Goal: Information Seeking & Learning: Learn about a topic

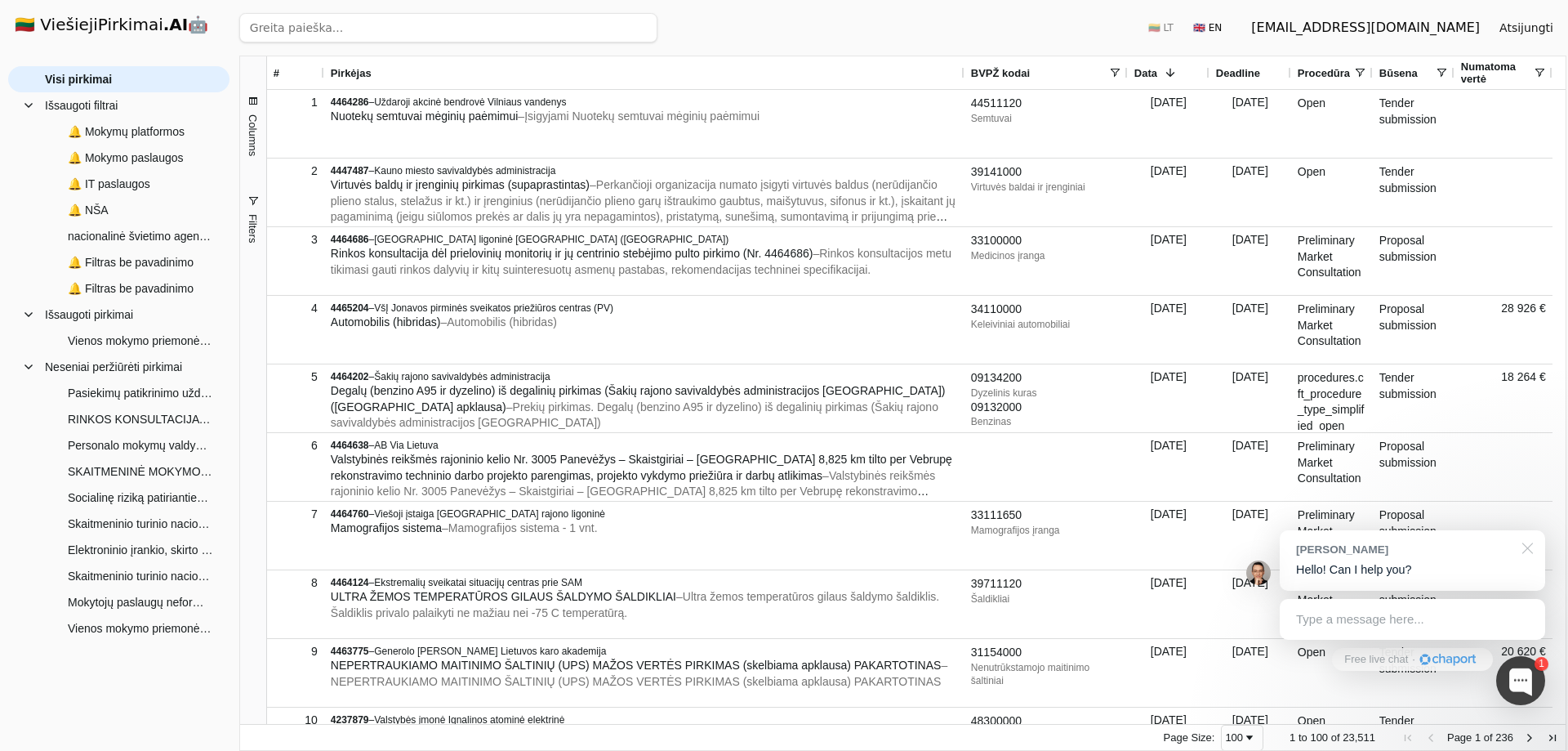
click at [1531, 548] on div at bounding box center [1525, 547] width 40 height 34
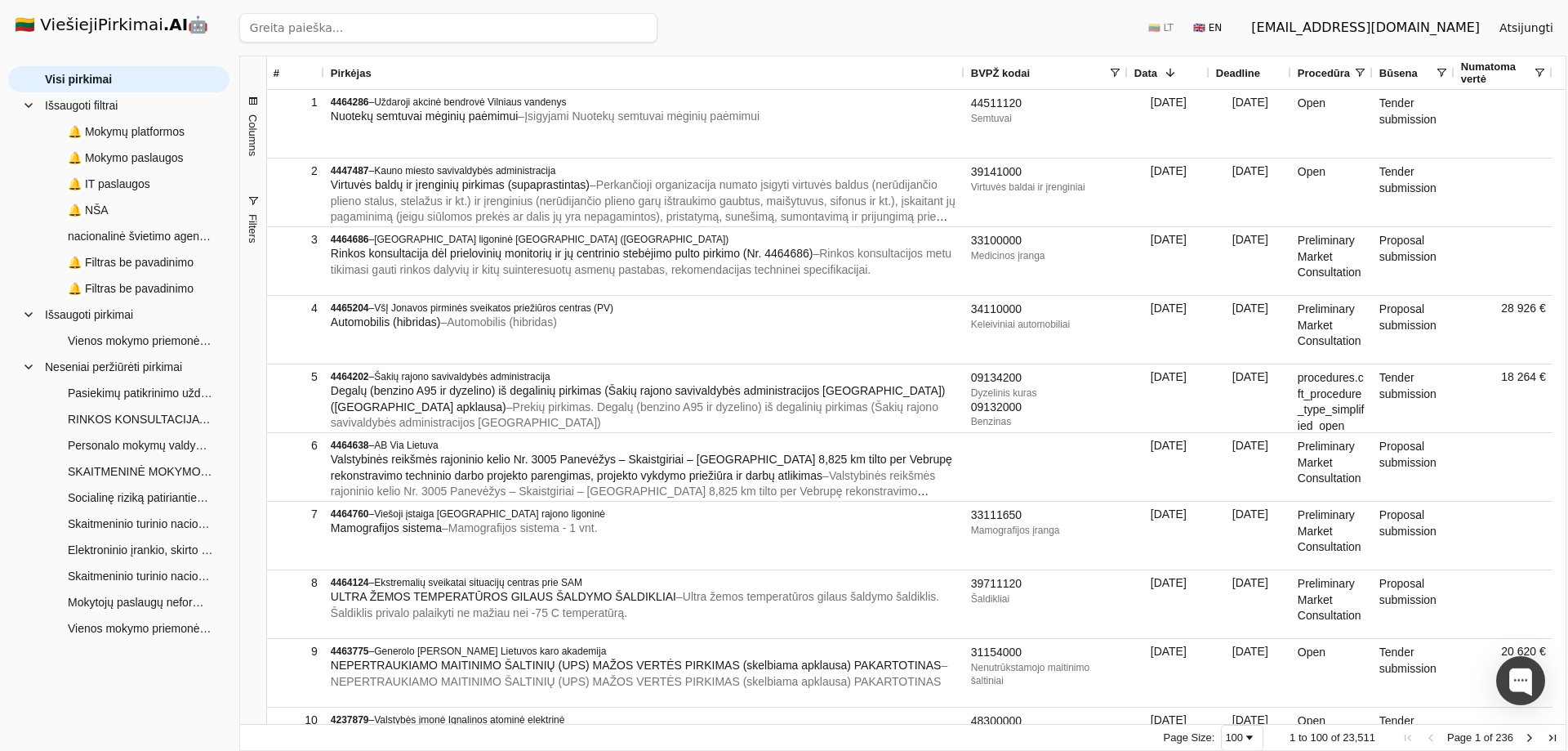
drag, startPoint x: 0, startPoint y: 0, endPoint x: 826, endPoint y: 25, distance: 826.4
click at [826, 25] on div "Ieškoti 🇱🇹 LT 🇬🇧 EN [EMAIL_ADDRESS][DOMAIN_NAME] Atsijungti" at bounding box center [903, 28] width 1327 height 56
click at [116, 156] on span "🔔 Mokymo paslaugos" at bounding box center [125, 157] width 116 height 24
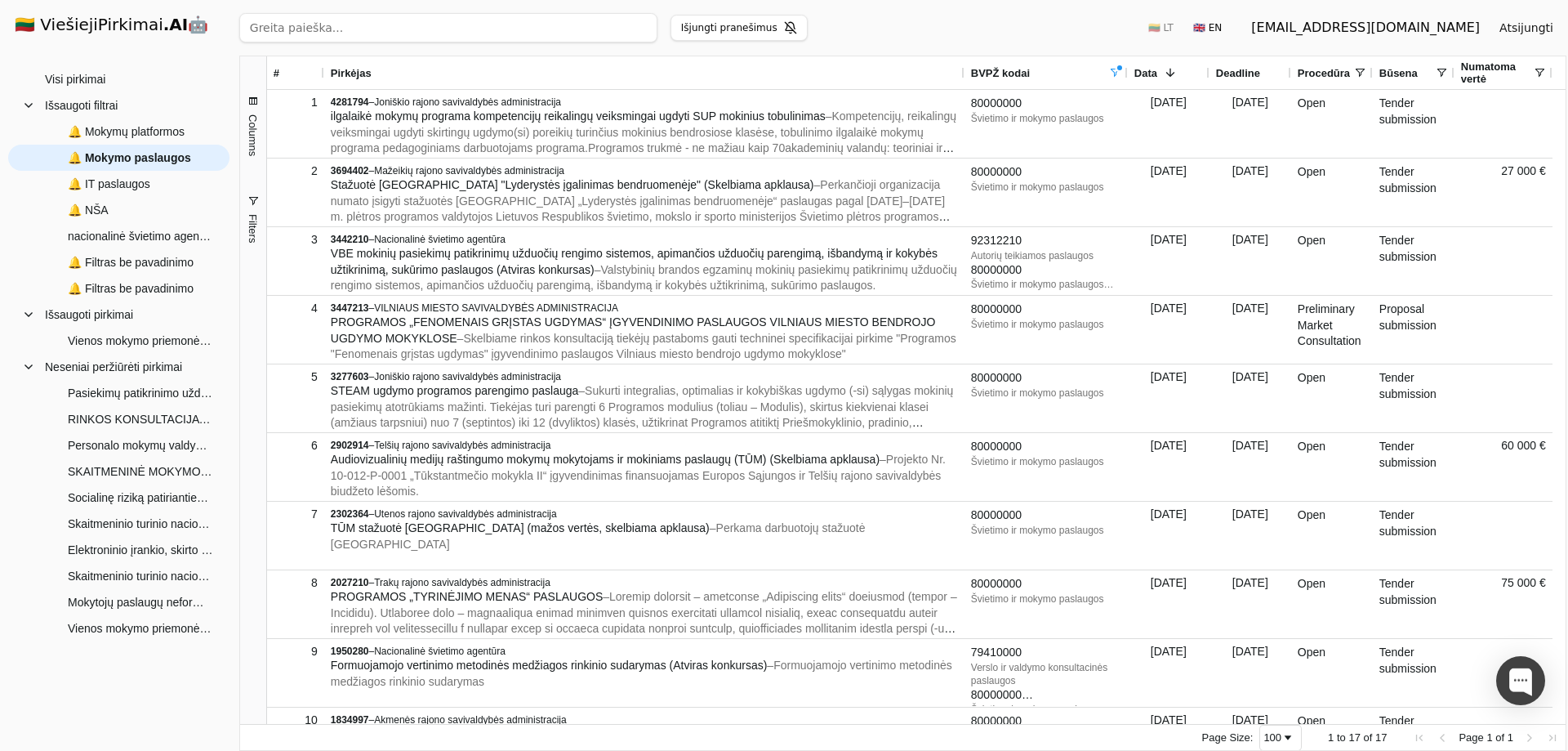
click at [251, 225] on span "Filters" at bounding box center [252, 228] width 13 height 29
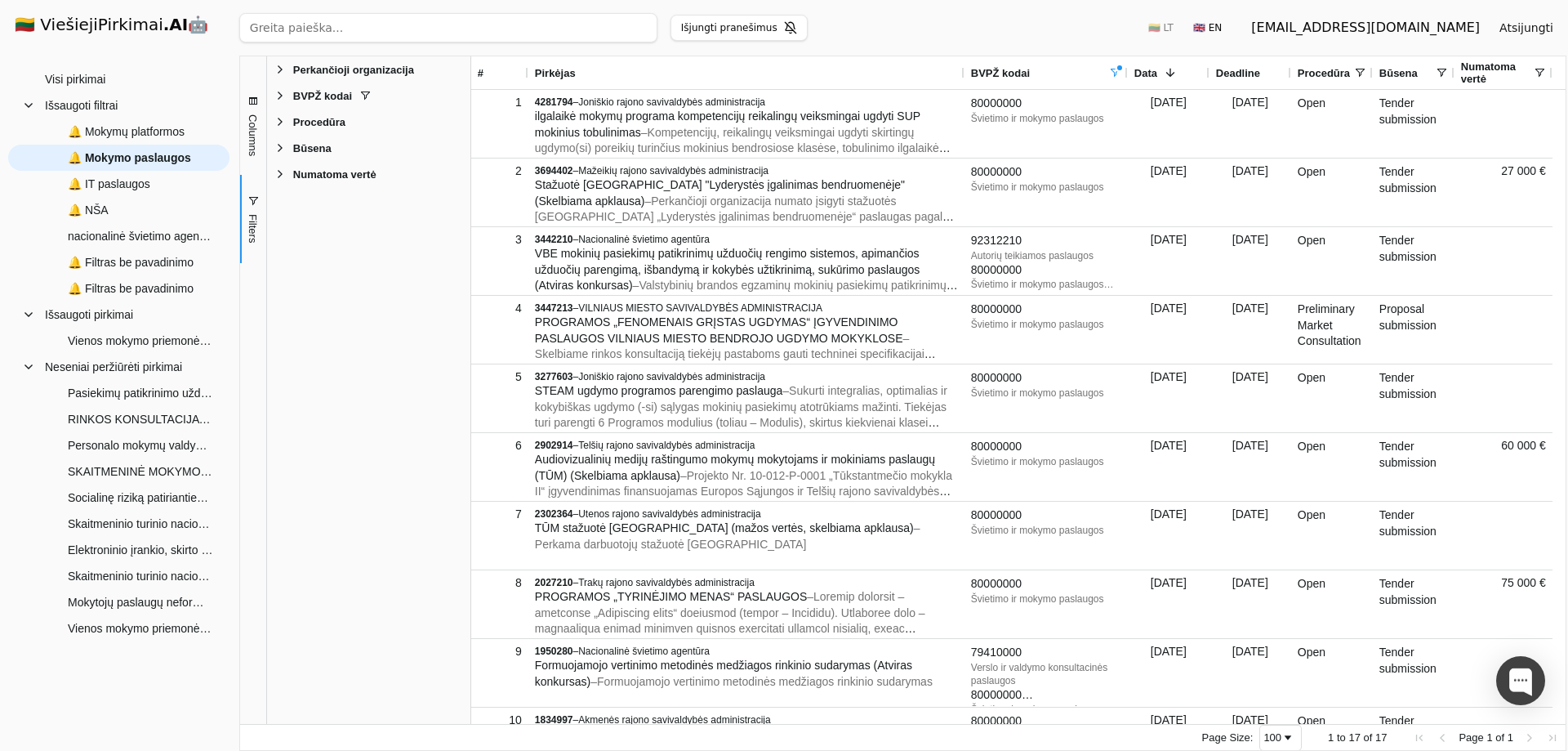
click at [309, 94] on span "BVPŽ kodai" at bounding box center [322, 95] width 59 height 13
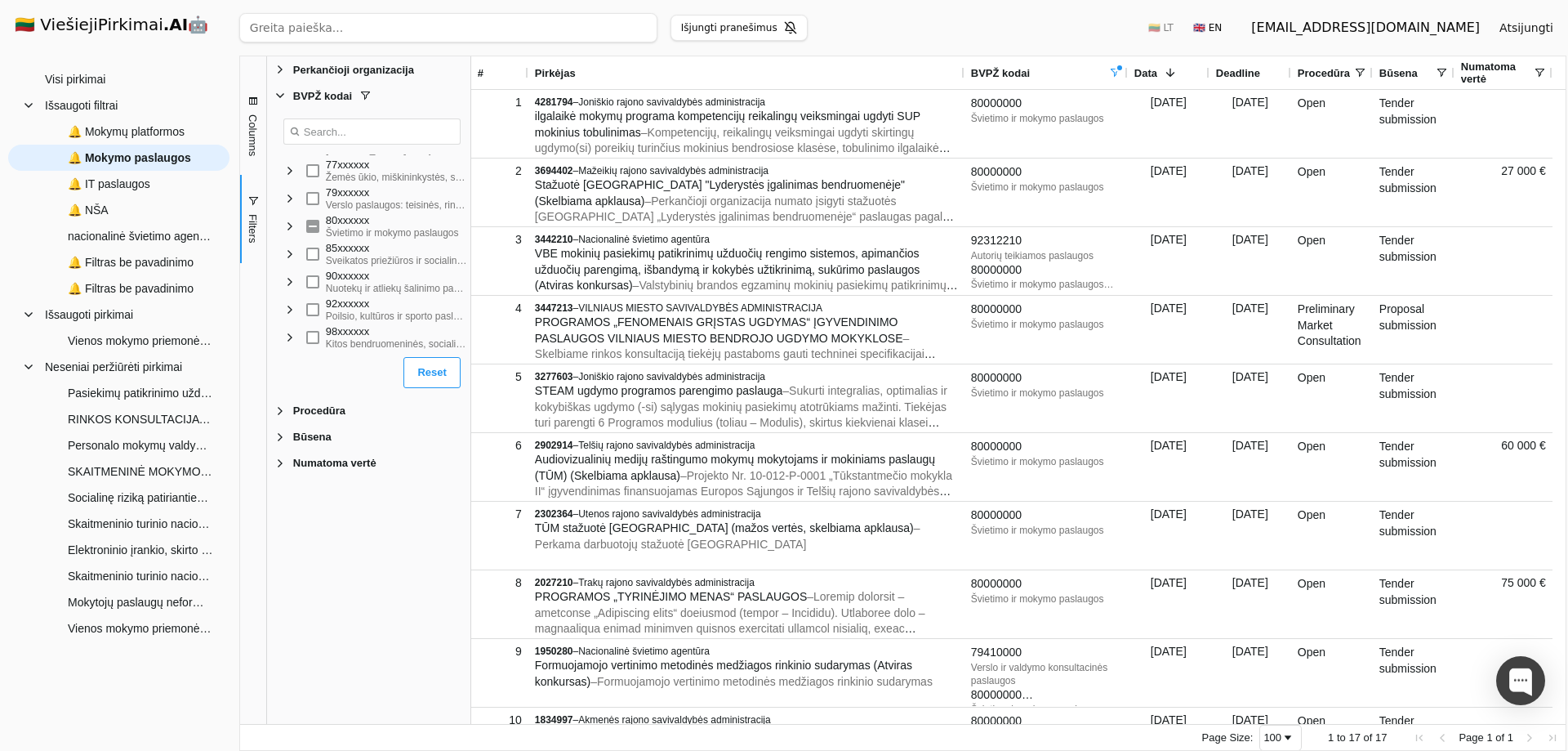
scroll to position [1054, 0]
click at [105, 132] on span "🔔 Mokymų platformos" at bounding box center [125, 131] width 116 height 24
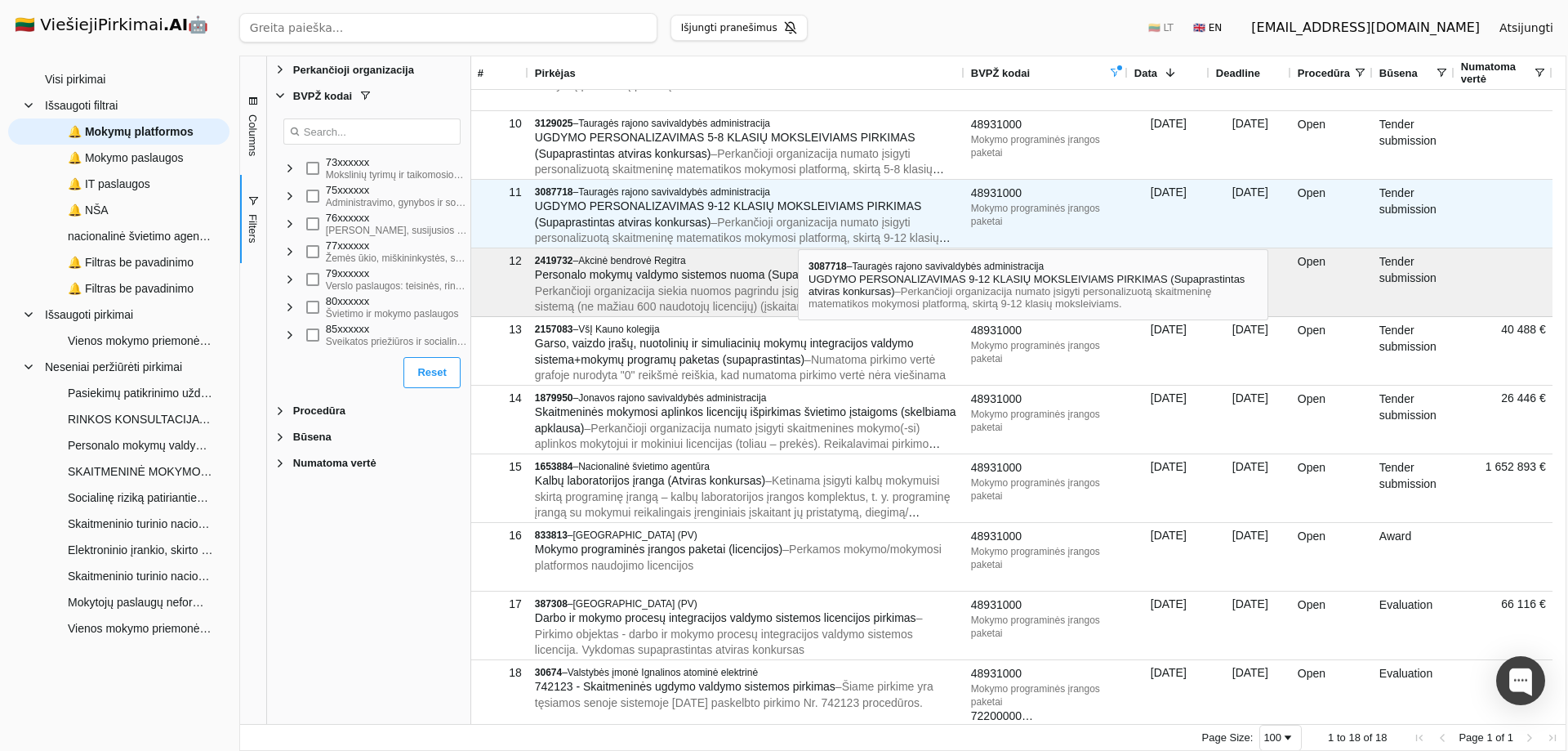
scroll to position [602, 0]
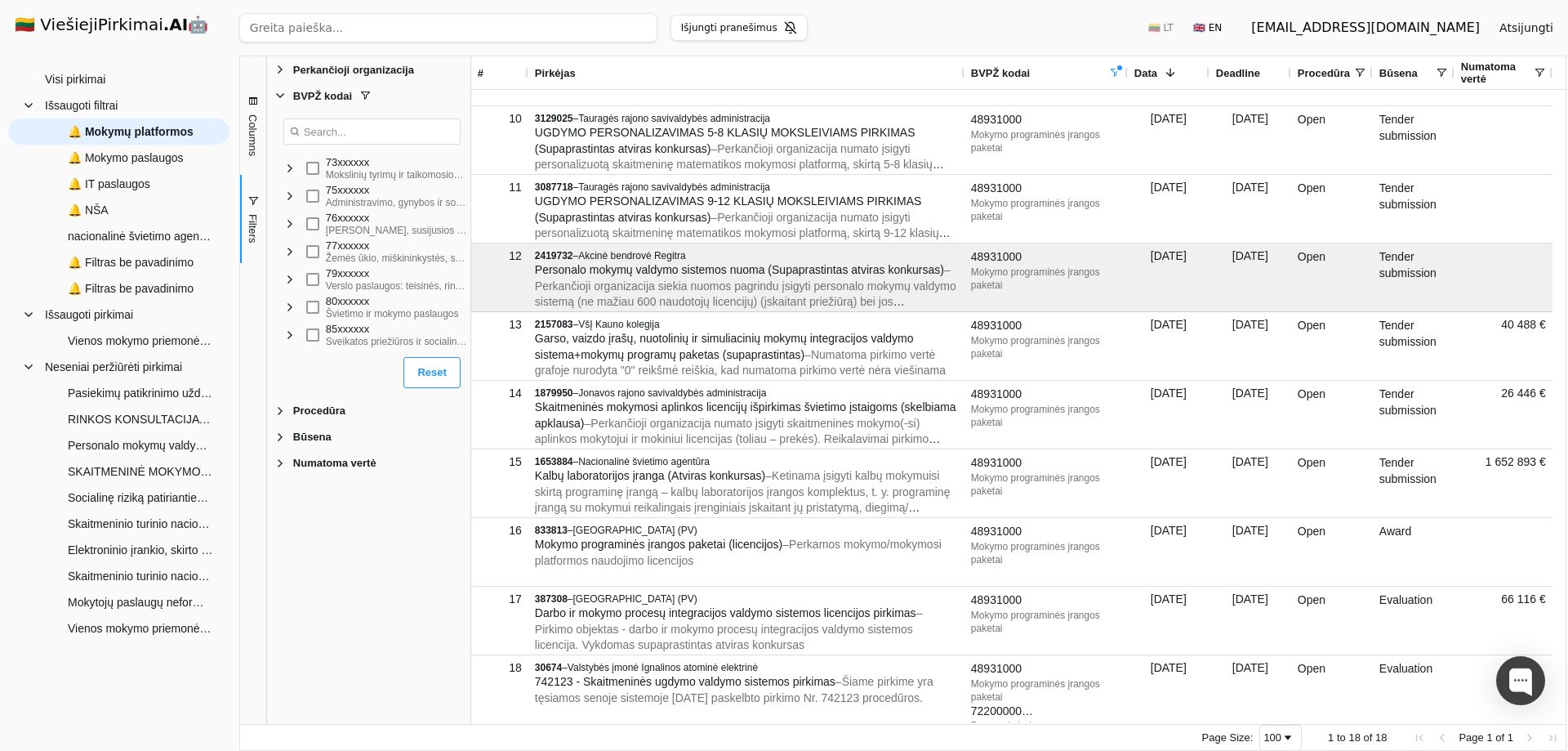
click at [403, 578] on div "Perkančioji organizacija Enabled Perkančioji organizacija BVPŽ kodai Enabled BV…" at bounding box center [368, 390] width 203 height 667
click at [111, 240] on span "nacionalinė švietimo agentūra" at bounding box center [140, 236] width 145 height 24
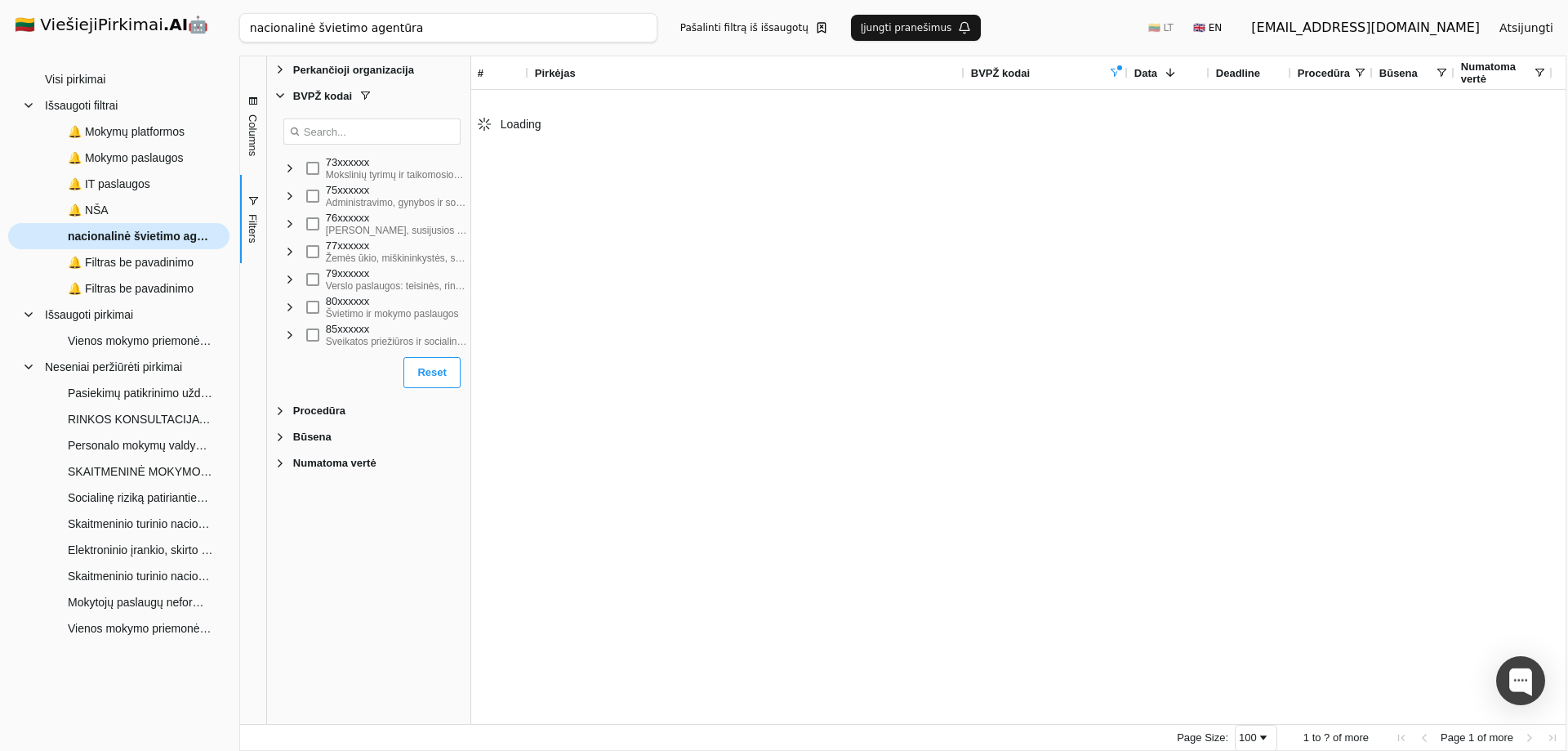
type input "nacionalinė švietimo agentūra"
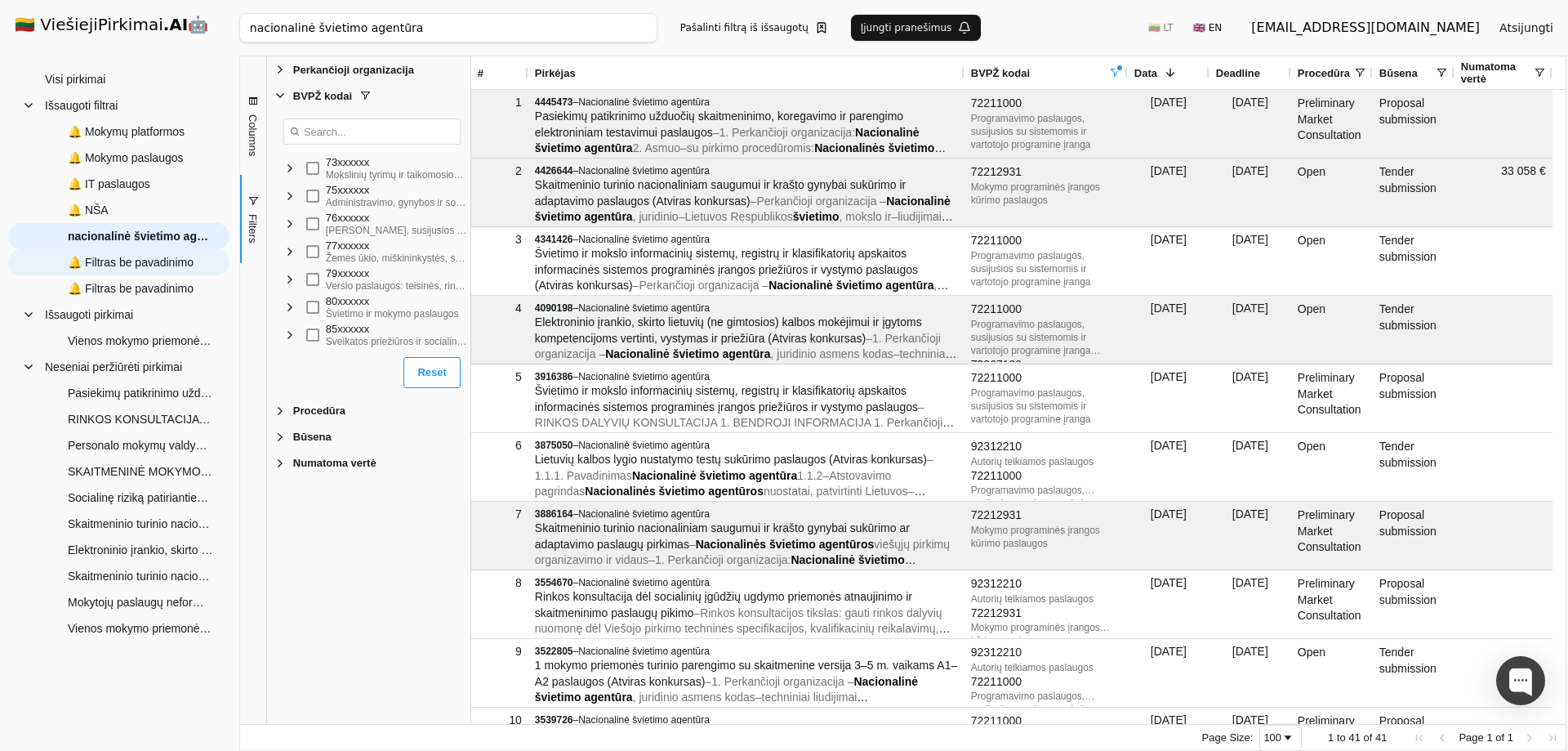
click at [111, 267] on span "🔔 Filtras be pavadinimo" at bounding box center [130, 262] width 126 height 24
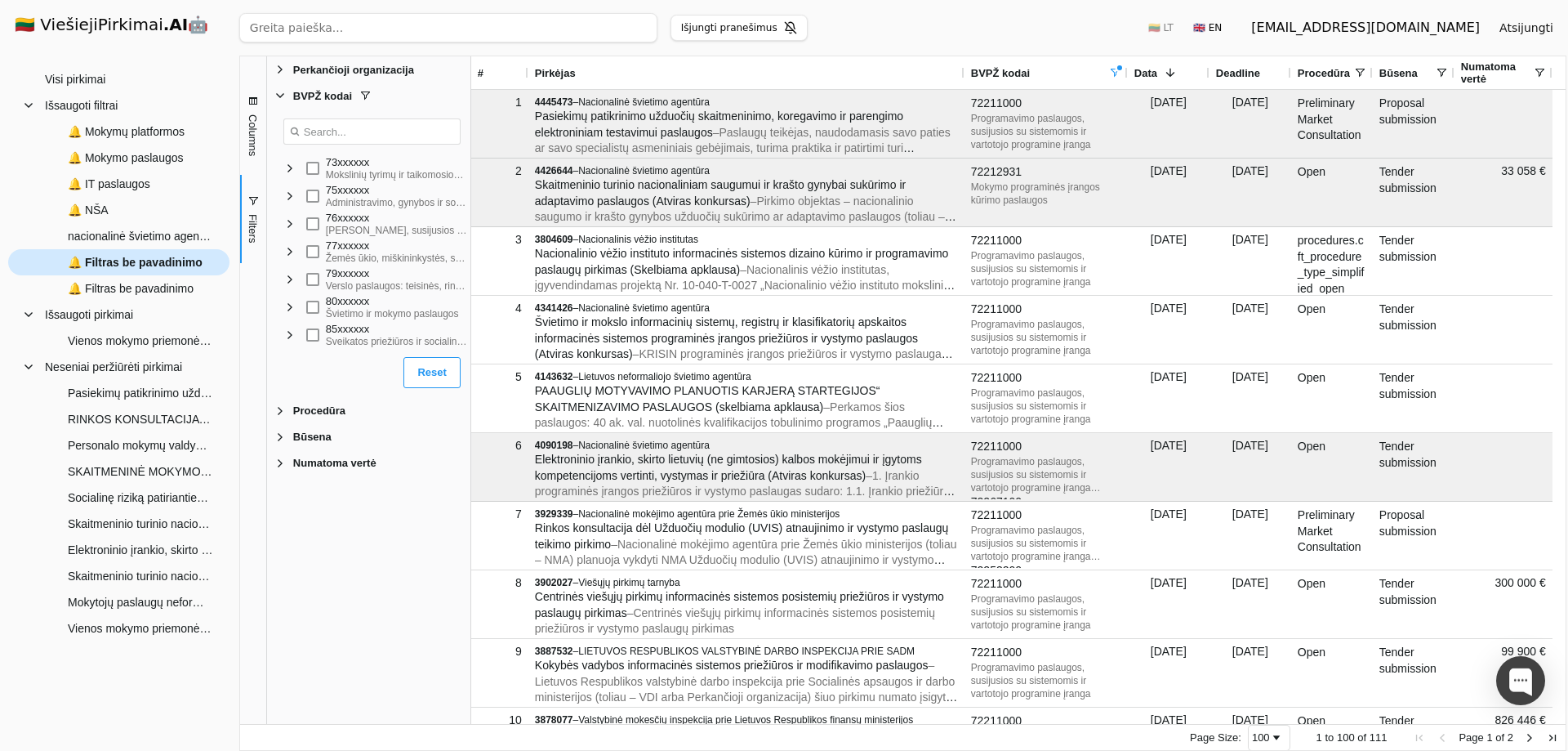
drag, startPoint x: 116, startPoint y: 263, endPoint x: 30, endPoint y: 264, distance: 86.0
click at [30, 264] on div "🔔 Filtras be pavadinimo" at bounding box center [118, 262] width 221 height 26
click at [104, 135] on span "🔔 Mokymų platformos" at bounding box center [125, 131] width 116 height 24
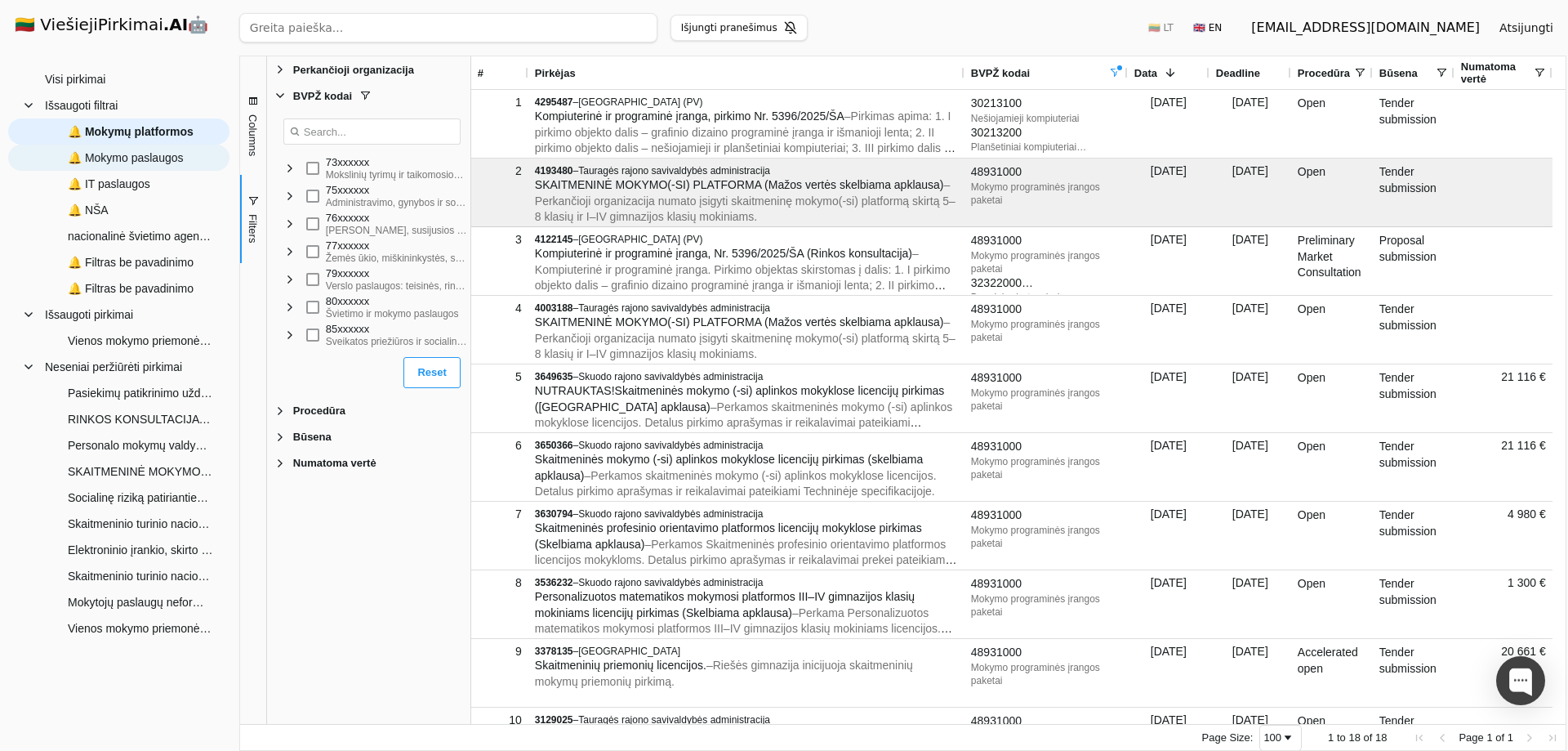
click at [89, 159] on span "🔔 Mokymo paslaugos" at bounding box center [125, 157] width 116 height 24
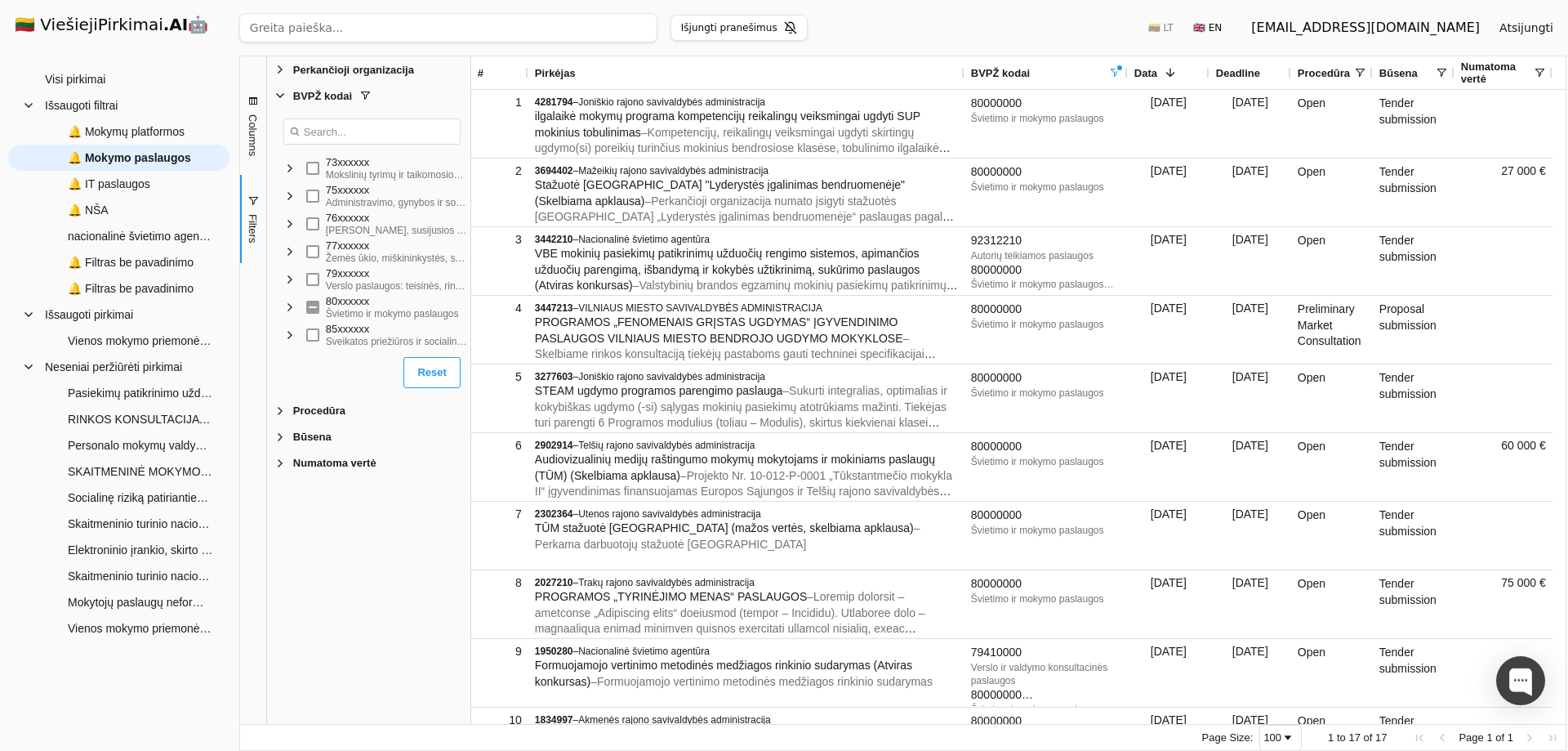
click at [353, 197] on div "Administravimo, gynybos ir socialinės apsaugos paslaugos" at bounding box center [397, 203] width 141 height 13
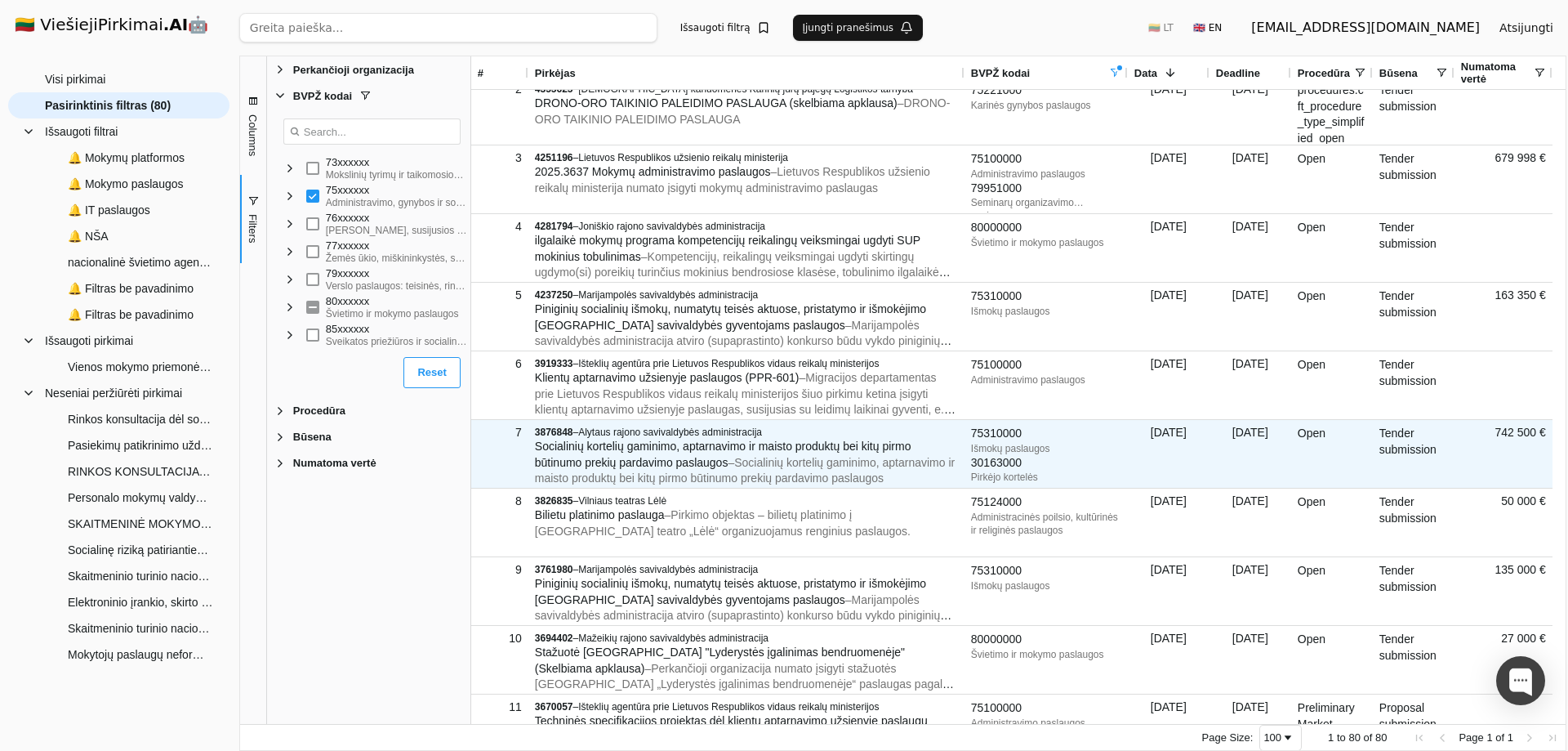
scroll to position [82, 0]
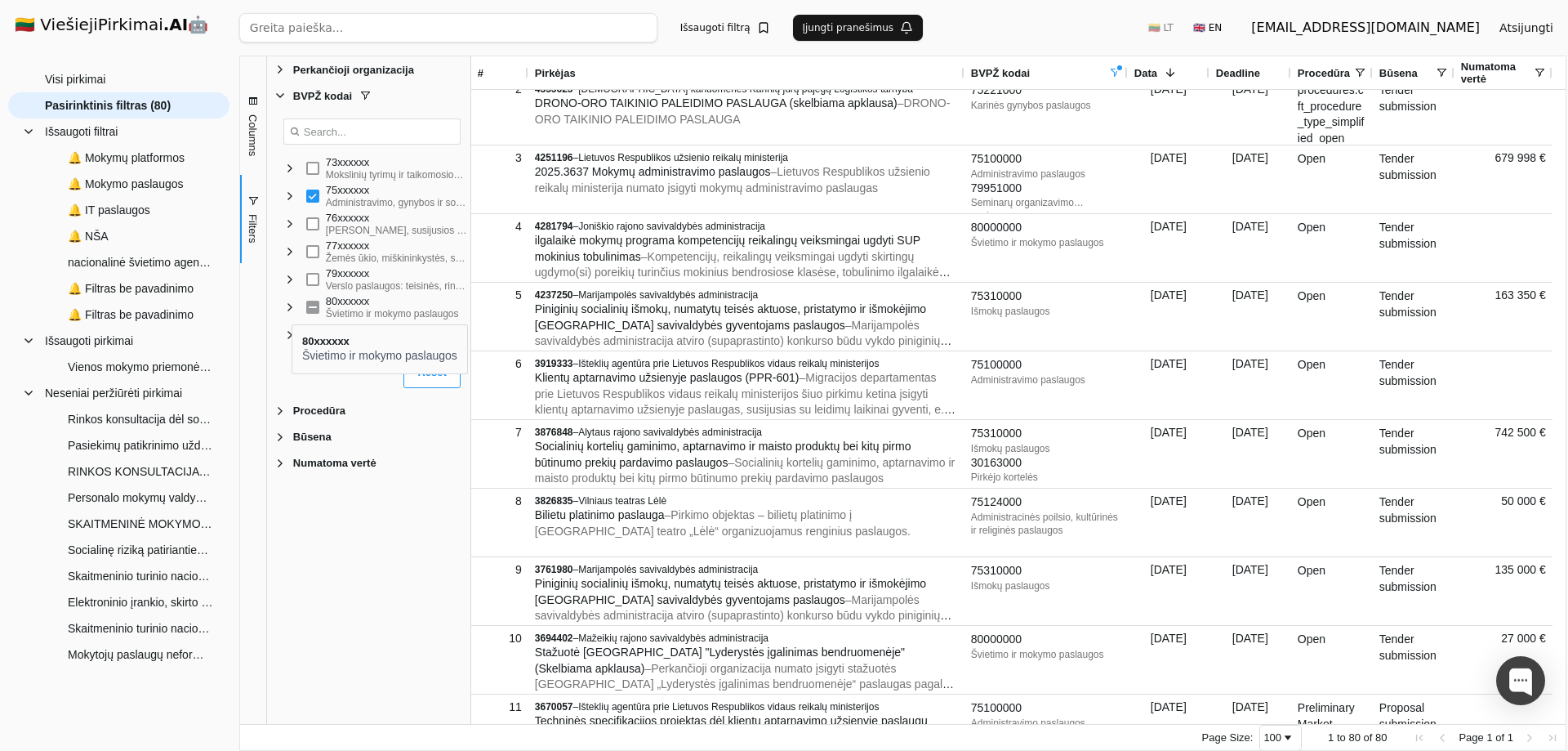
click at [292, 310] on span "Filter List" at bounding box center [290, 307] width 13 height 13
click at [289, 279] on span "Filter List" at bounding box center [290, 278] width 13 height 13
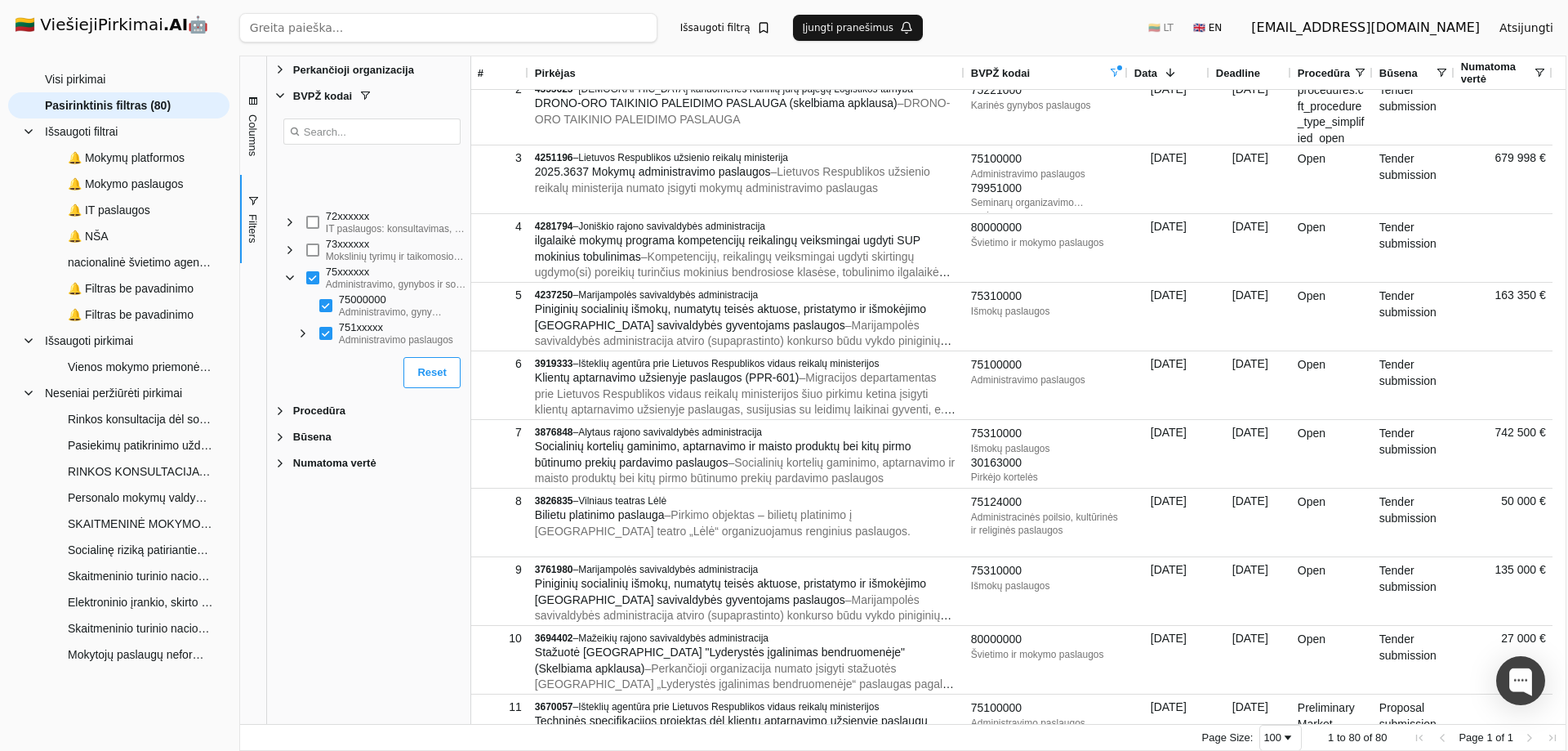
scroll to position [972, 0]
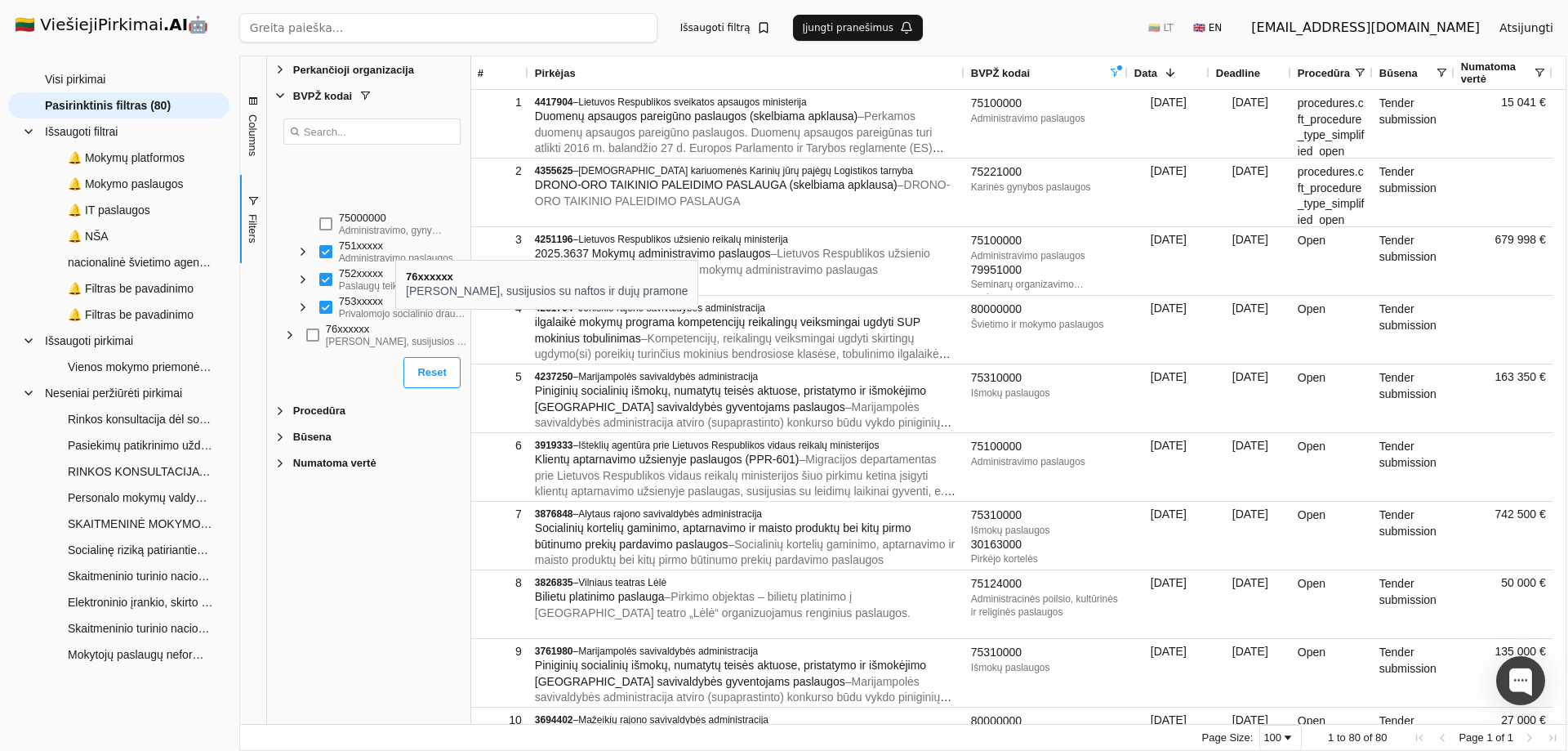
scroll to position [1054, 0]
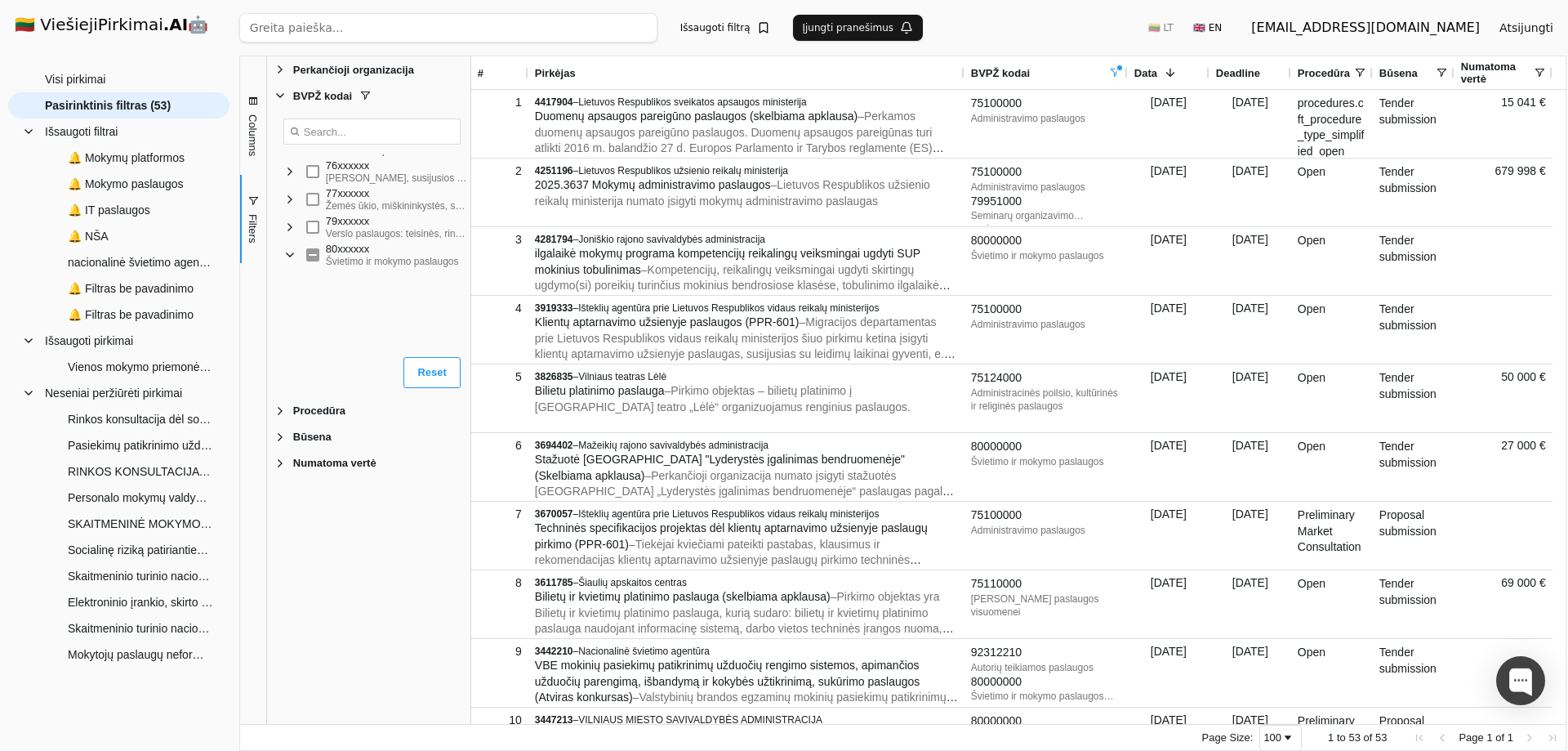
scroll to position [972, 0]
click at [304, 251] on span "Filter List" at bounding box center [303, 252] width 13 height 13
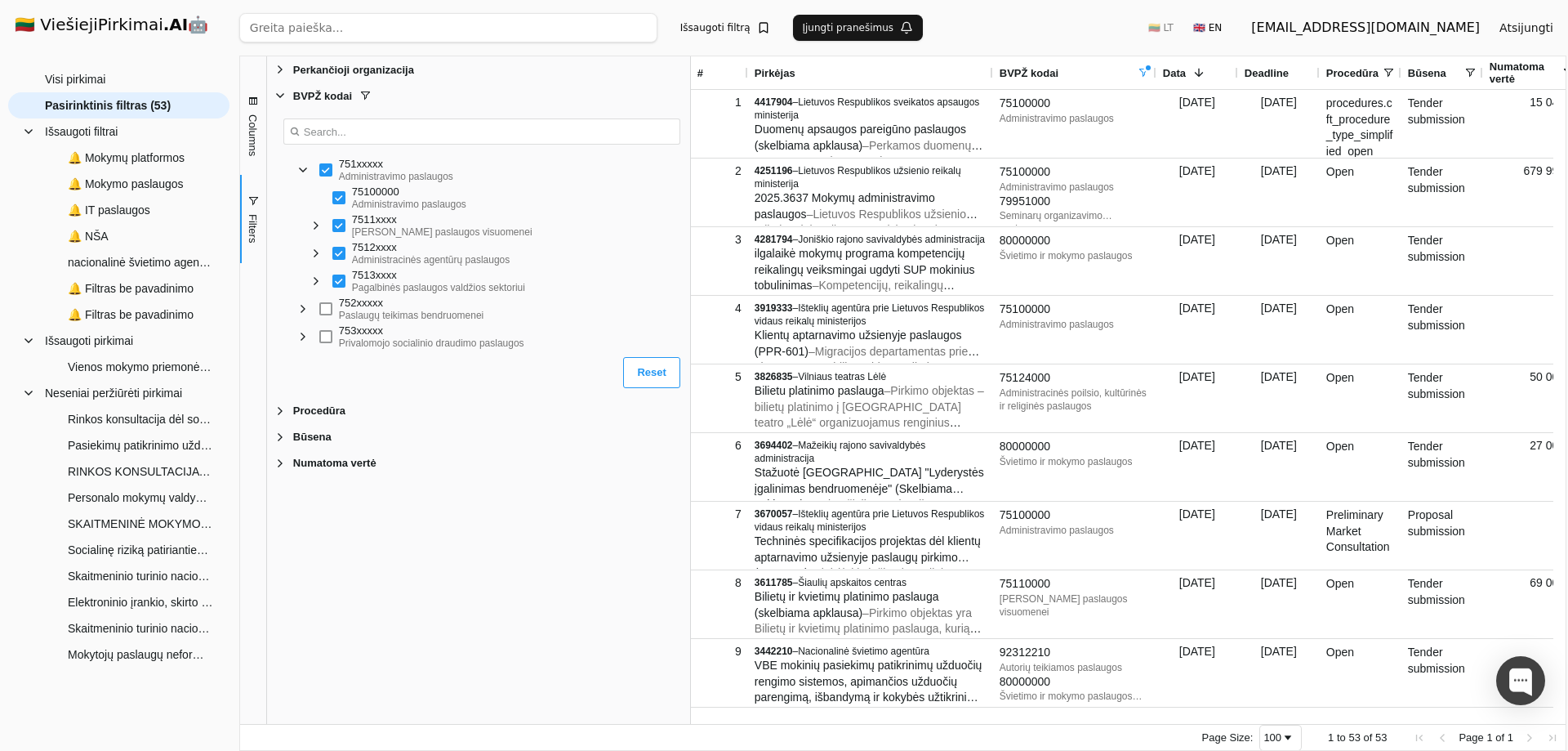
drag, startPoint x: 469, startPoint y: 414, endPoint x: 688, endPoint y: 409, distance: 219.1
click at [688, 409] on div at bounding box center [690, 390] width 4 height 667
click at [319, 229] on span "Filter List" at bounding box center [317, 225] width 13 height 13
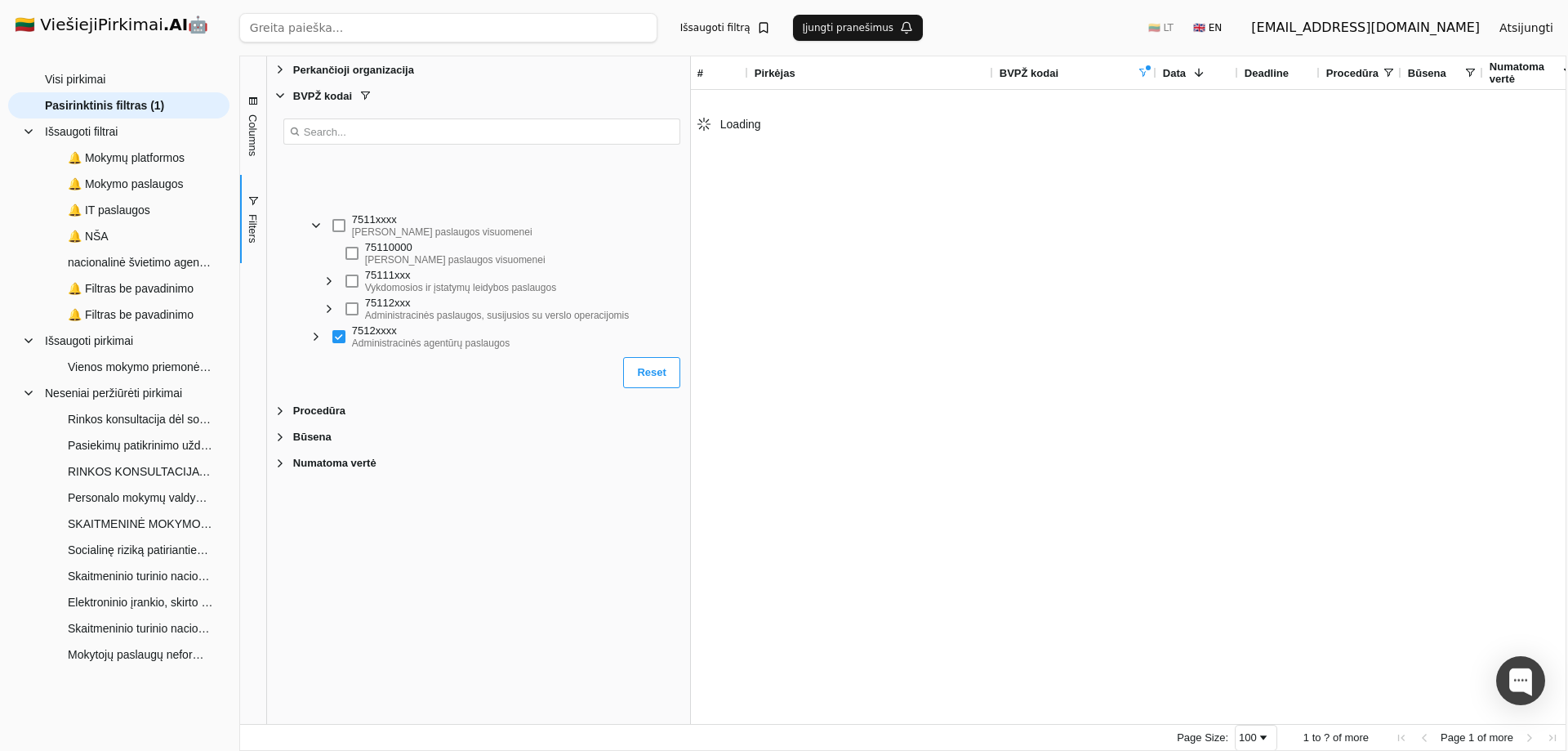
scroll to position [1136, 0]
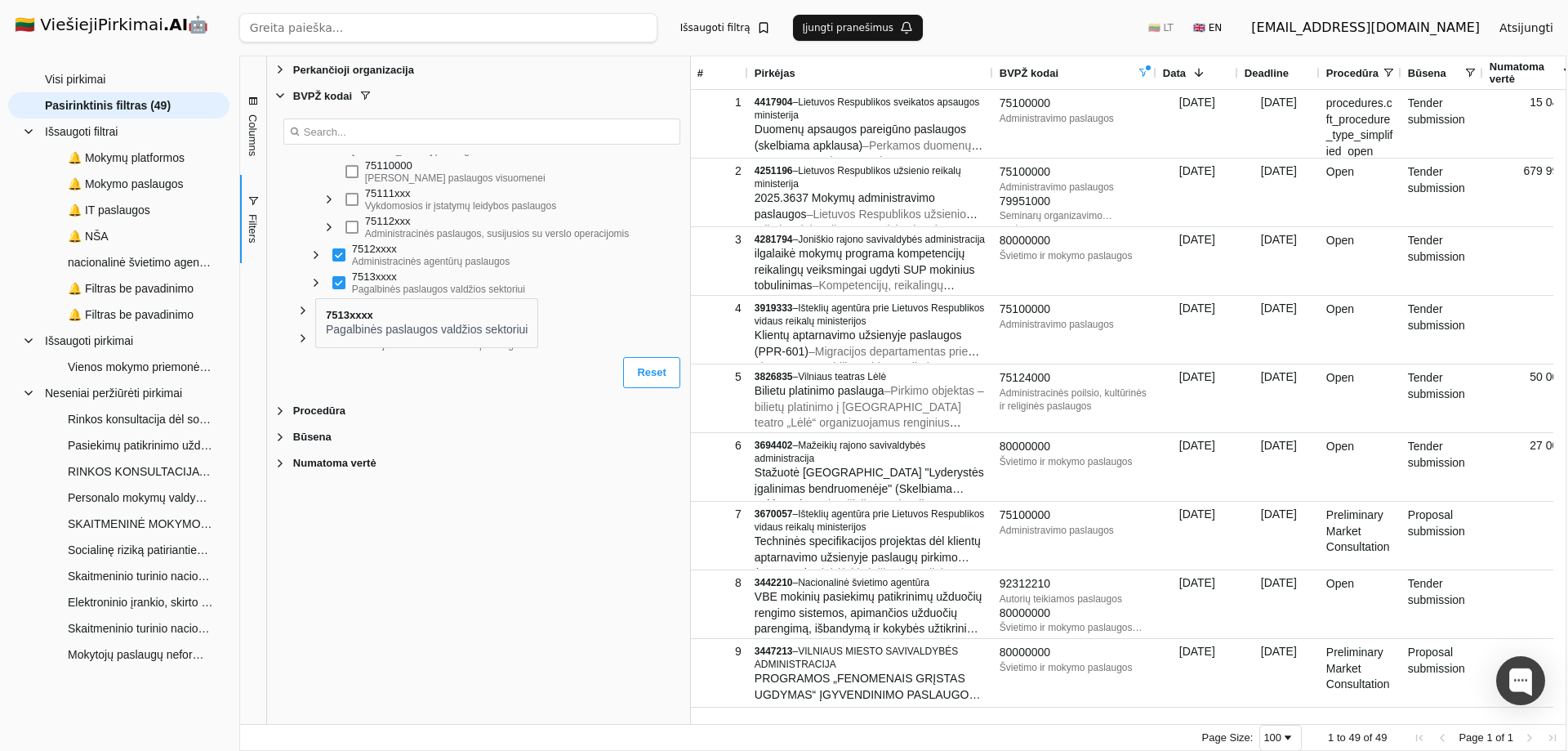
click at [316, 283] on span "Filter List" at bounding box center [317, 283] width 13 height 13
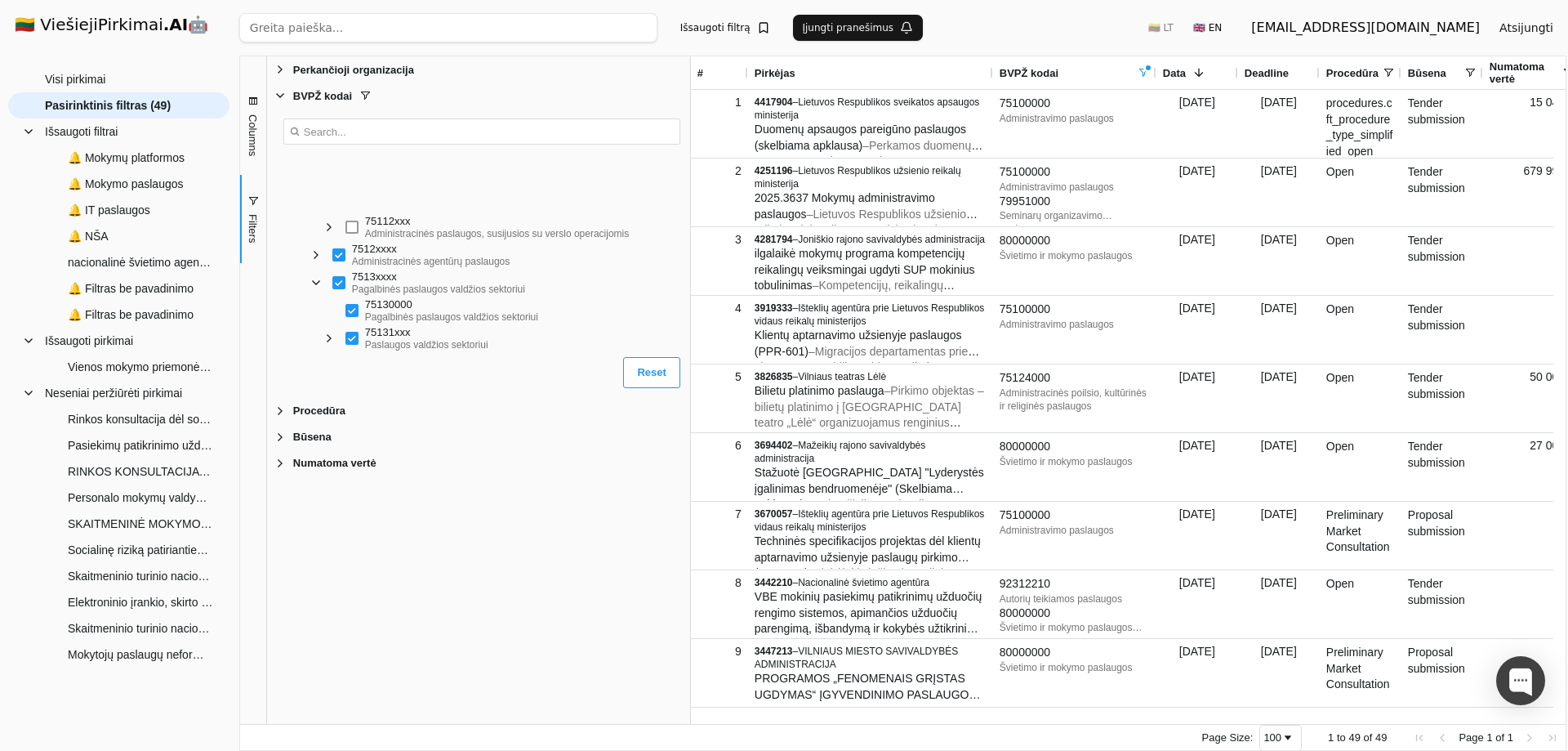
scroll to position [1217, 0]
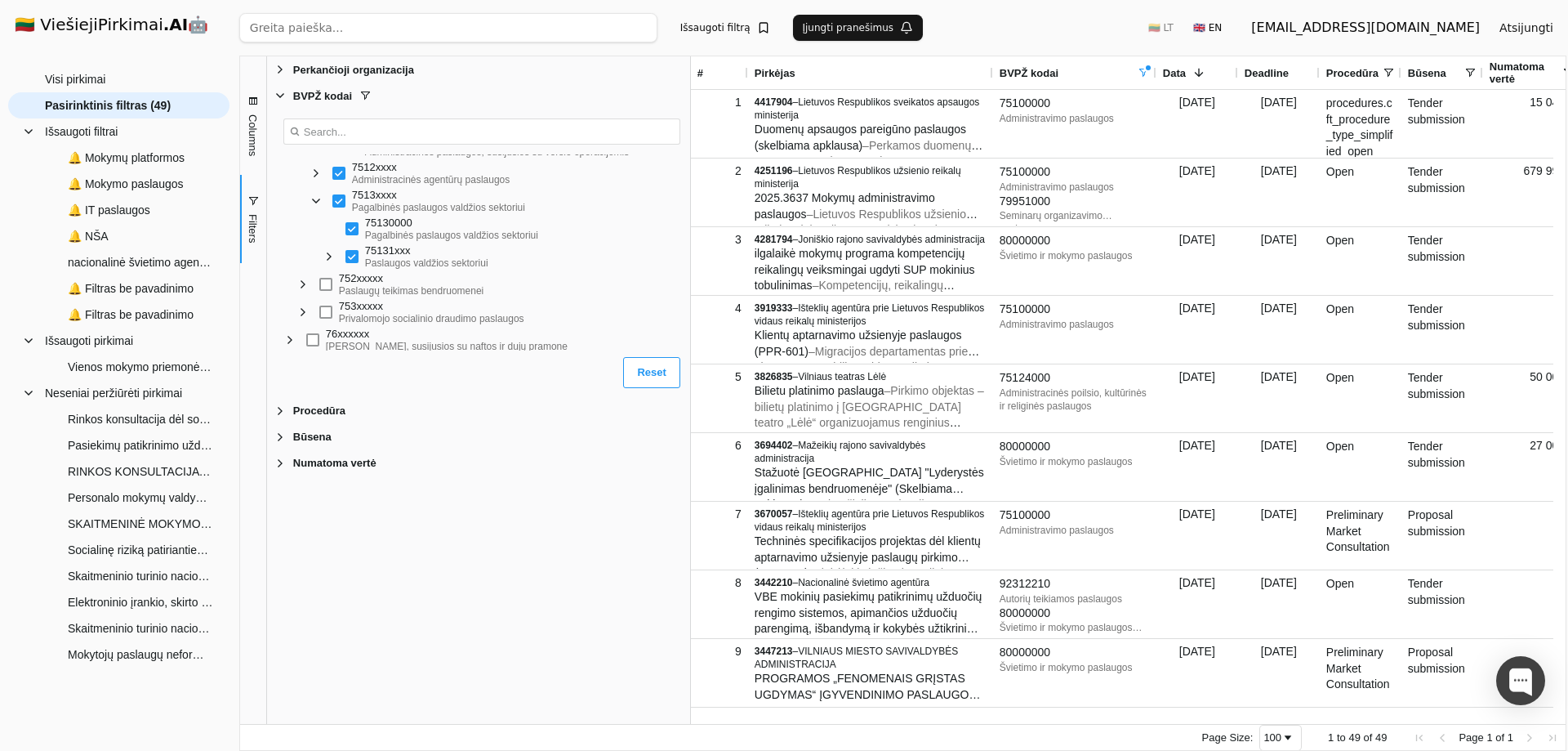
click at [331, 256] on span "Filter List" at bounding box center [329, 257] width 13 height 13
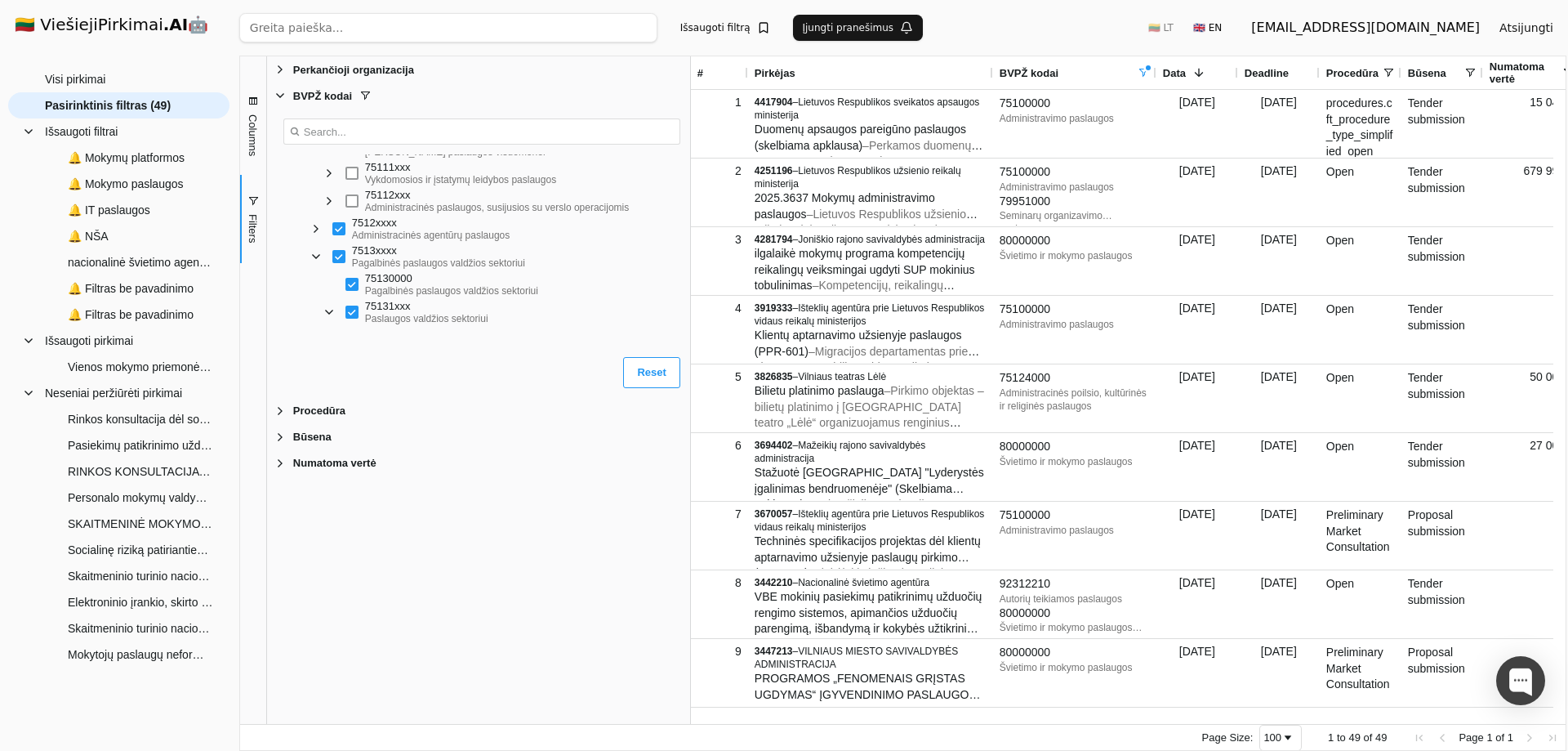
scroll to position [1136, 0]
click at [315, 254] on span "Filter List" at bounding box center [317, 255] width 13 height 13
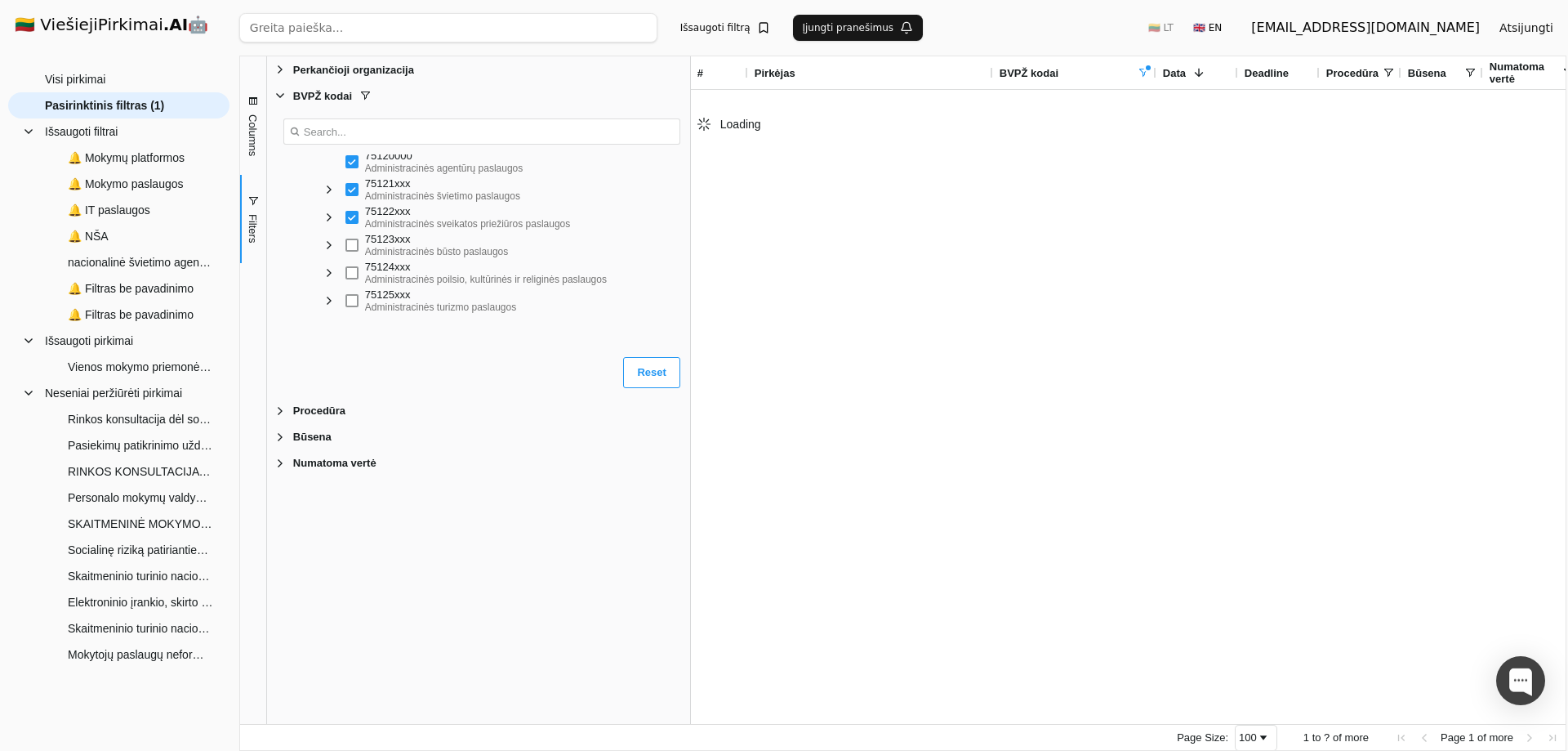
scroll to position [1217, 0]
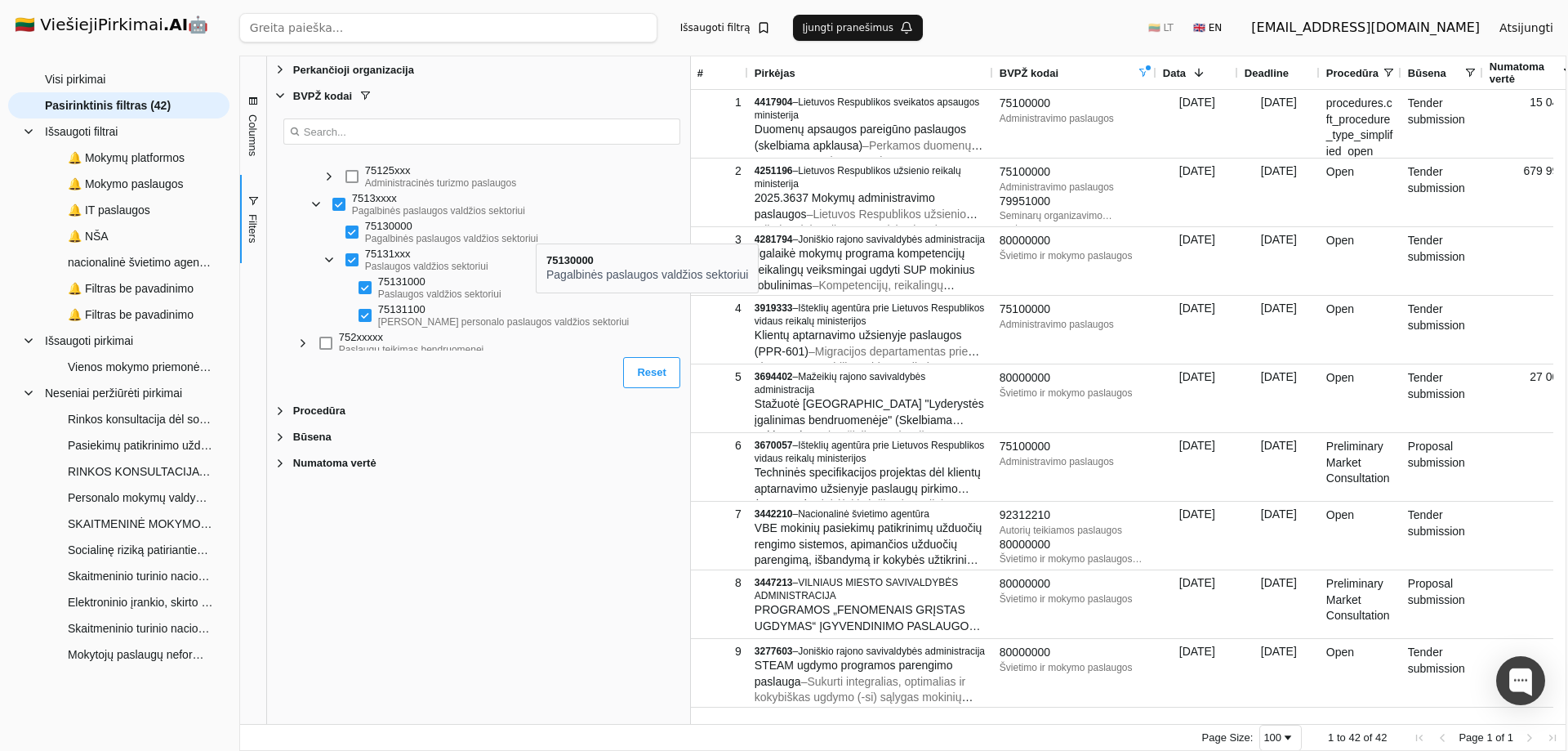
scroll to position [1463, 0]
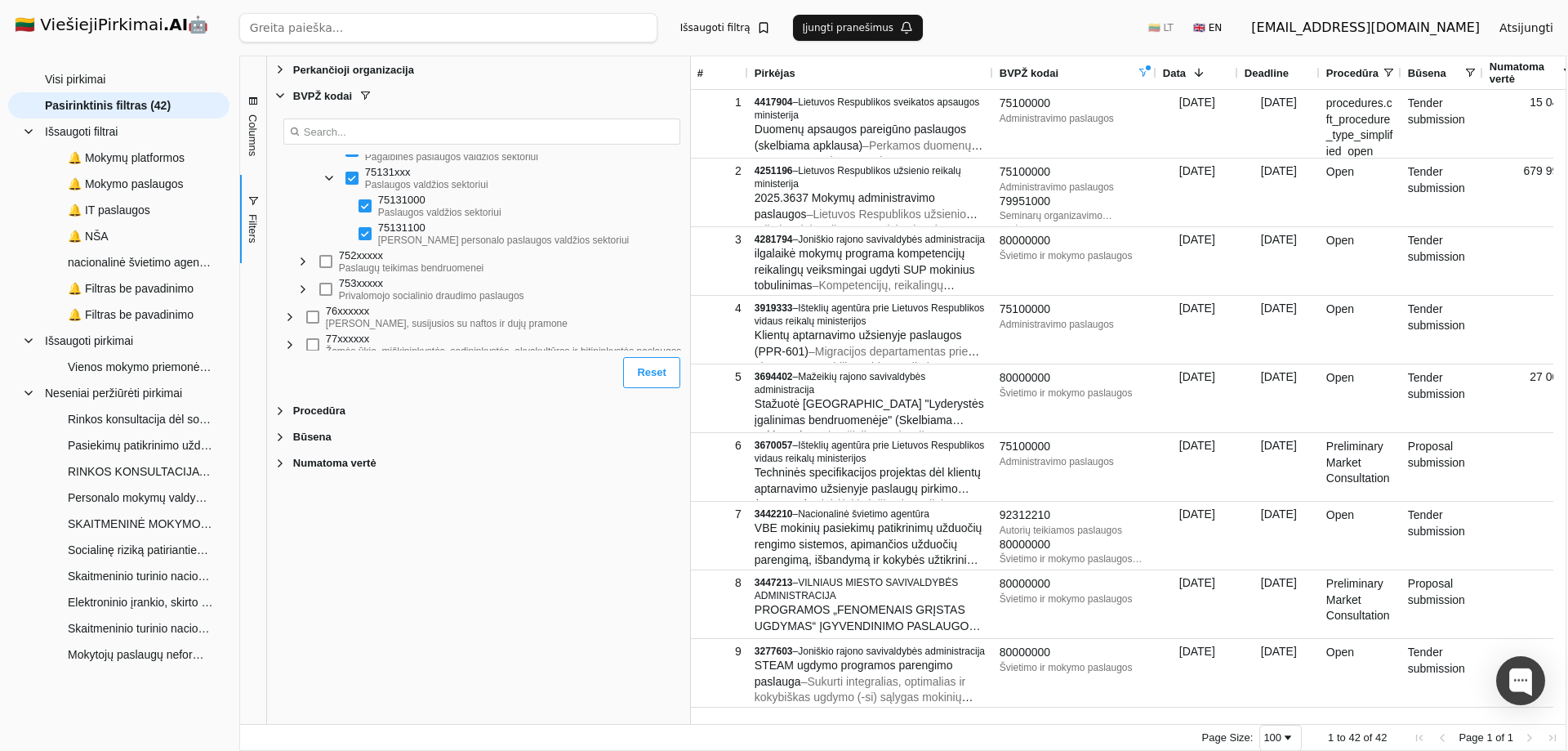
click at [278, 98] on span "Filter List 5 Filters" at bounding box center [280, 95] width 13 height 13
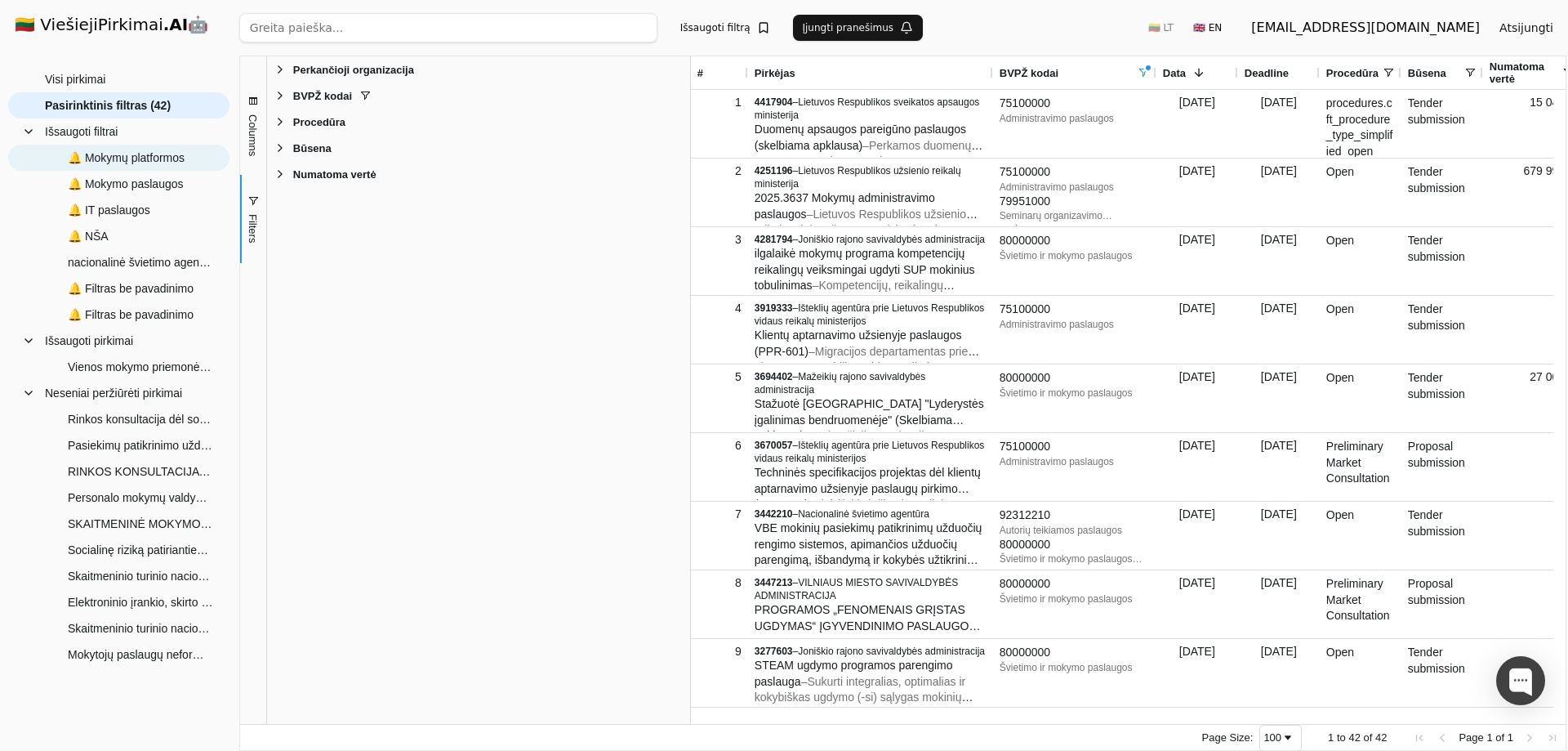
click at [167, 154] on span "🔔 Mokymų platformos" at bounding box center [125, 157] width 116 height 24
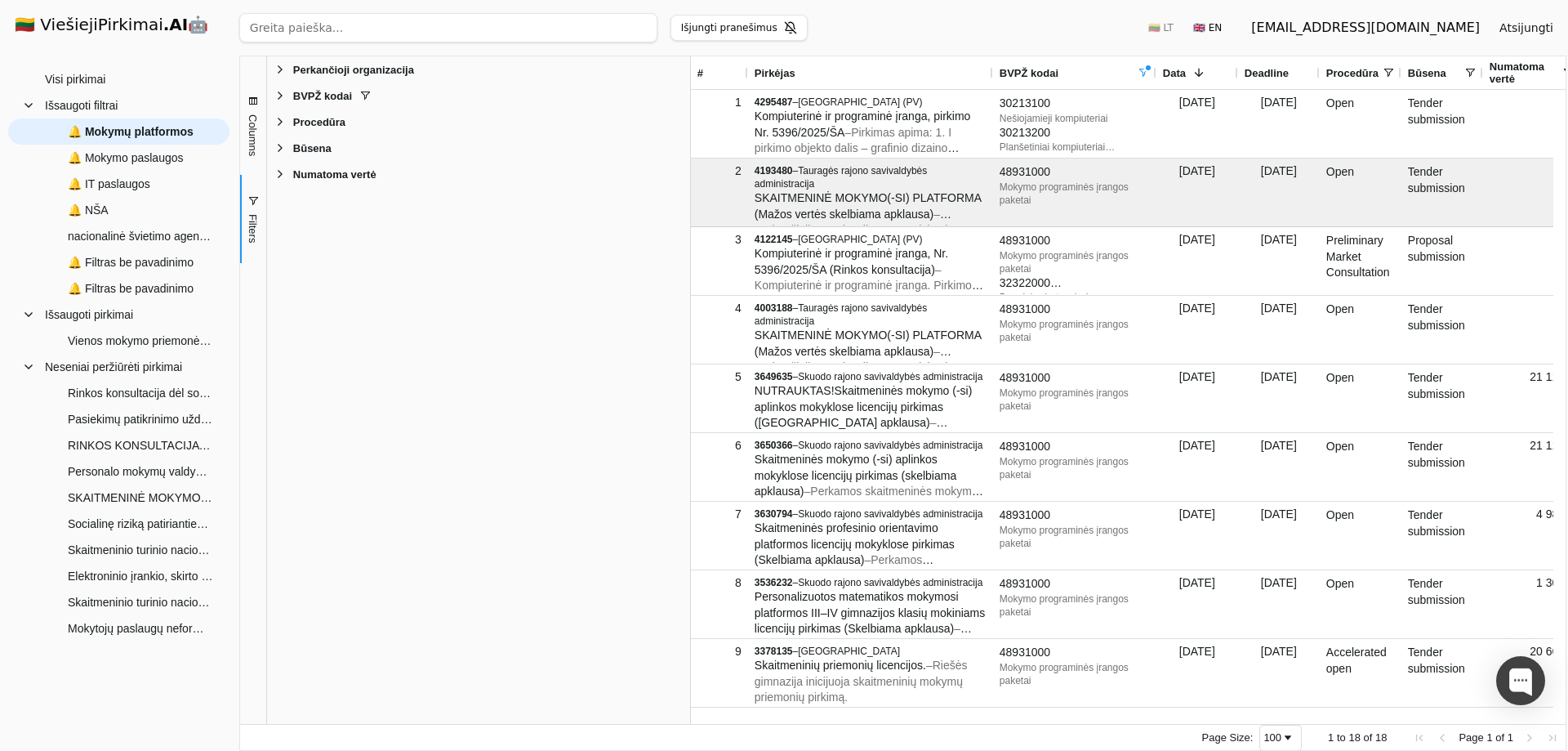
click at [281, 92] on span "Filter List 5 Filters" at bounding box center [280, 95] width 13 height 13
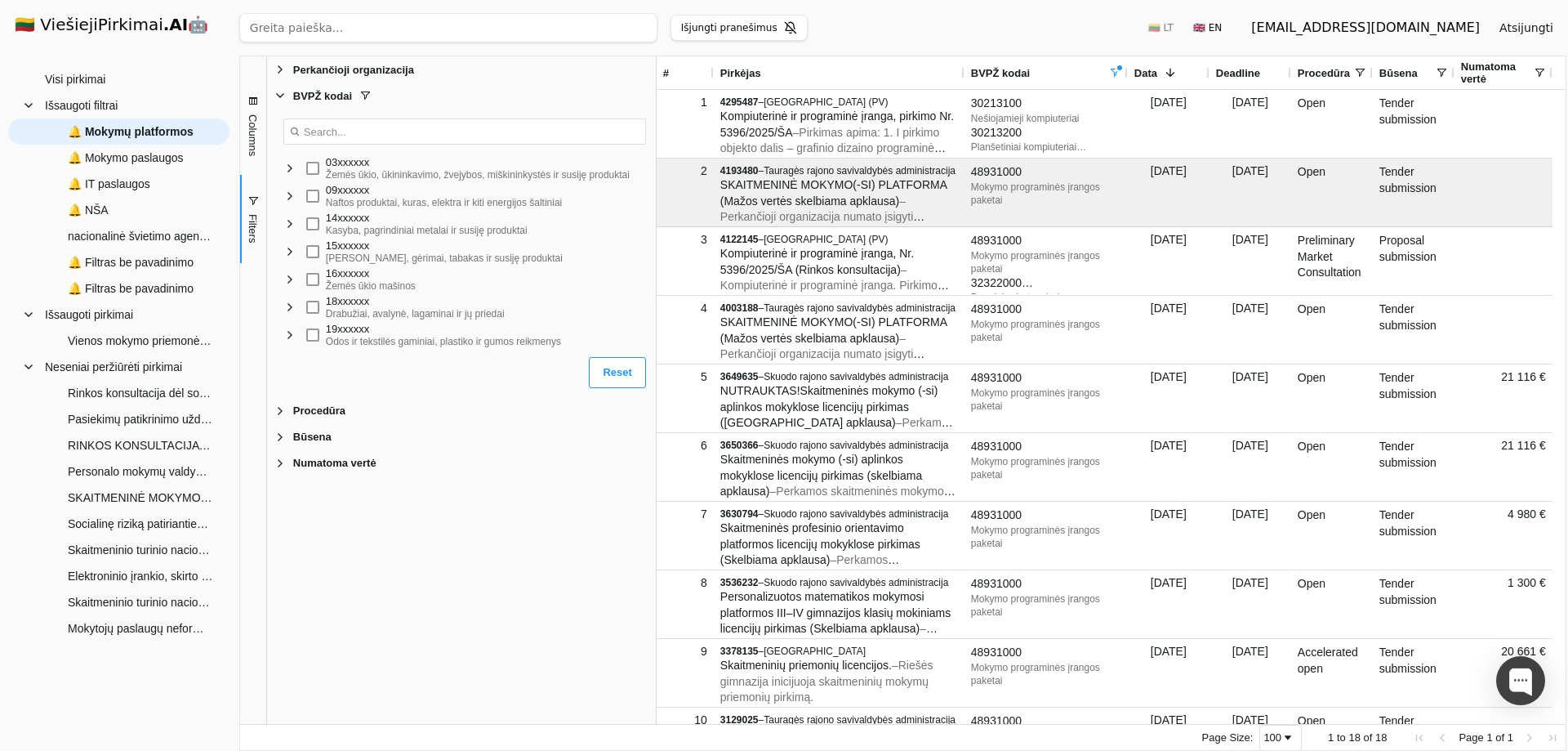
drag, startPoint x: 690, startPoint y: 524, endPoint x: 655, endPoint y: 531, distance: 35.7
click at [655, 531] on div at bounding box center [656, 390] width 4 height 667
click at [281, 67] on span "Filter List 5 Filters" at bounding box center [280, 69] width 13 height 13
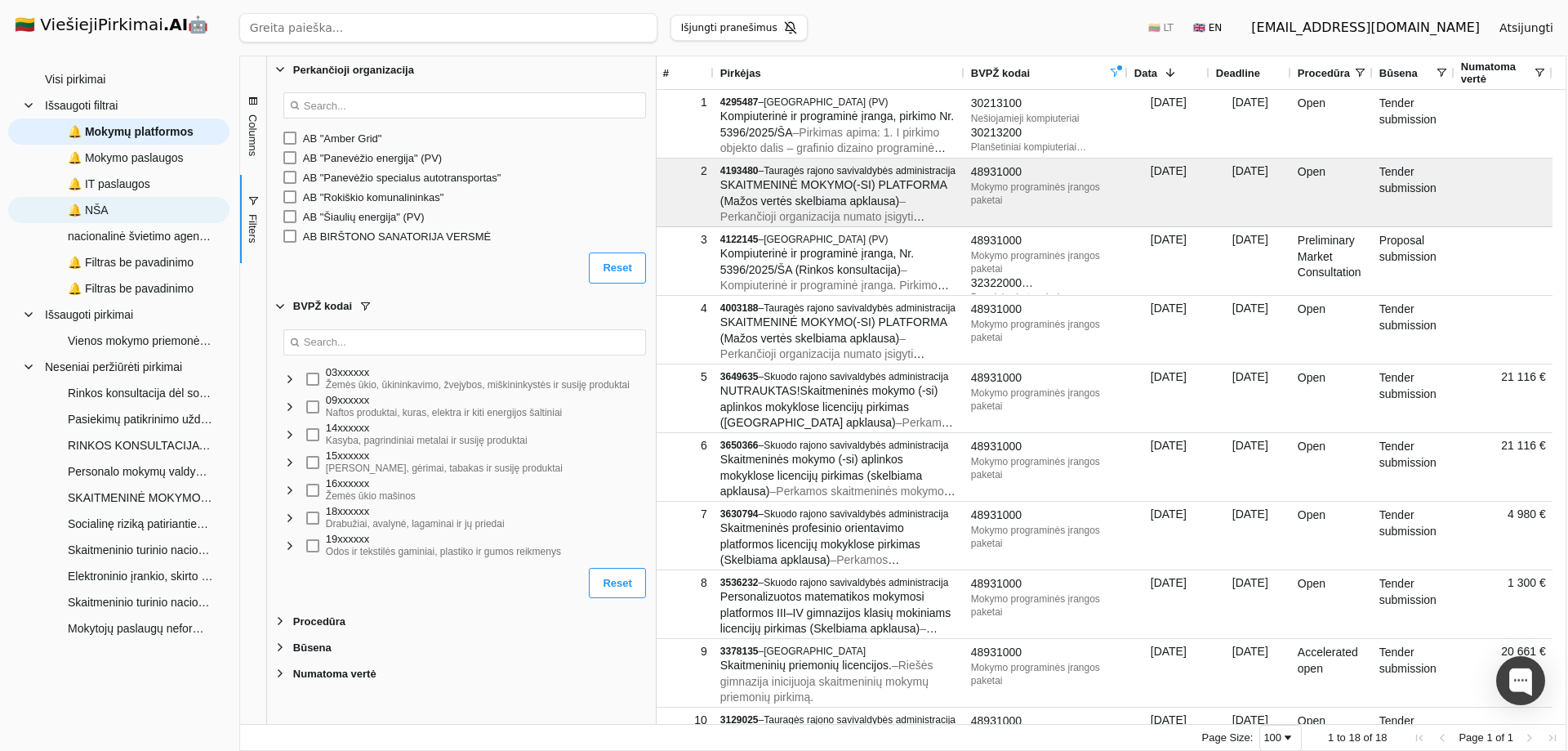
click at [90, 207] on span "🔔 NŠA" at bounding box center [88, 209] width 40 height 24
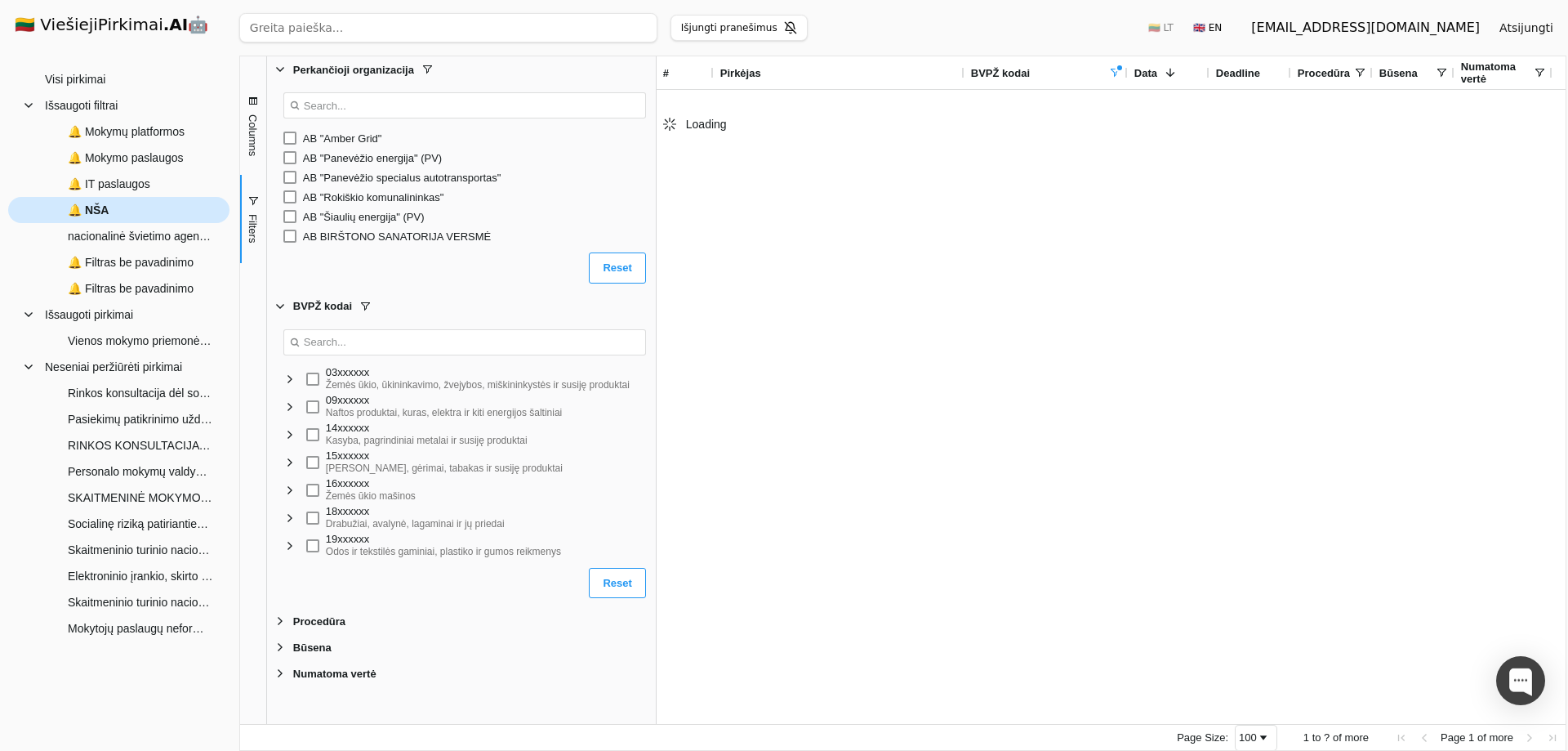
type input "nacionalinė švietimo agentūra"
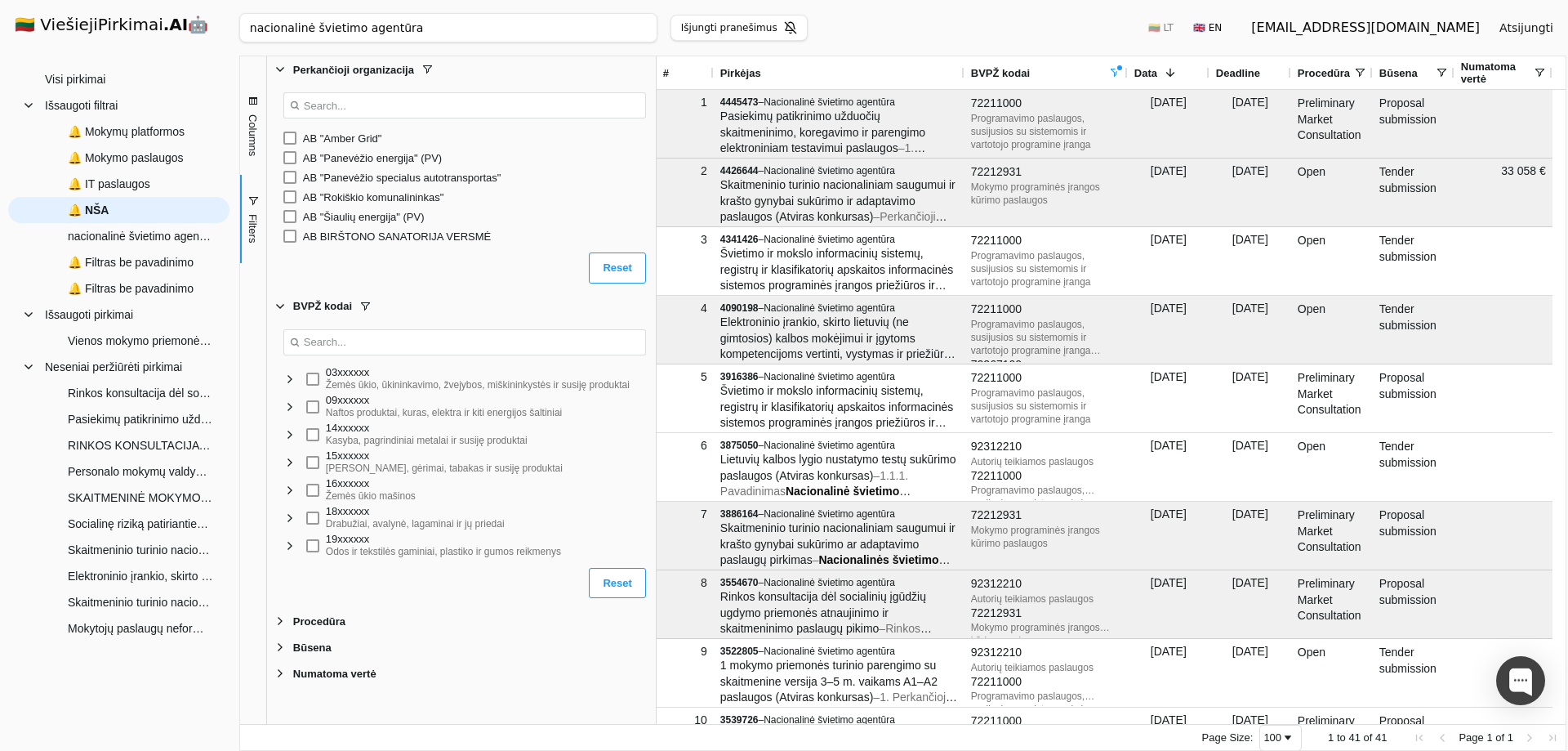
click at [433, 104] on input "Search filter values" at bounding box center [464, 105] width 363 height 26
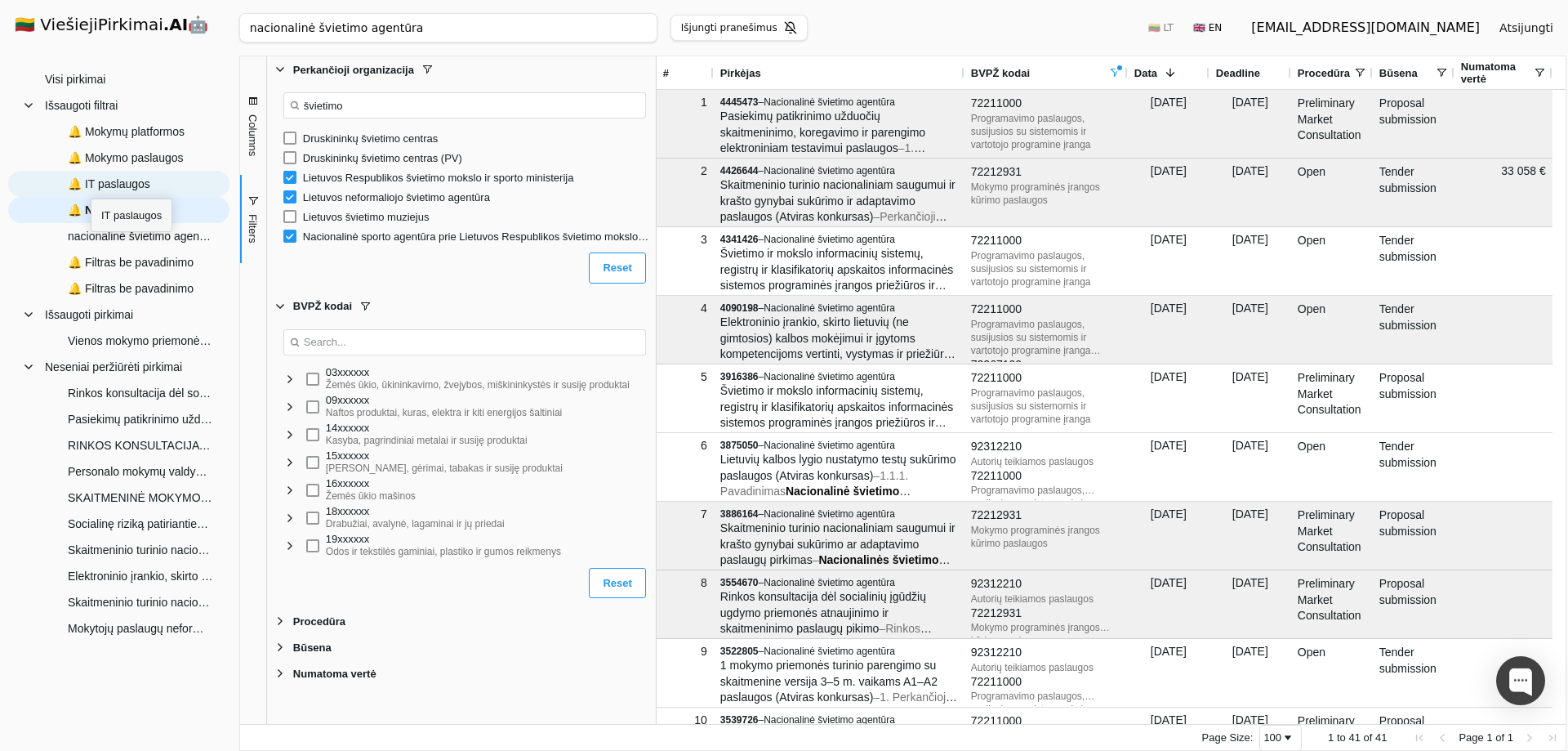
type input "švietimo"
click at [90, 184] on span "🔔 IT paslaugos" at bounding box center [109, 183] width 83 height 24
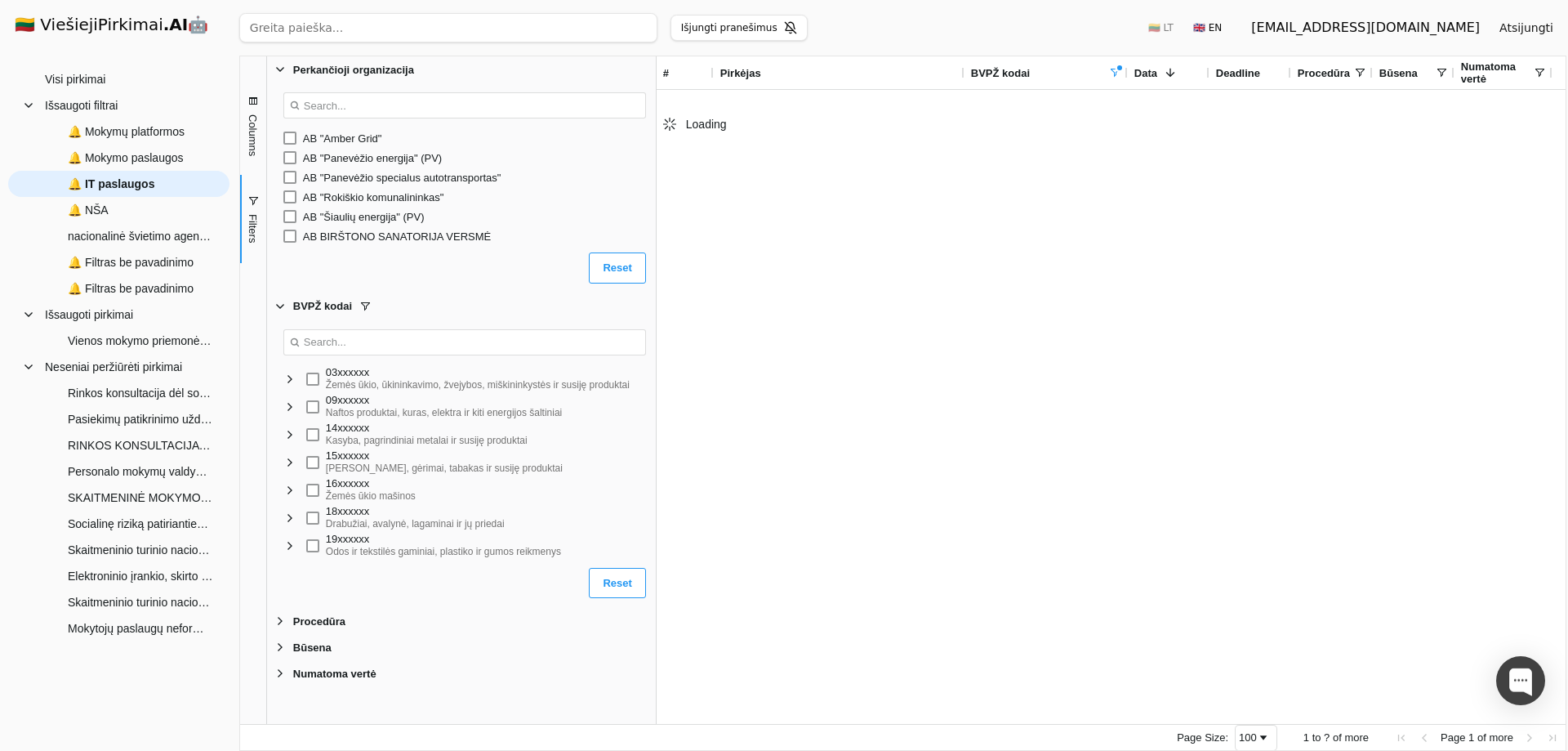
click at [280, 69] on span "Filter List 5 Filters" at bounding box center [280, 69] width 13 height 13
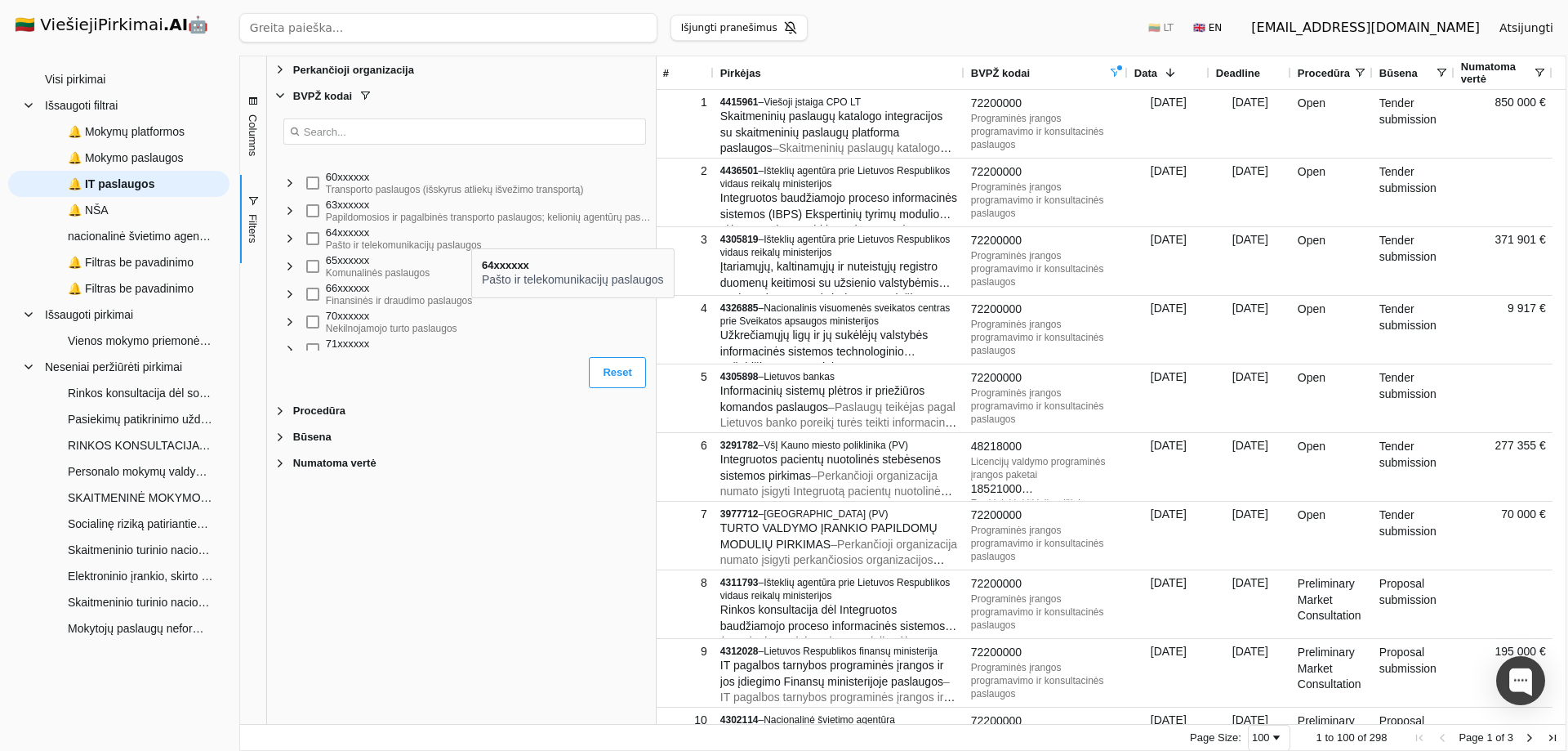
scroll to position [817, 0]
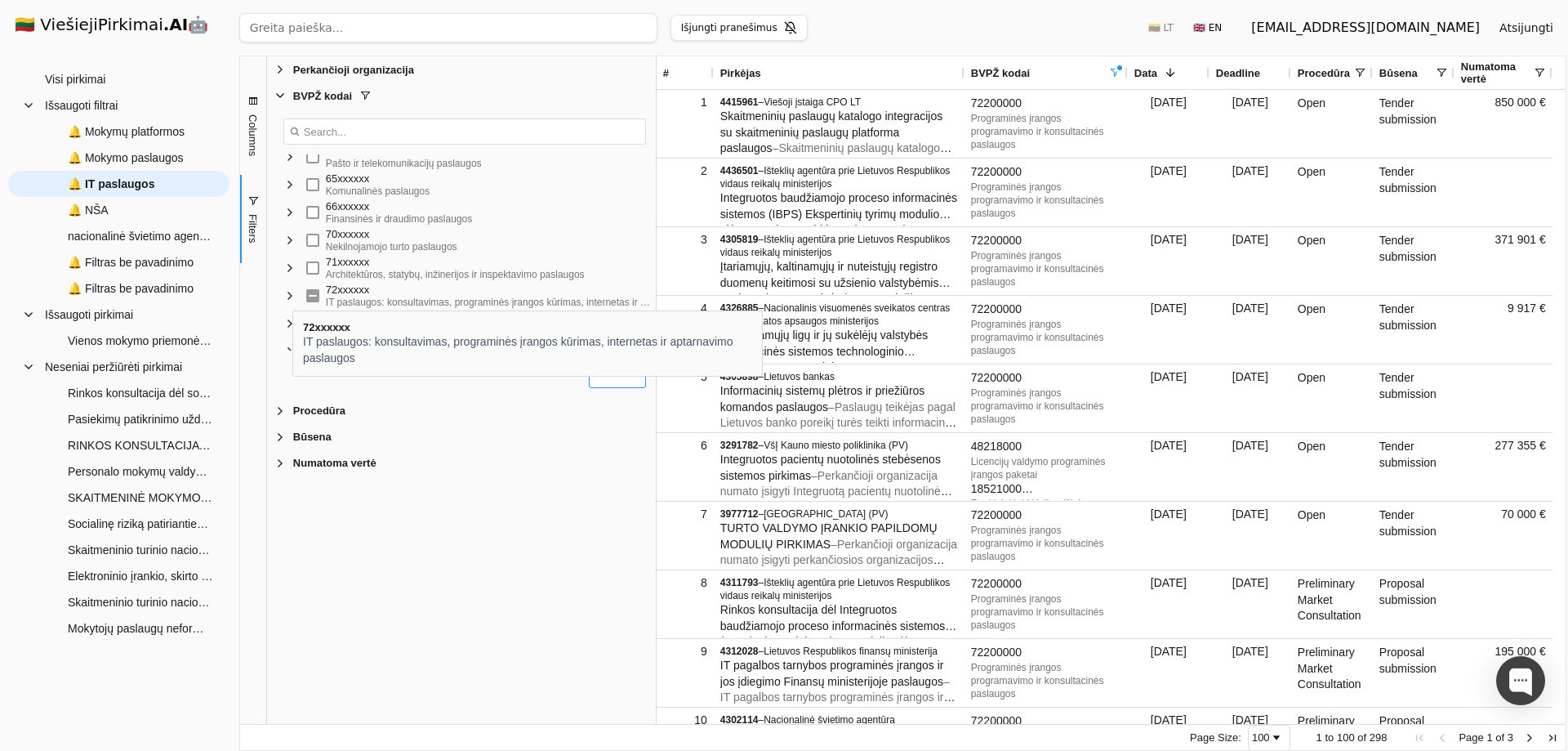
click at [293, 296] on span "Filter List" at bounding box center [290, 296] width 13 height 13
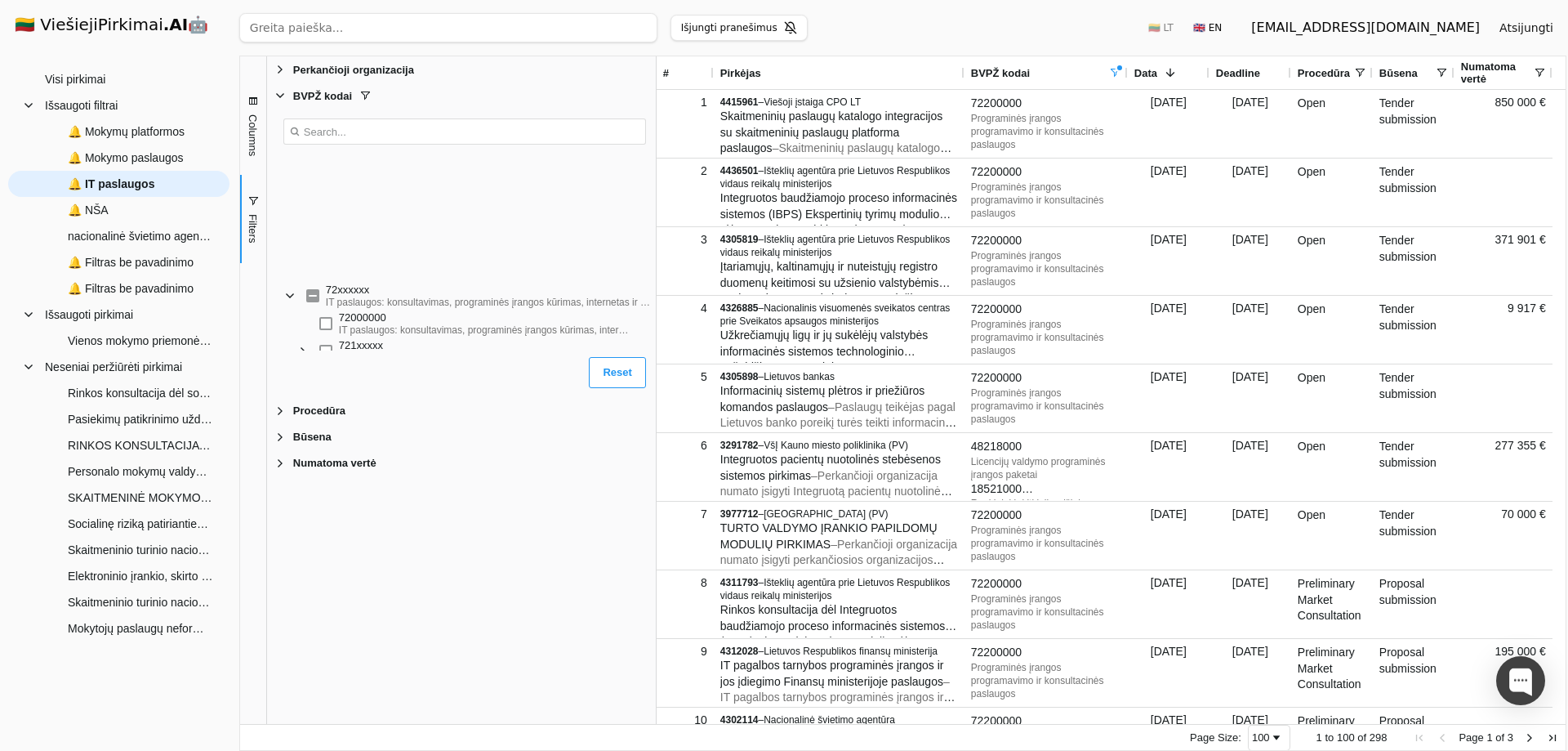
scroll to position [980, 0]
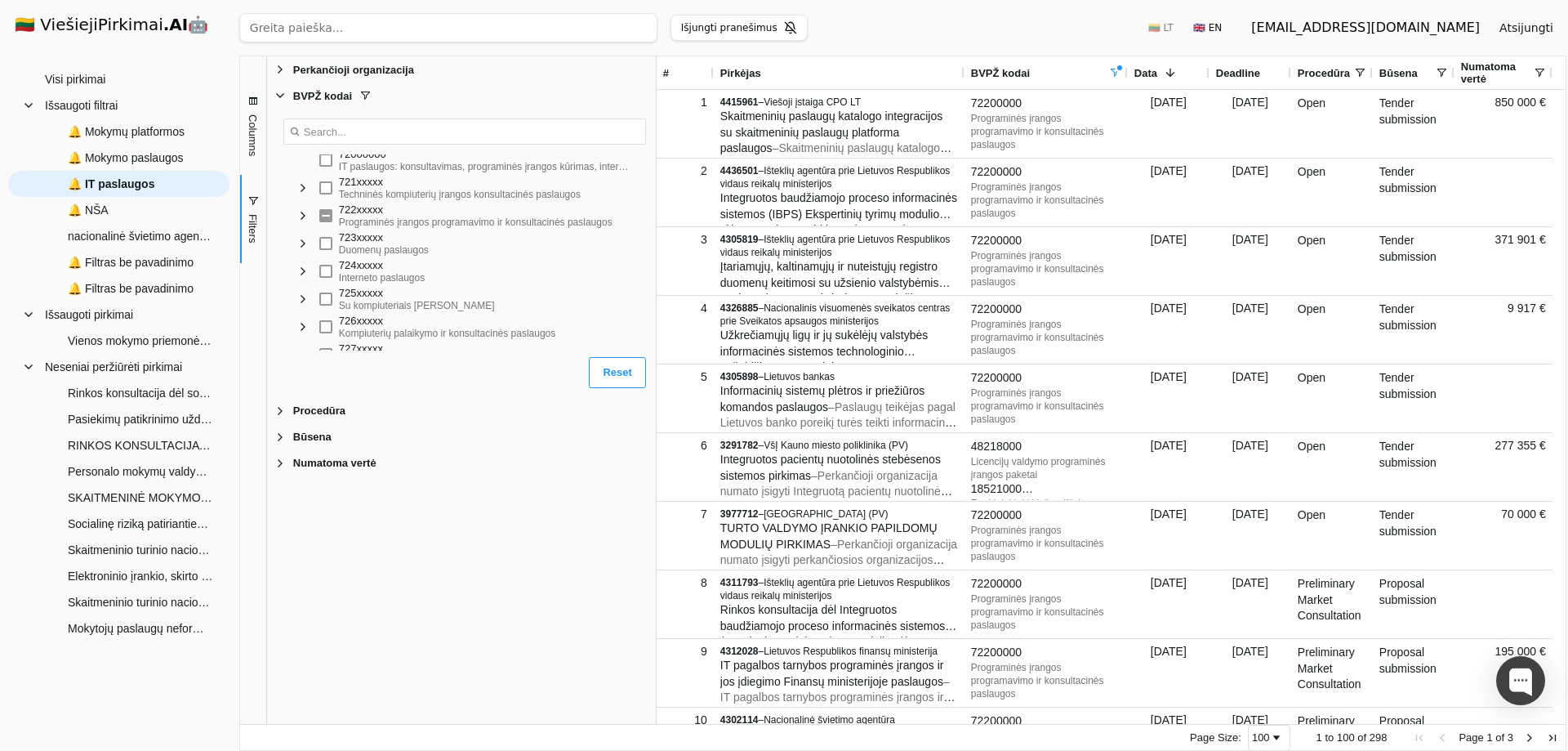
click at [300, 218] on span "Filter List" at bounding box center [303, 216] width 13 height 13
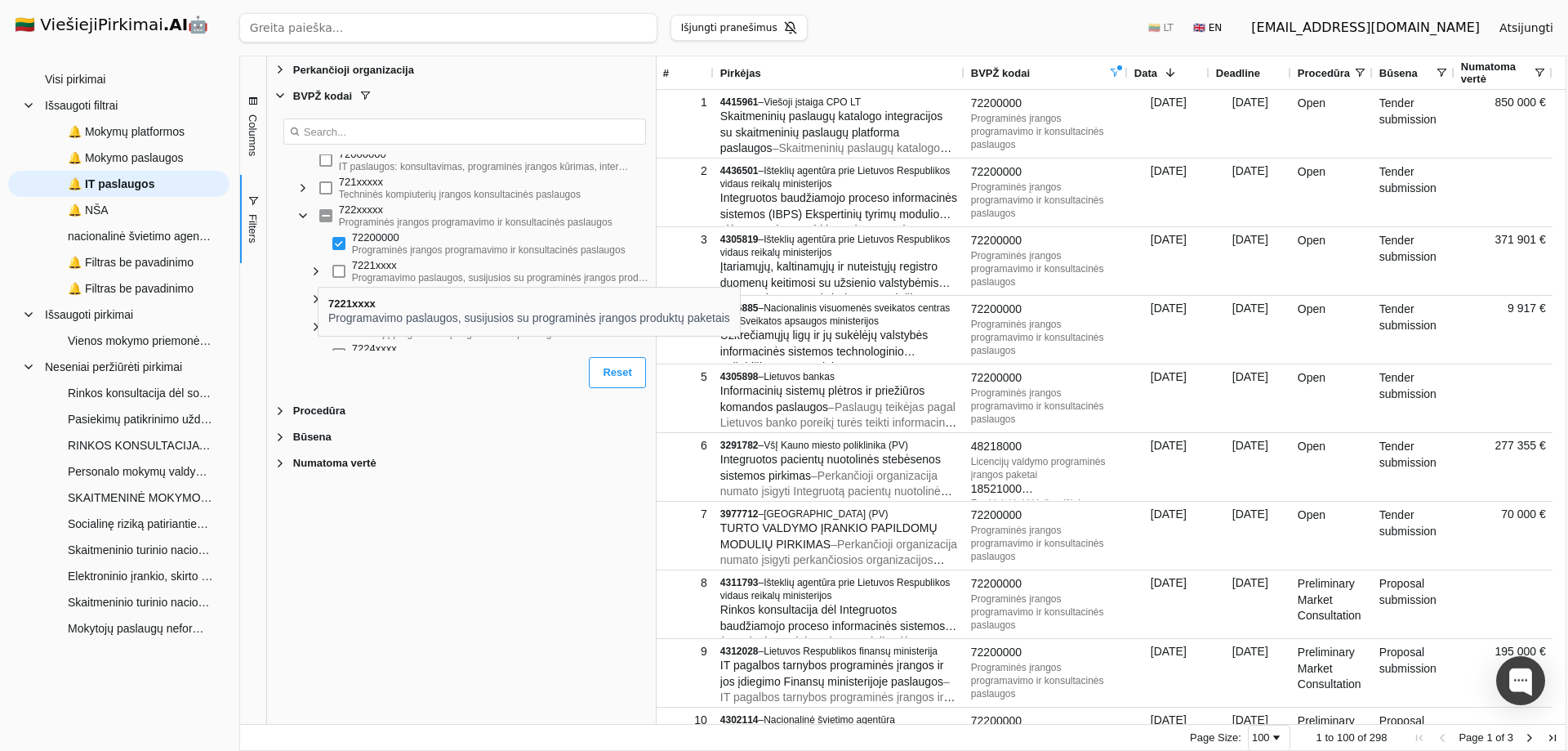
click at [320, 271] on span "Filter List" at bounding box center [317, 272] width 13 height 13
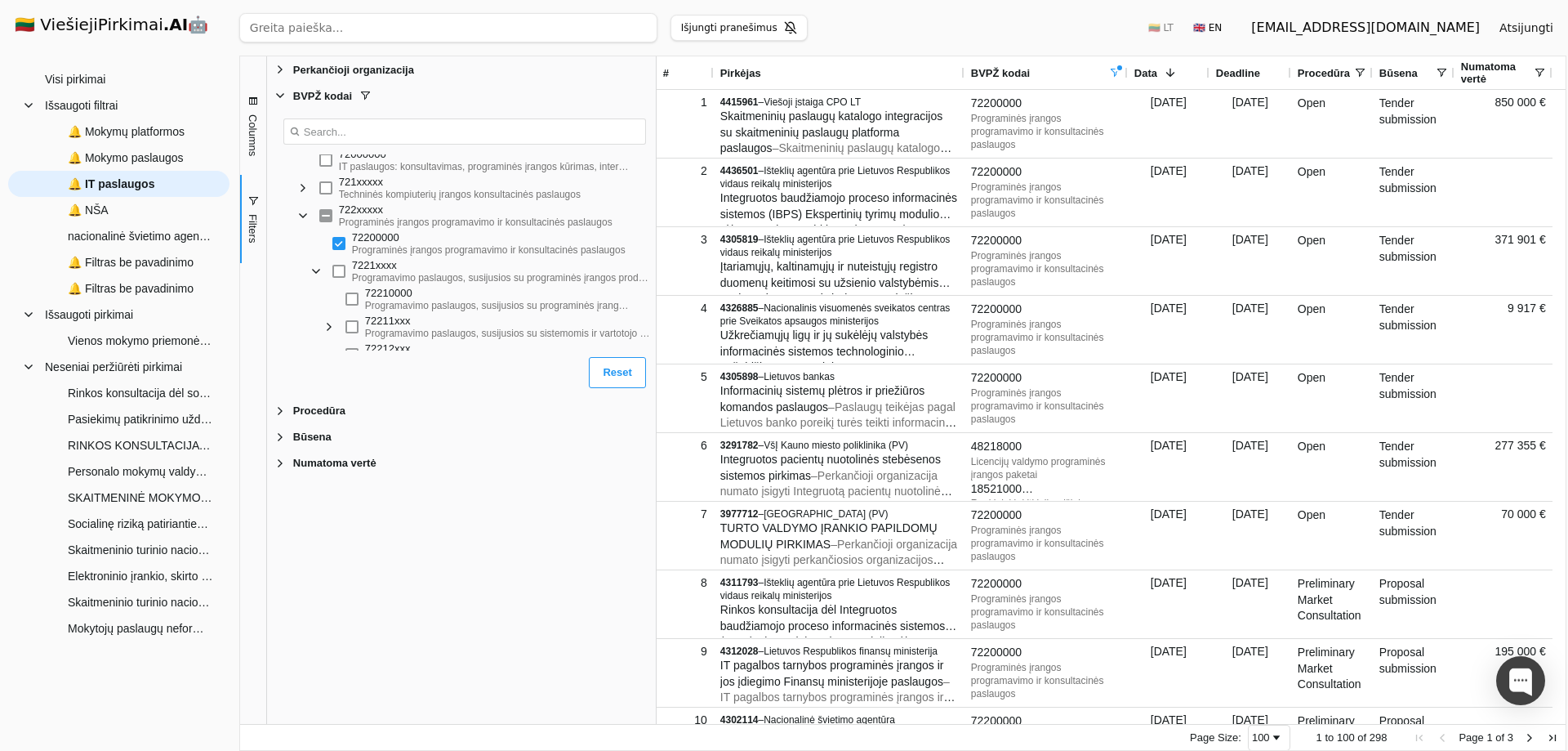
click at [330, 326] on span "Filter List" at bounding box center [329, 327] width 13 height 13
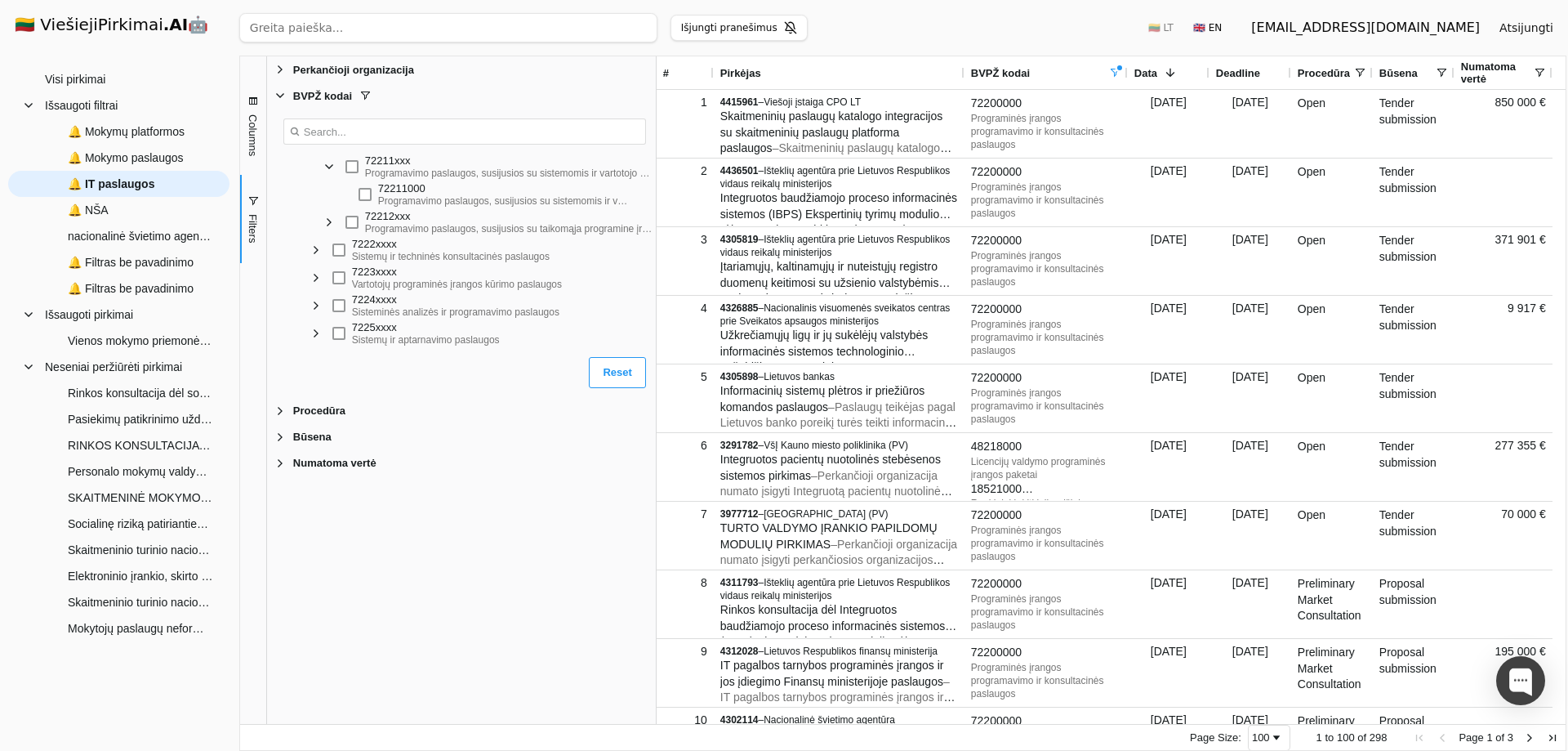
scroll to position [1144, 0]
click at [330, 221] on span "Filter List" at bounding box center [329, 220] width 13 height 13
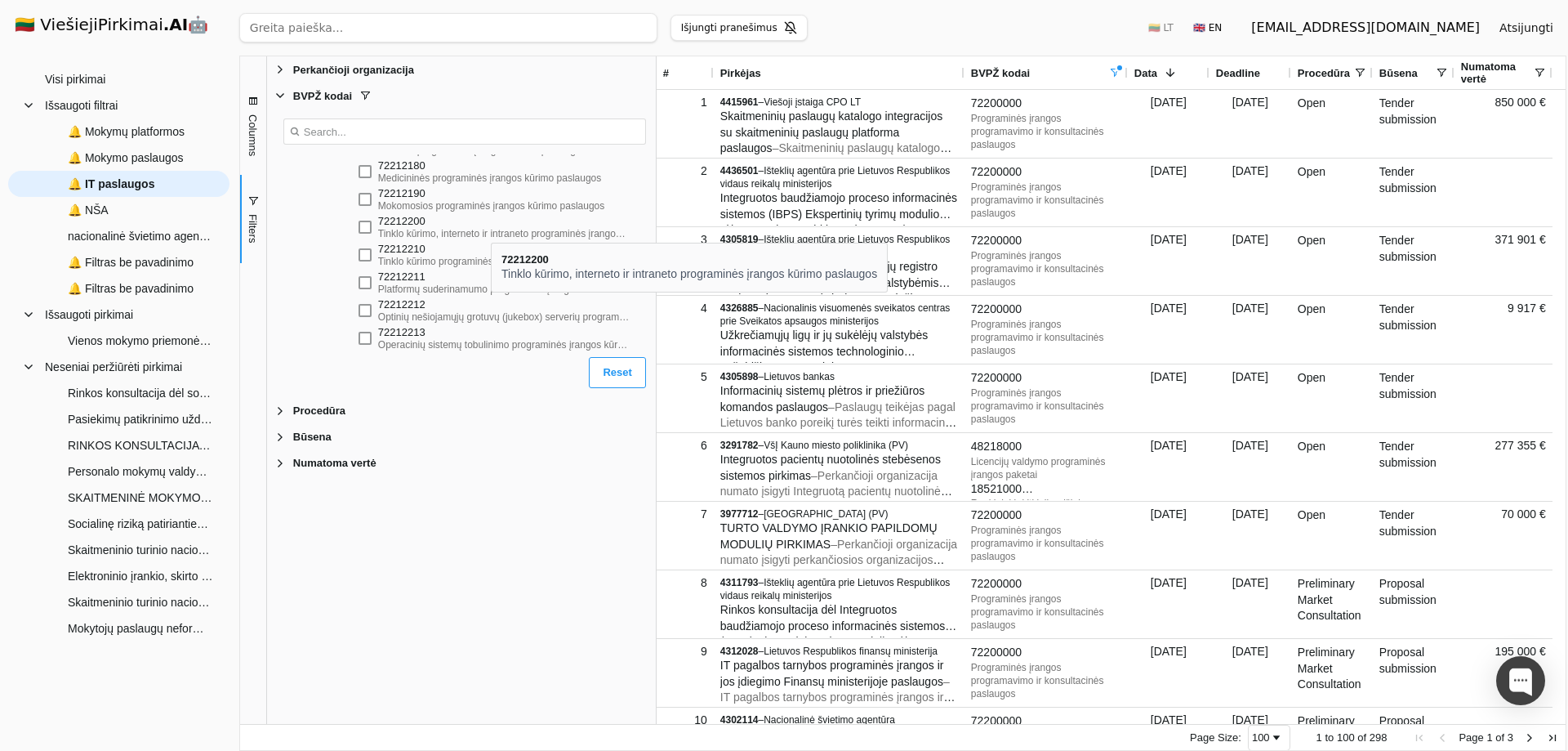
scroll to position [1470, 0]
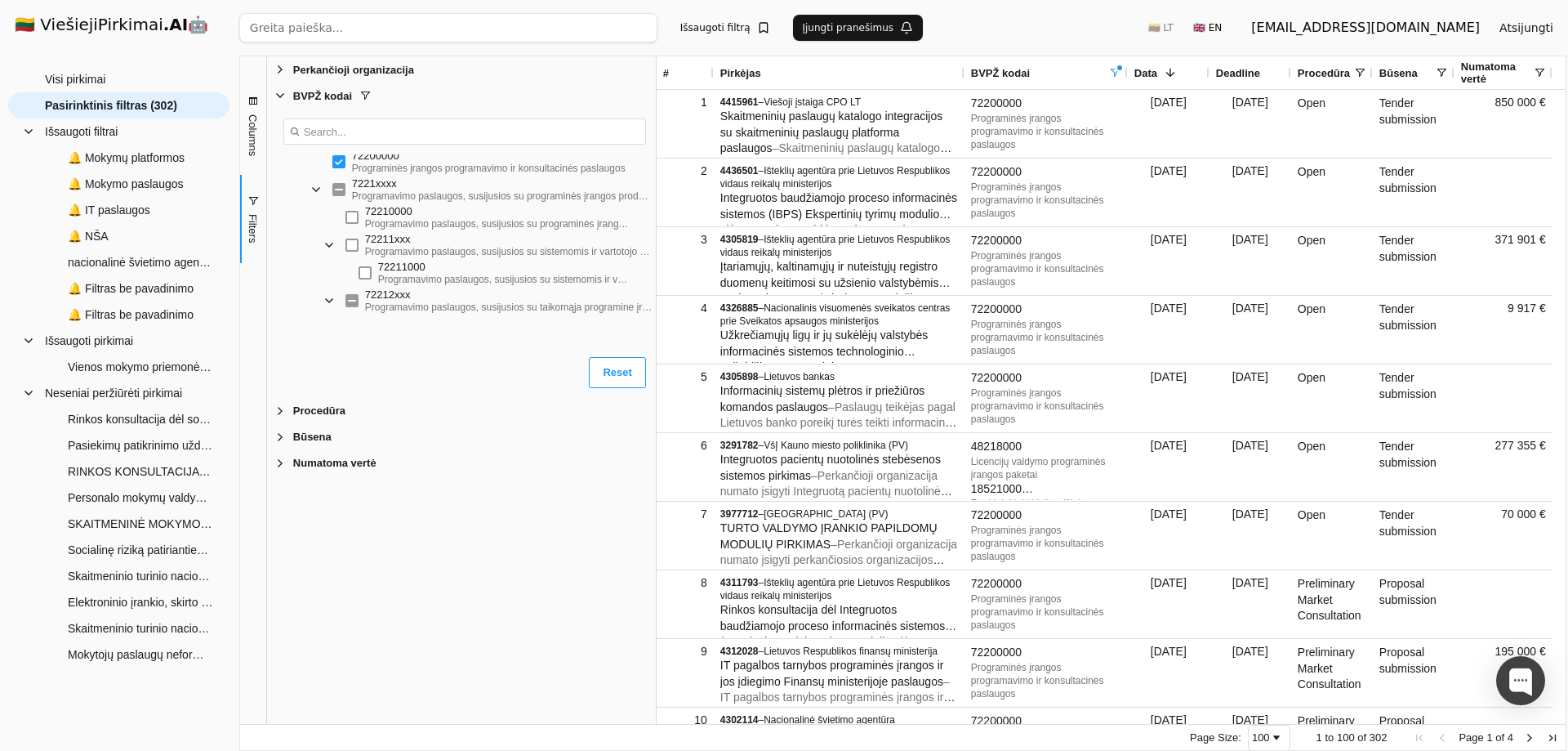
scroll to position [980, 0]
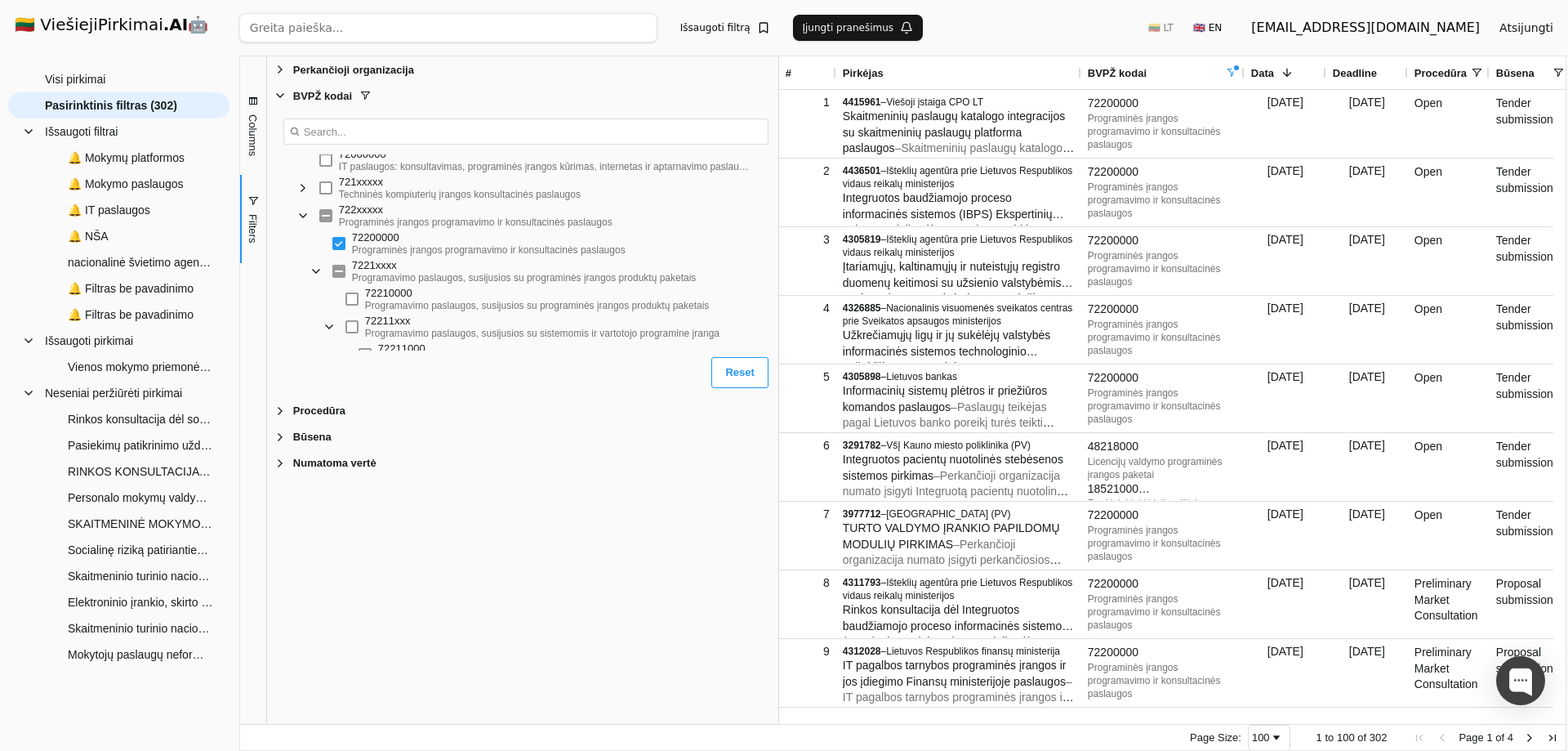
drag, startPoint x: 657, startPoint y: 456, endPoint x: 780, endPoint y: 451, distance: 123.1
click at [780, 451] on div at bounding box center [779, 390] width 4 height 667
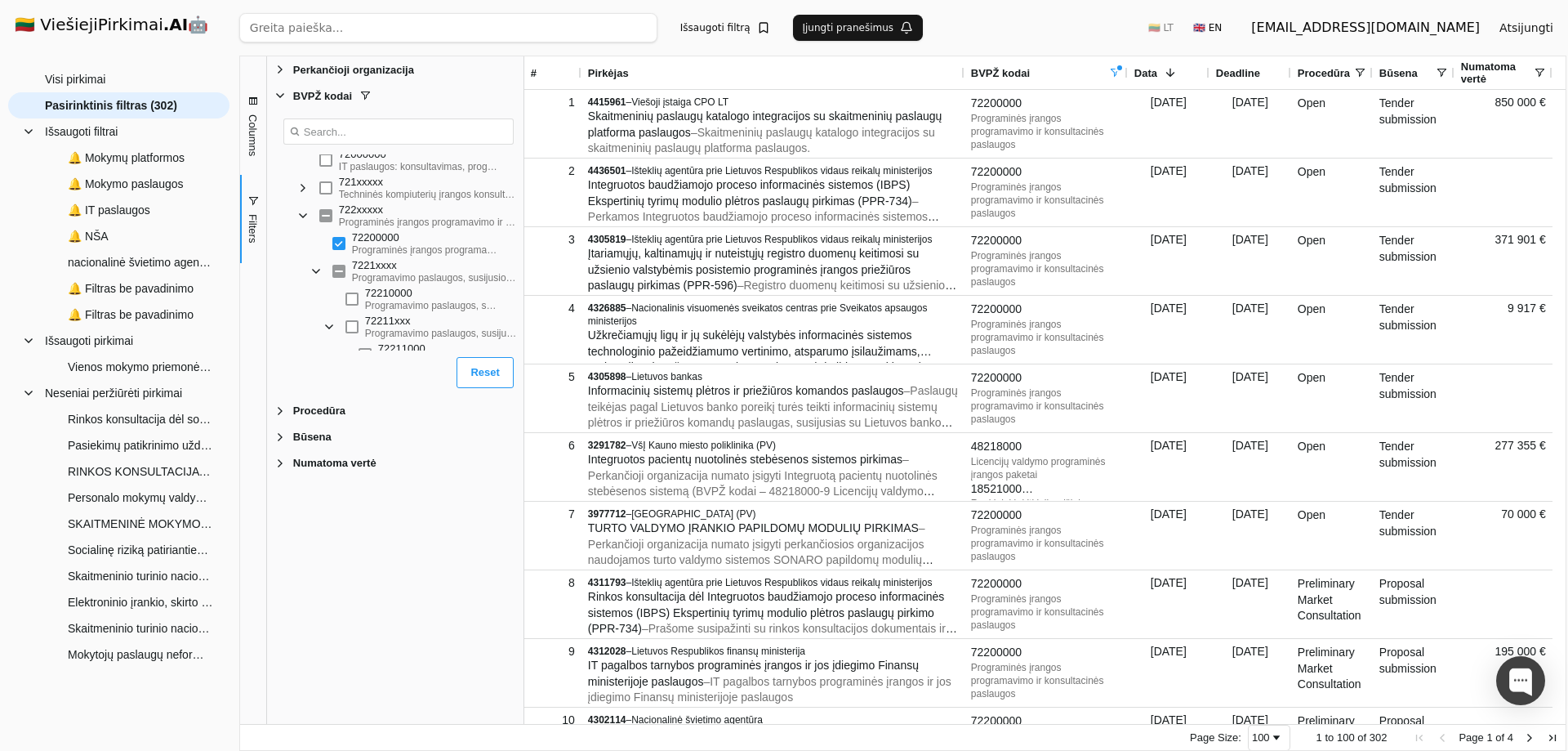
drag, startPoint x: 781, startPoint y: 559, endPoint x: 526, endPoint y: 570, distance: 255.2
click at [526, 570] on div at bounding box center [524, 390] width 4 height 667
click at [398, 605] on div "Perkančioji organizacija Enabled Perkančioji organizacija BVPŽ kodai Enabled BV…" at bounding box center [395, 390] width 256 height 667
click at [278, 98] on span "Filter List 5 Filters" at bounding box center [280, 95] width 13 height 13
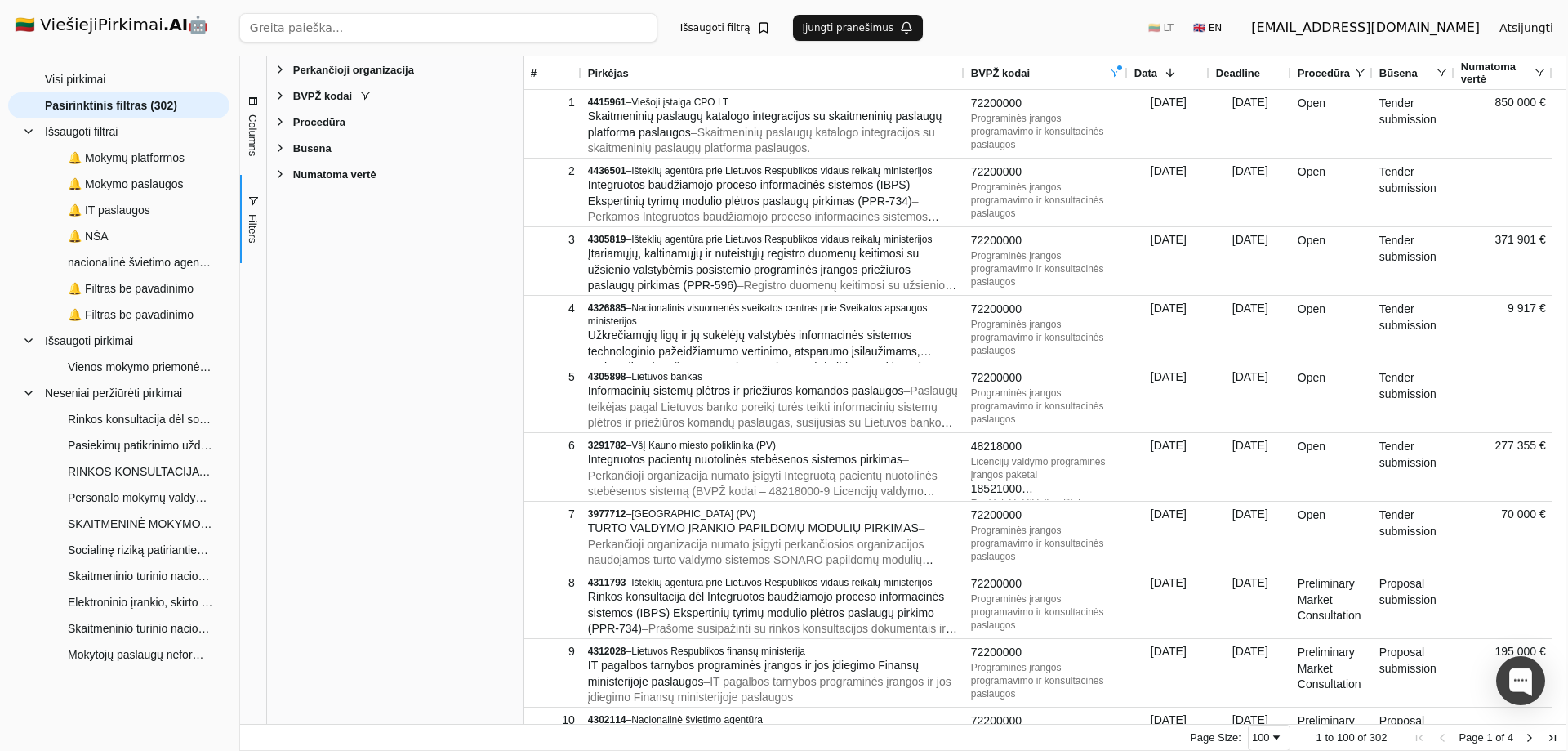
click at [719, 30] on button "Išsaugoti filtrą" at bounding box center [726, 27] width 110 height 26
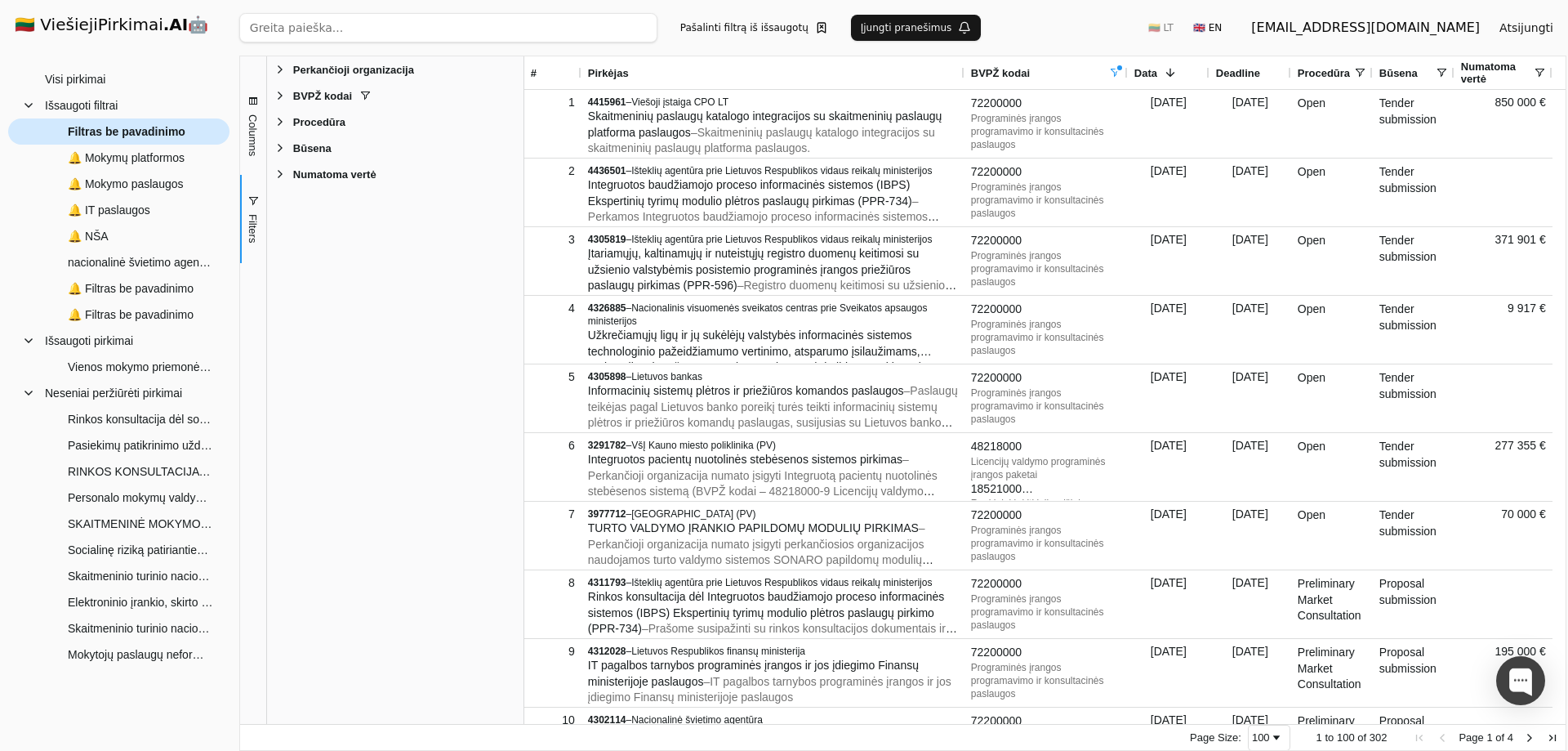
click at [130, 128] on span "Filtras be pavadinimo" at bounding box center [126, 131] width 117 height 24
click at [130, 132] on span "Filtras be pavadinimo" at bounding box center [126, 131] width 117 height 24
type input "V"
type input "VISI GU"
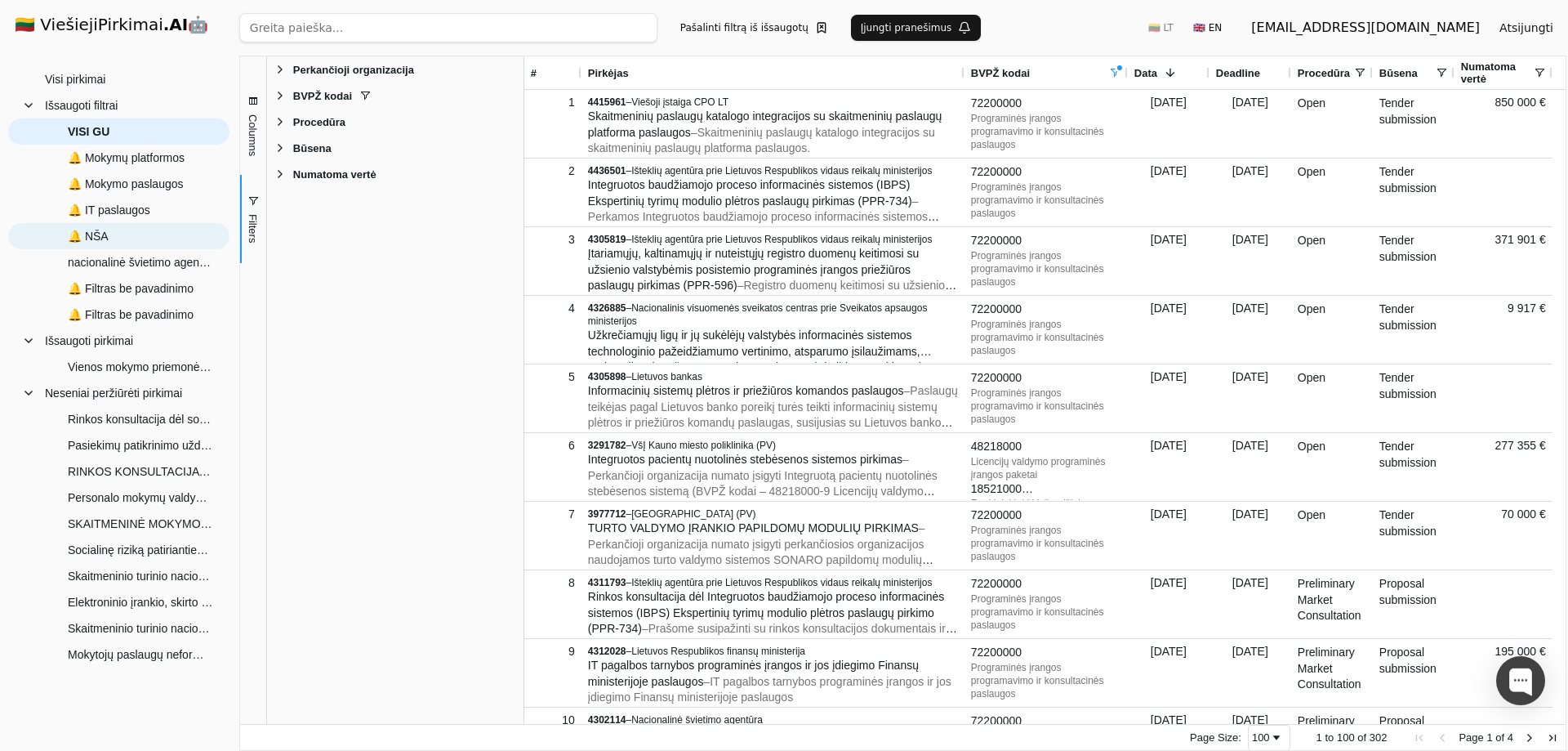
drag, startPoint x: 121, startPoint y: 131, endPoint x: 73, endPoint y: 142, distance: 49.2
click at [136, 241] on div "Visi pirkimai Neseniai peržiūrėti pirkimai Pasiekimų patikrinimo užduočių skait…" at bounding box center [118, 367] width 221 height 602
drag, startPoint x: 30, startPoint y: 127, endPoint x: 46, endPoint y: 171, distance: 46.8
click at [41, 194] on div "Visi pirkimai Neseniai peržiūrėti pirkimai Pasiekimų patikrinimo užduočių skait…" at bounding box center [118, 367] width 221 height 602
click at [887, 22] on button "Įjungti pranešimus" at bounding box center [916, 27] width 131 height 26
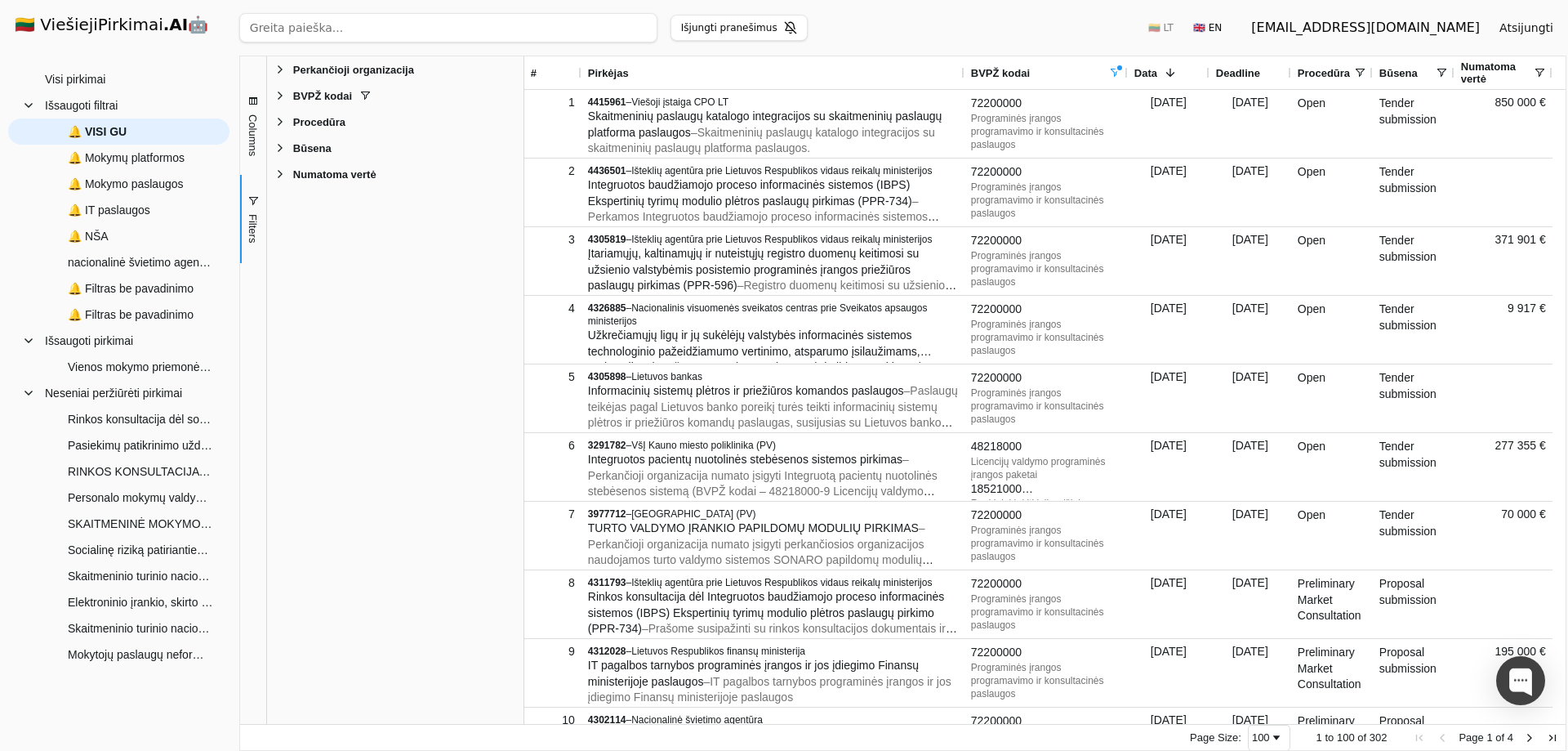
click at [282, 68] on span "Filter List 5 Filters" at bounding box center [280, 69] width 13 height 13
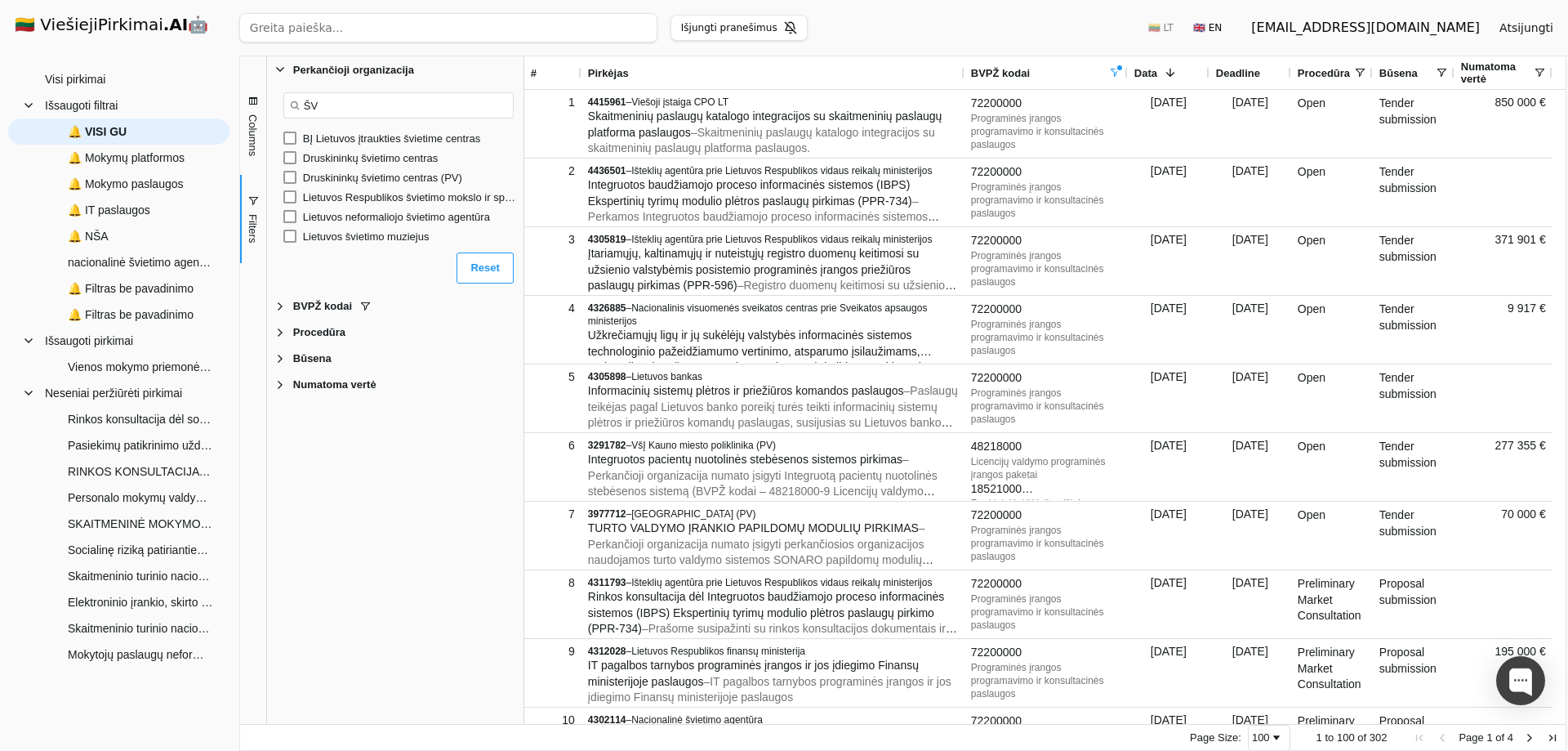
type input "Š"
type input "švietimo"
drag, startPoint x: 353, startPoint y: 111, endPoint x: 295, endPoint y: 110, distance: 58.0
click at [295, 110] on div "švietimo" at bounding box center [398, 105] width 230 height 26
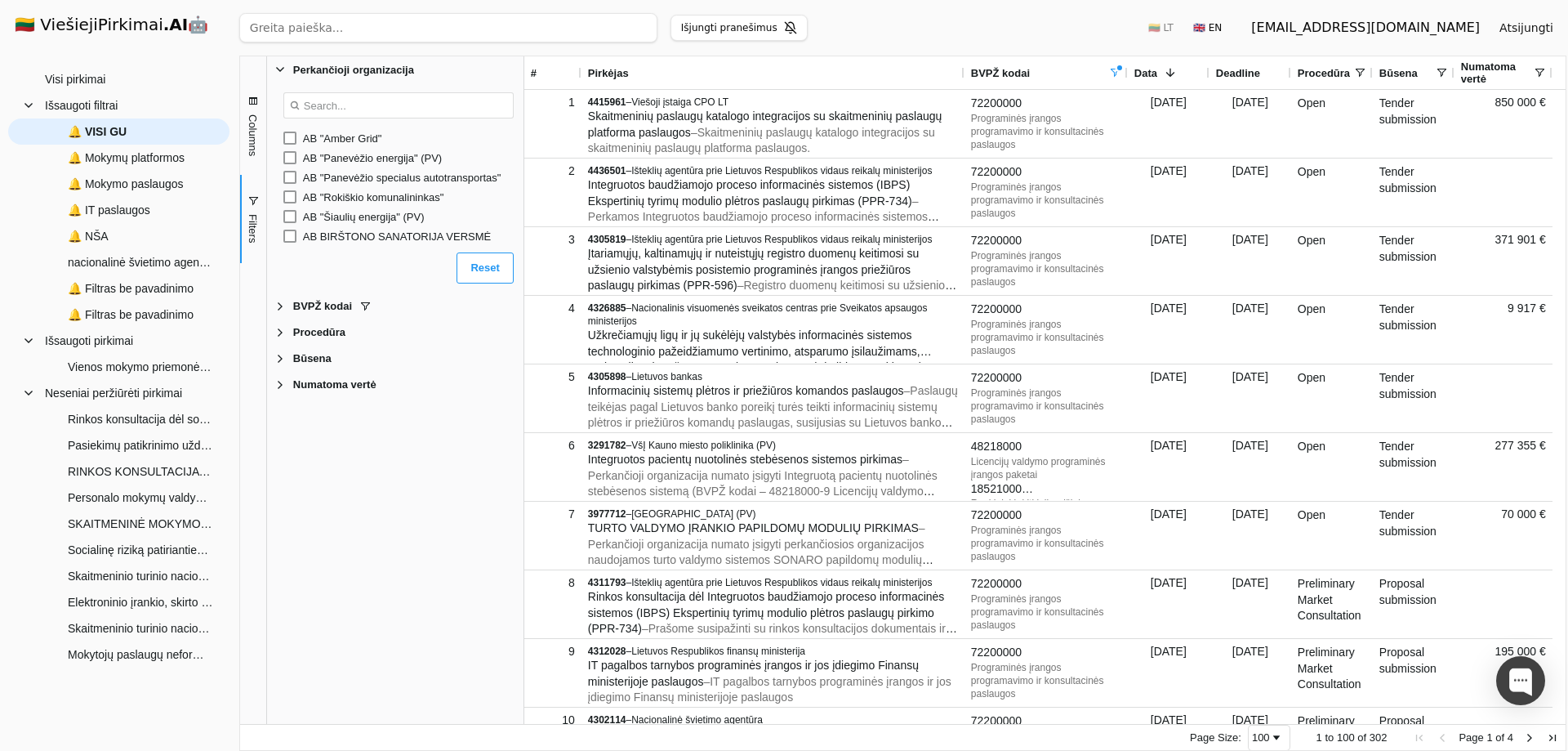
click at [278, 73] on span "Filter List 5 Filters" at bounding box center [280, 69] width 13 height 13
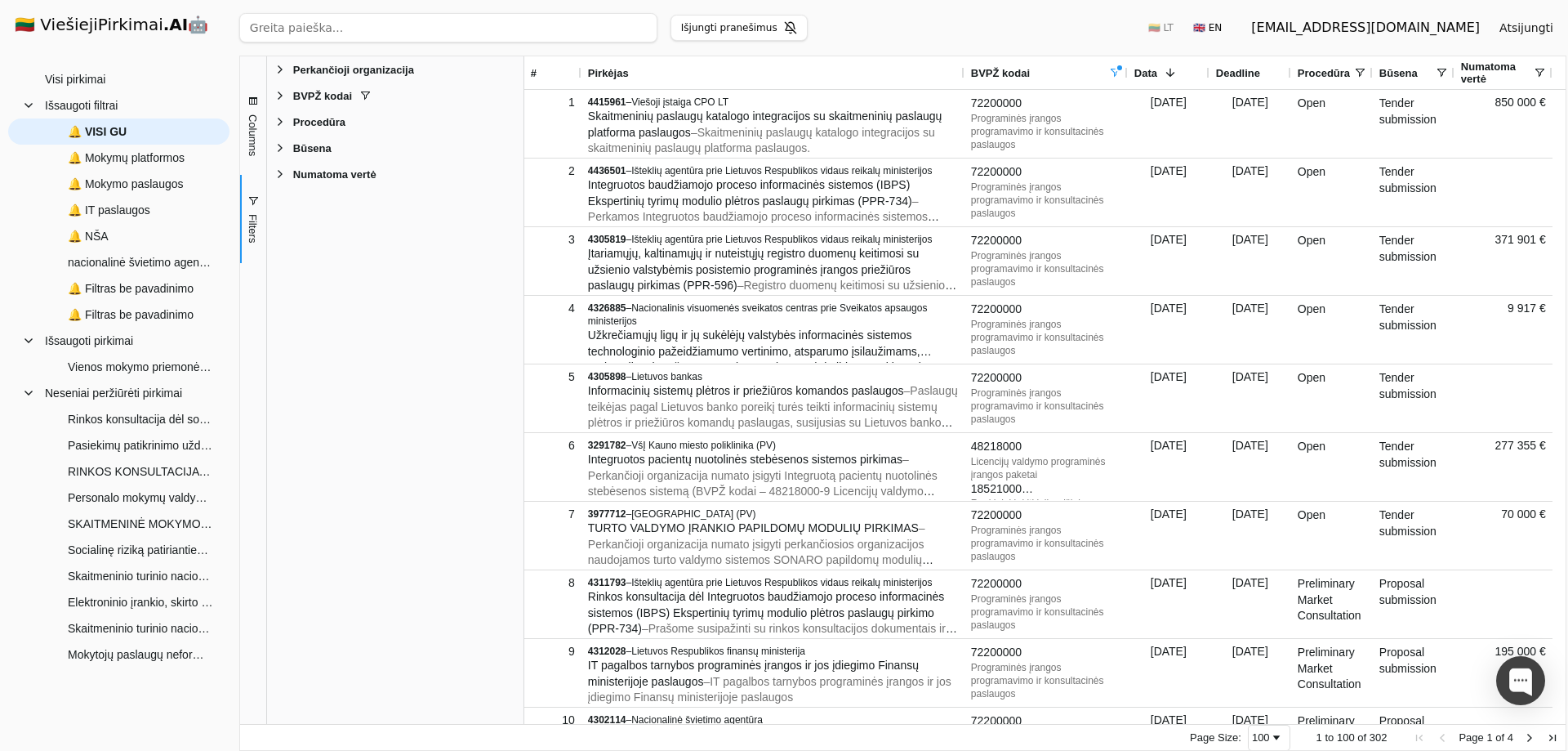
click at [283, 95] on span "Filter List 5 Filters" at bounding box center [280, 95] width 13 height 13
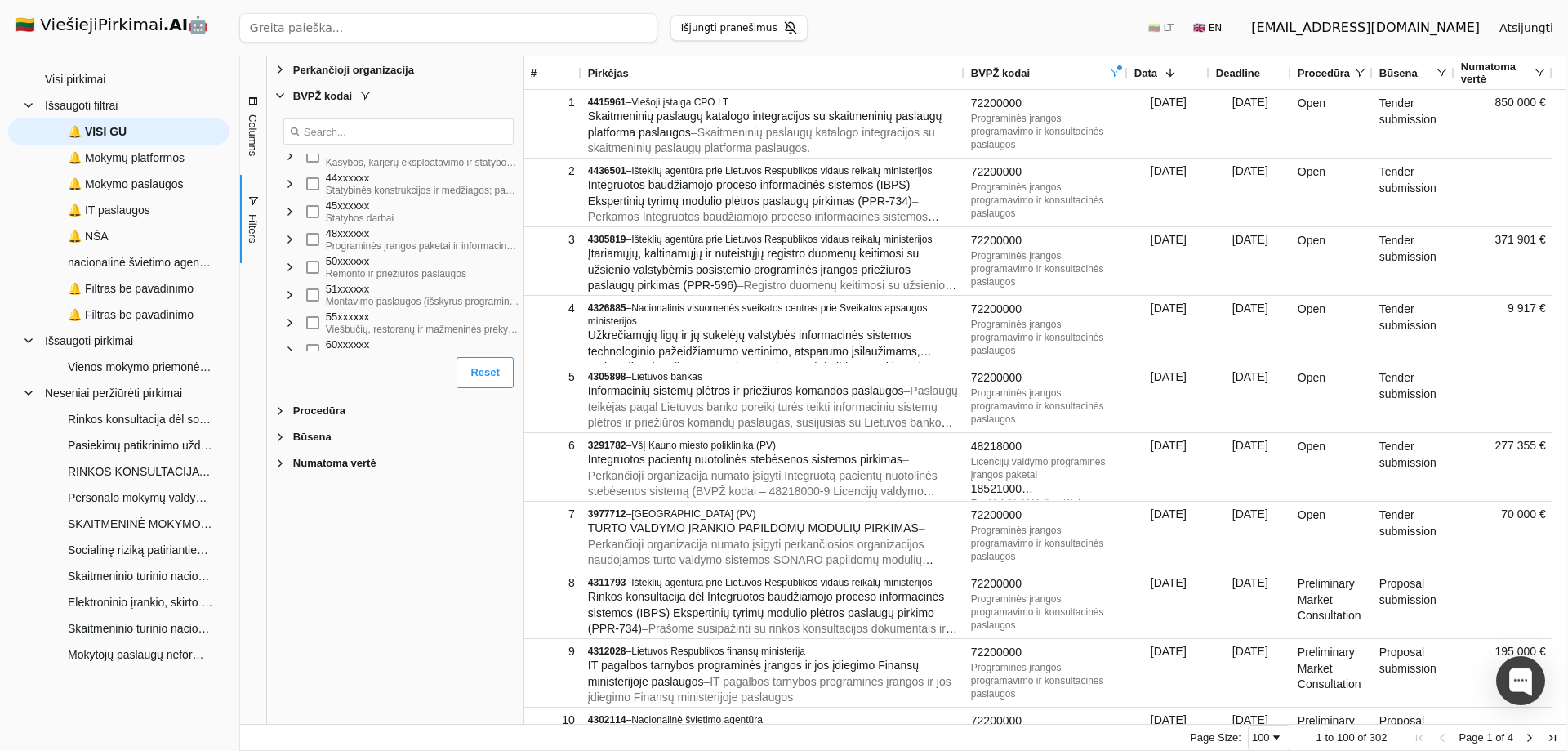
scroll to position [572, 0]
click at [294, 240] on span "Filter List" at bounding box center [290, 236] width 13 height 13
click at [308, 272] on span "Filter List" at bounding box center [303, 269] width 13 height 13
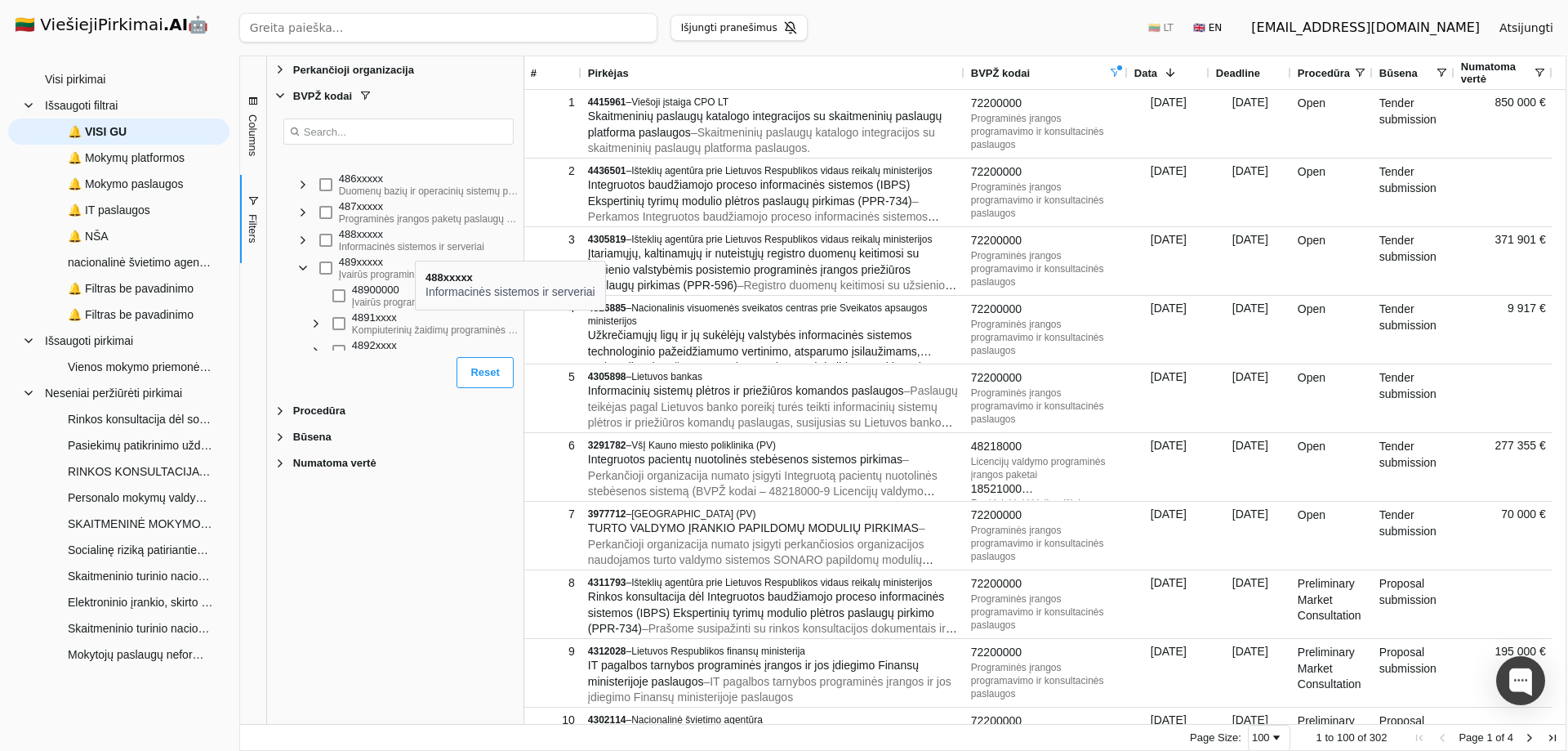
scroll to position [898, 0]
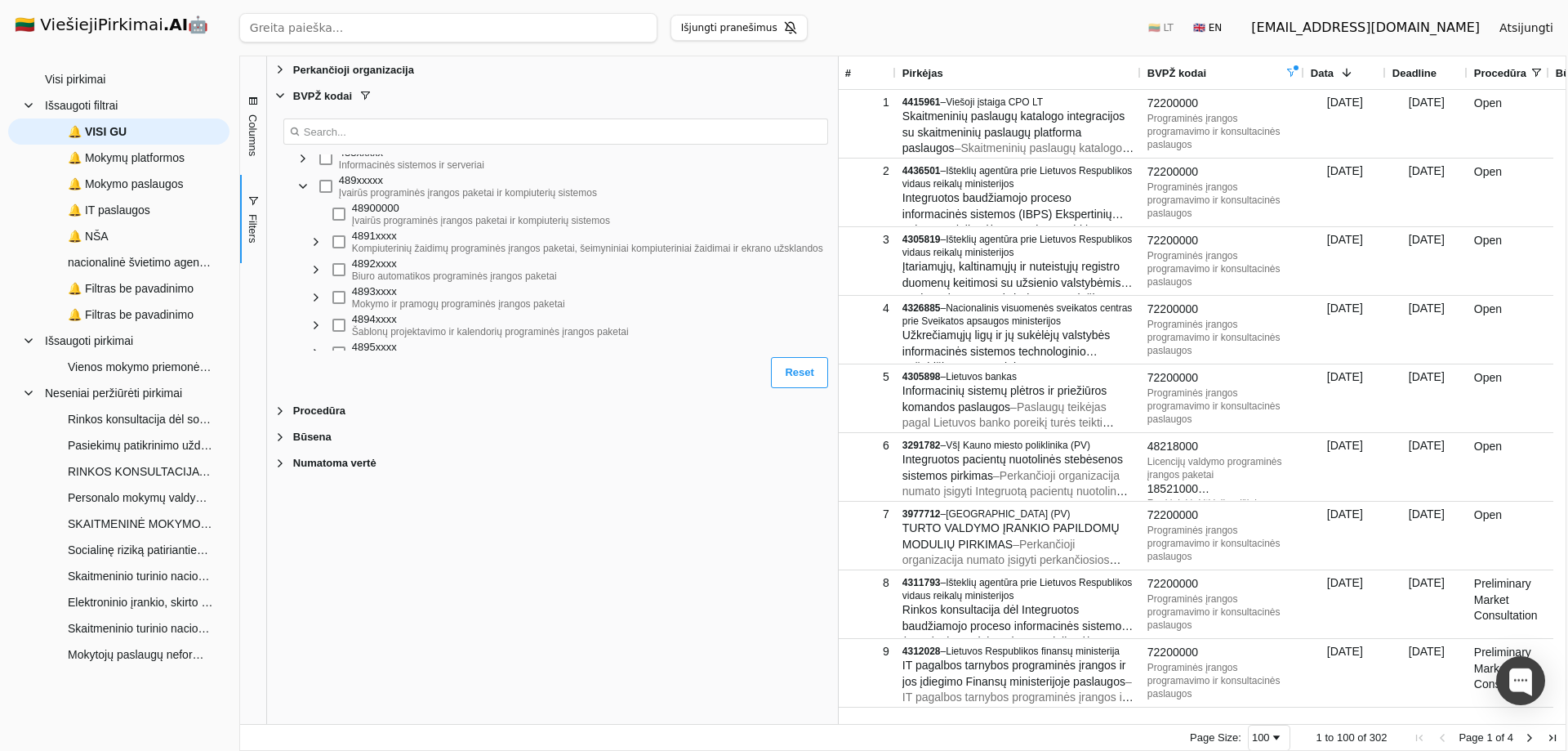
drag, startPoint x: 524, startPoint y: 490, endPoint x: 838, endPoint y: 490, distance: 314.0
click at [838, 490] on div at bounding box center [838, 390] width 4 height 667
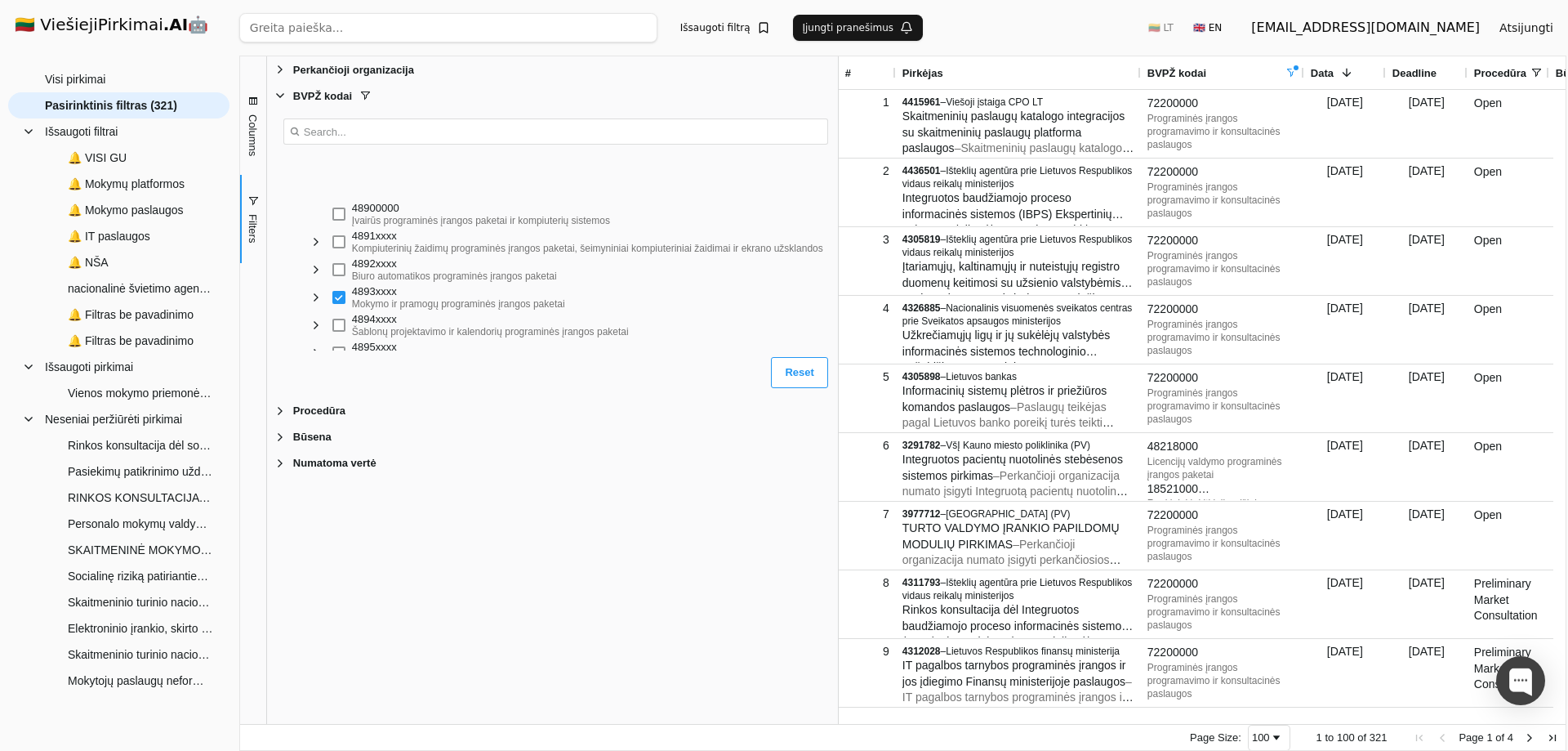
scroll to position [980, 0]
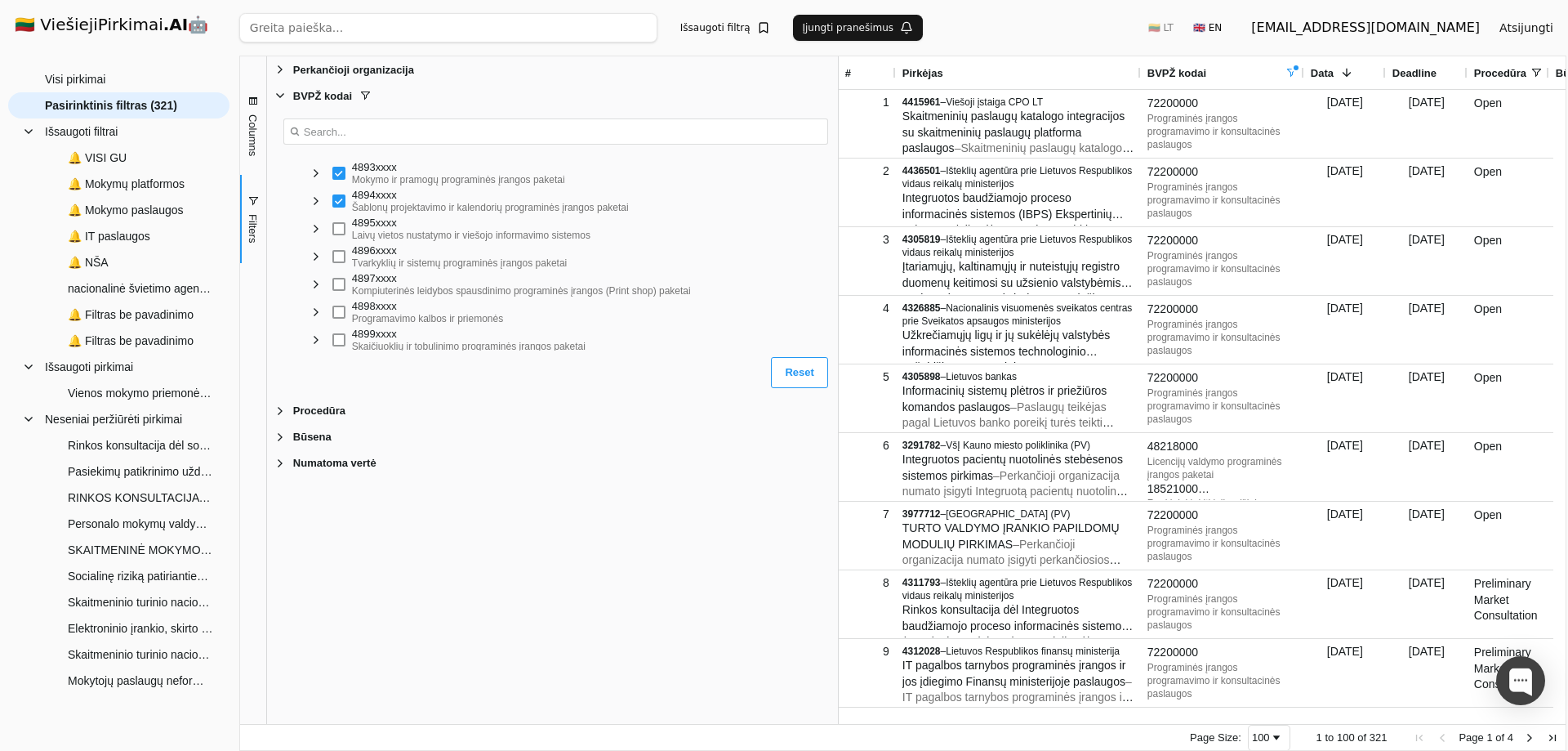
scroll to position [1062, 0]
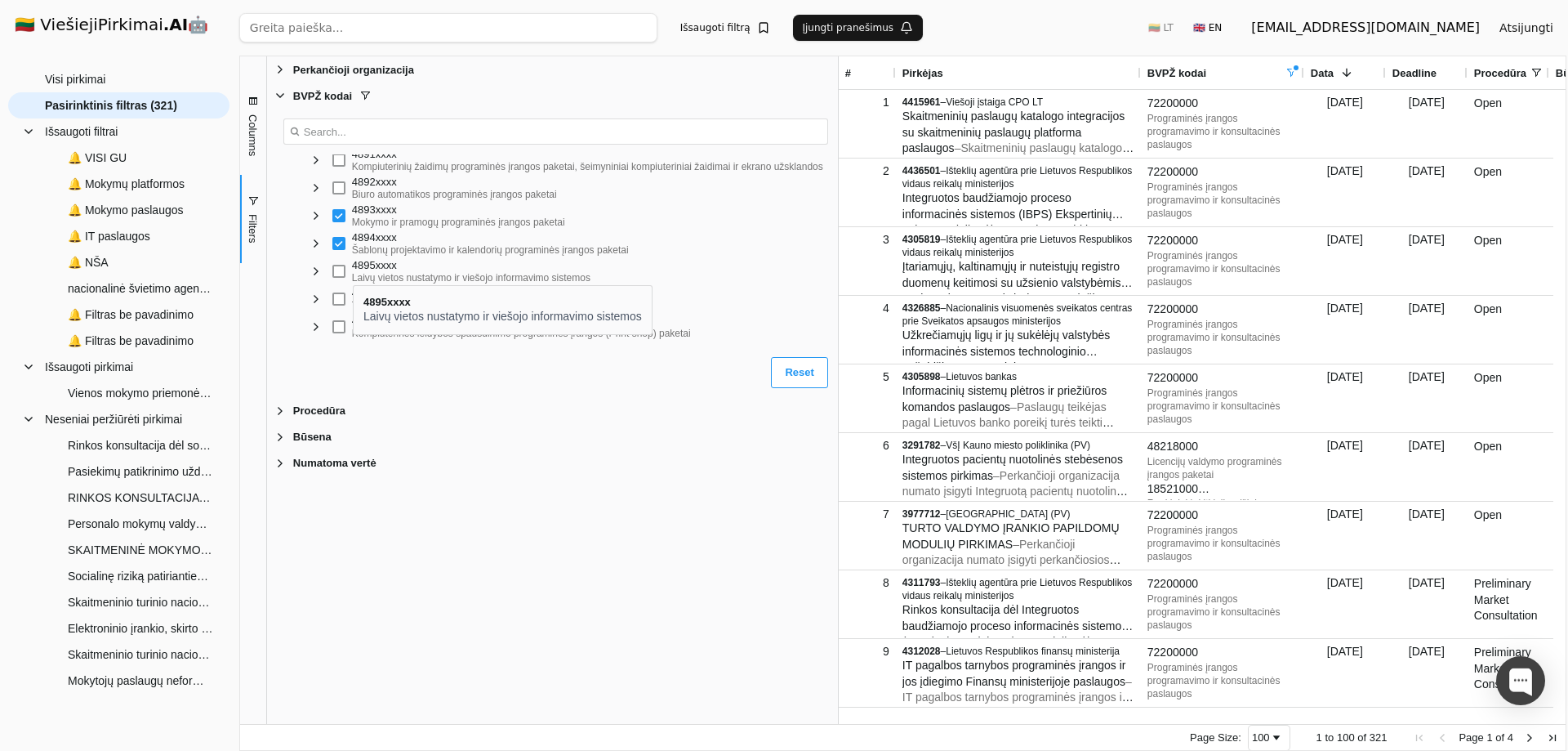
scroll to position [898, 0]
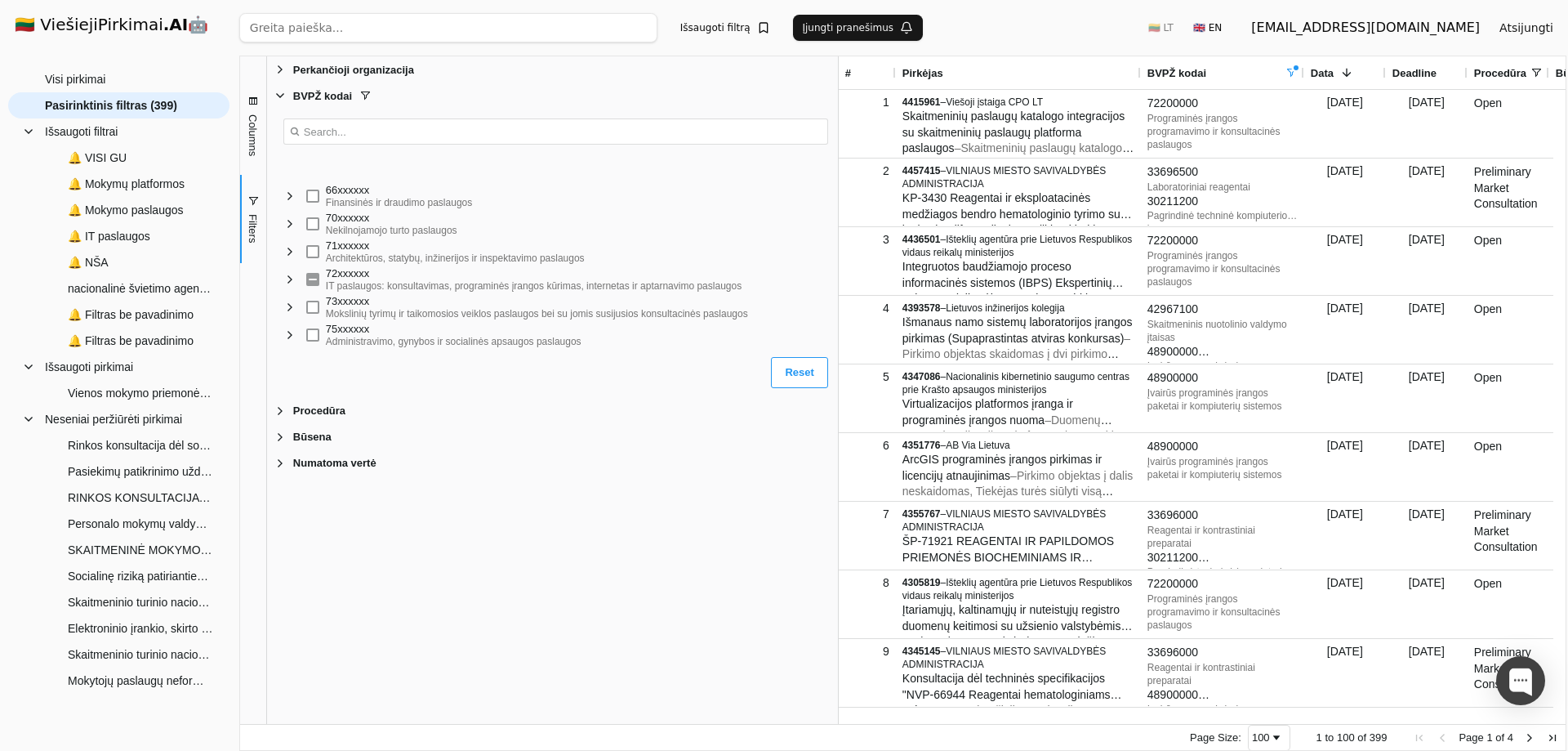
scroll to position [1470, 0]
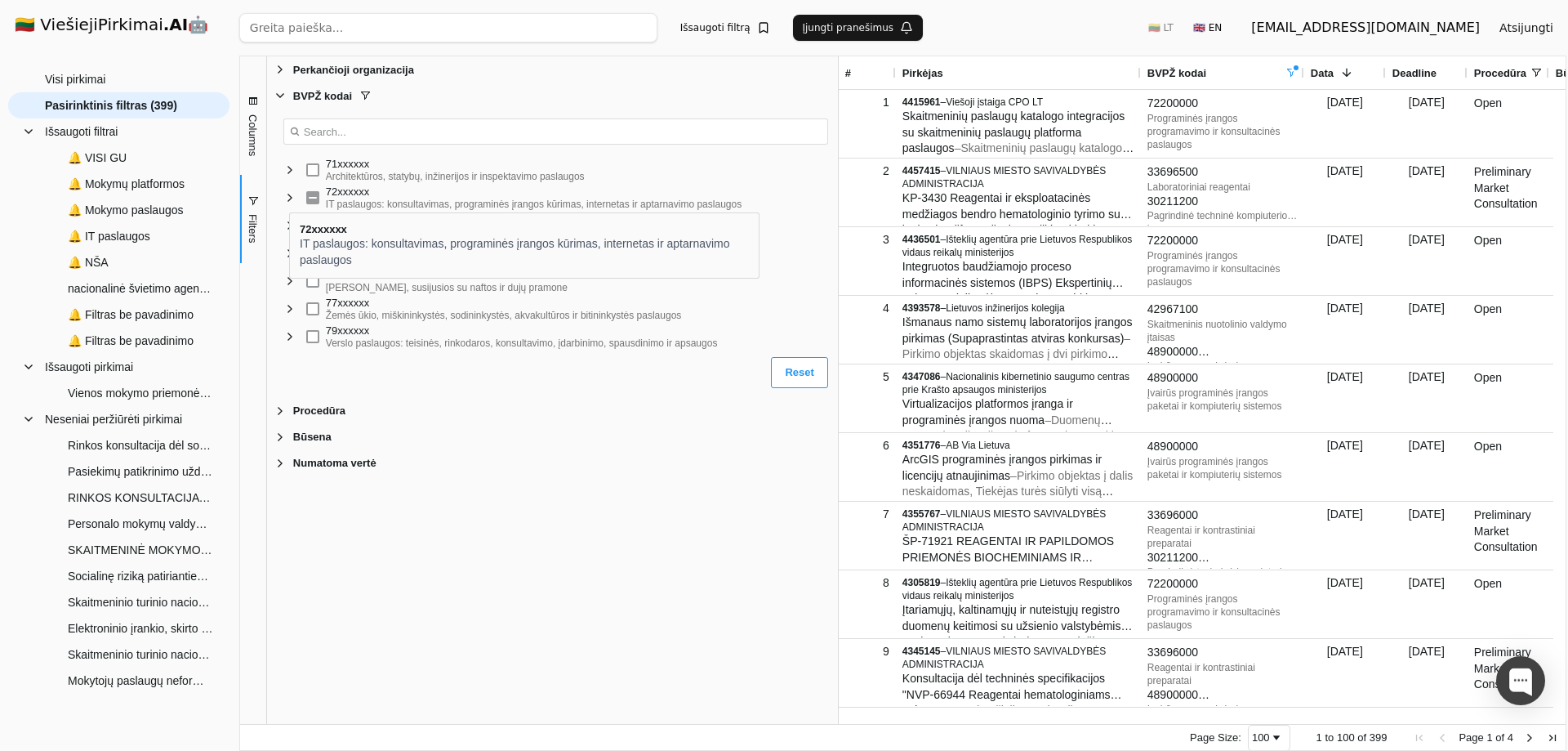
click at [289, 197] on span "Filter List" at bounding box center [290, 198] width 13 height 13
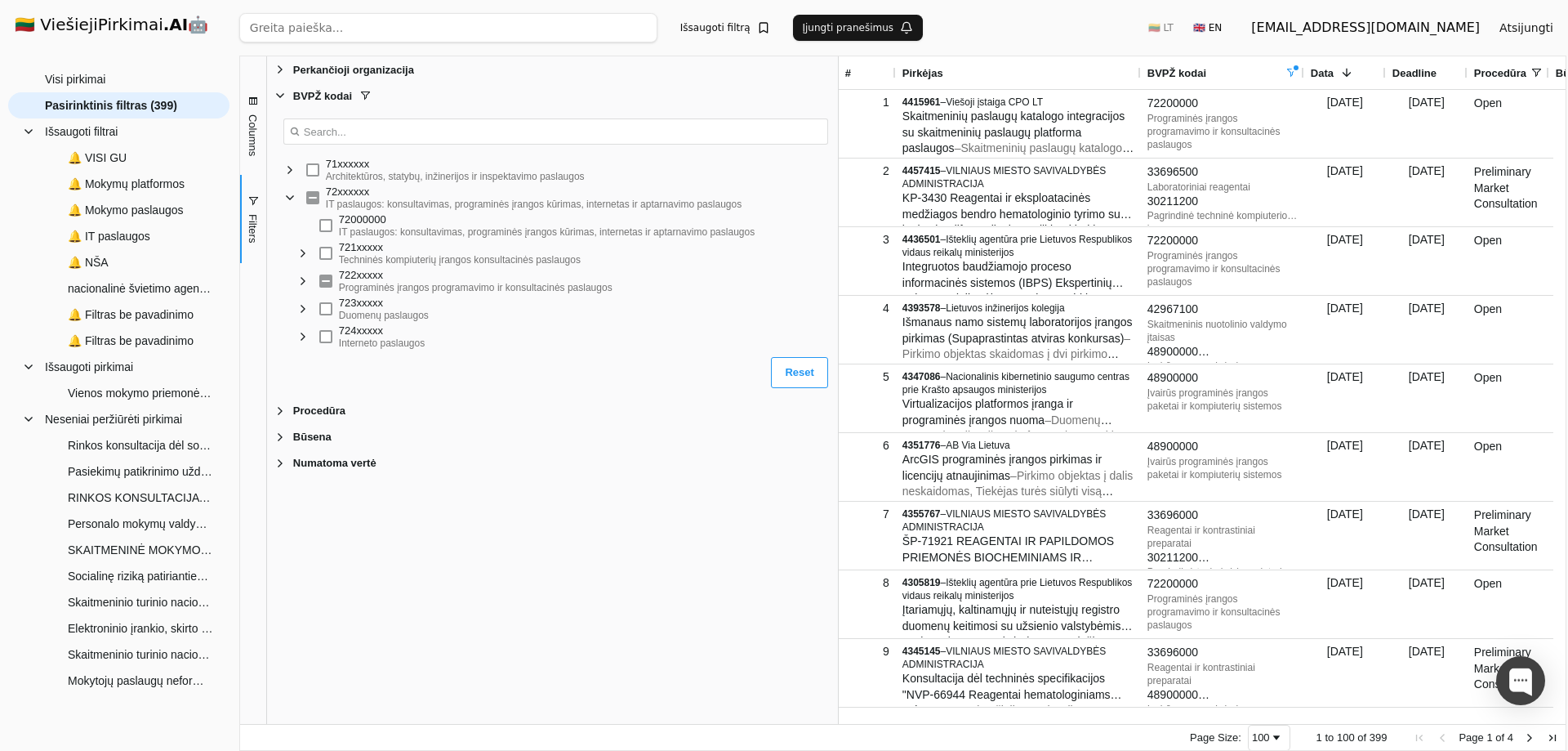
click at [302, 285] on span "Filter List" at bounding box center [303, 281] width 13 height 13
click at [316, 256] on span "Filter List" at bounding box center [317, 255] width 13 height 13
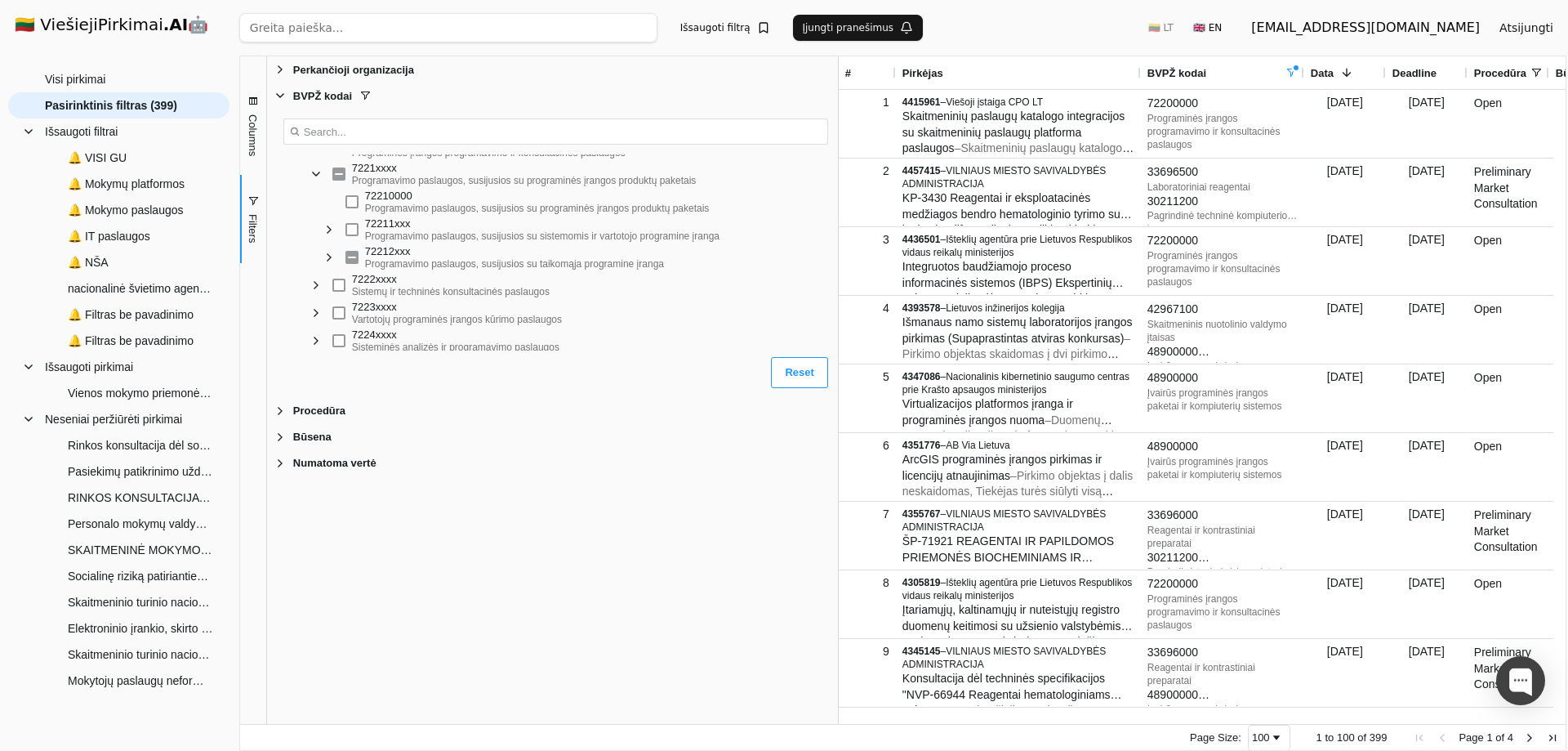
scroll to position [1634, 0]
click at [329, 256] on span "Filter List" at bounding box center [329, 257] width 13 height 13
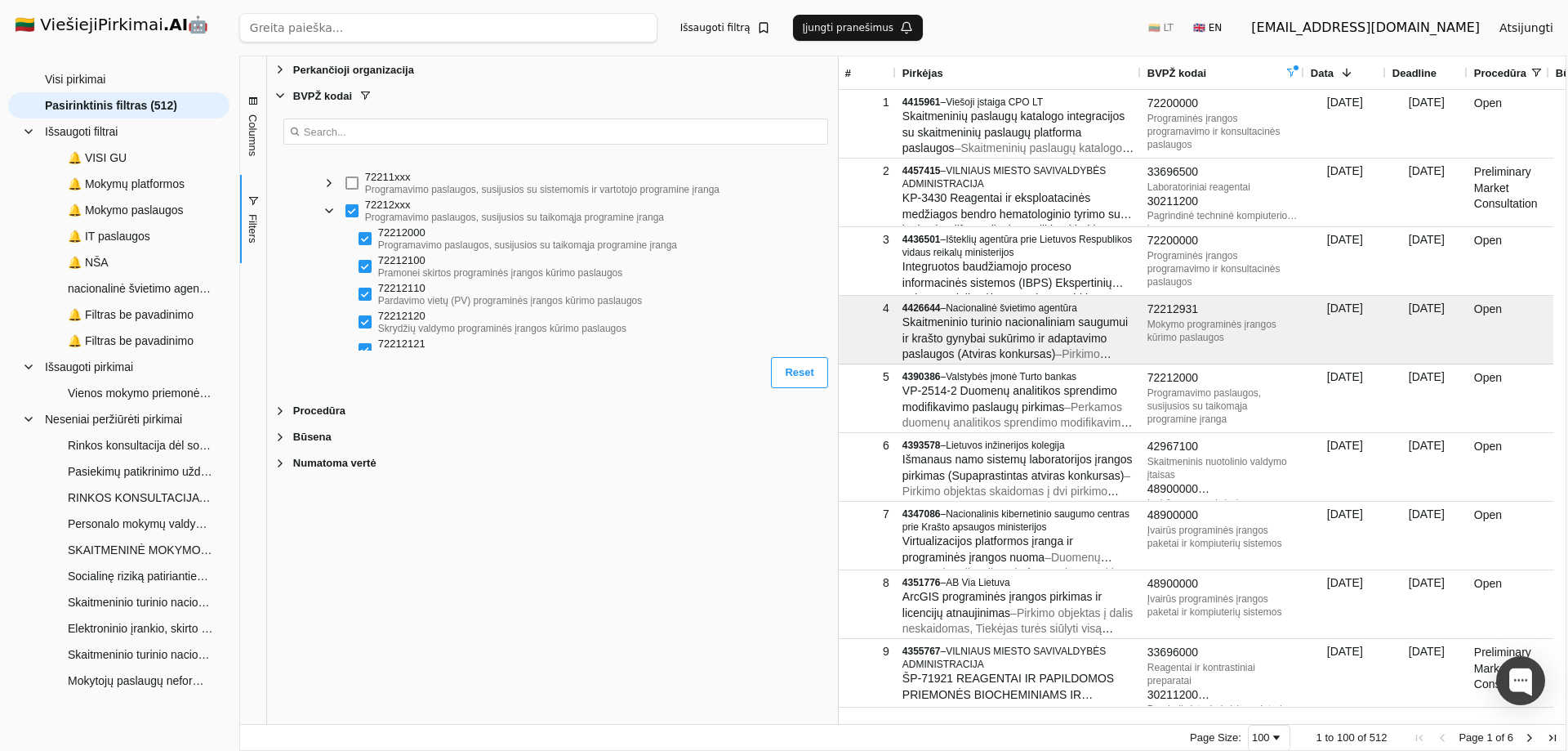
scroll to position [1716, 0]
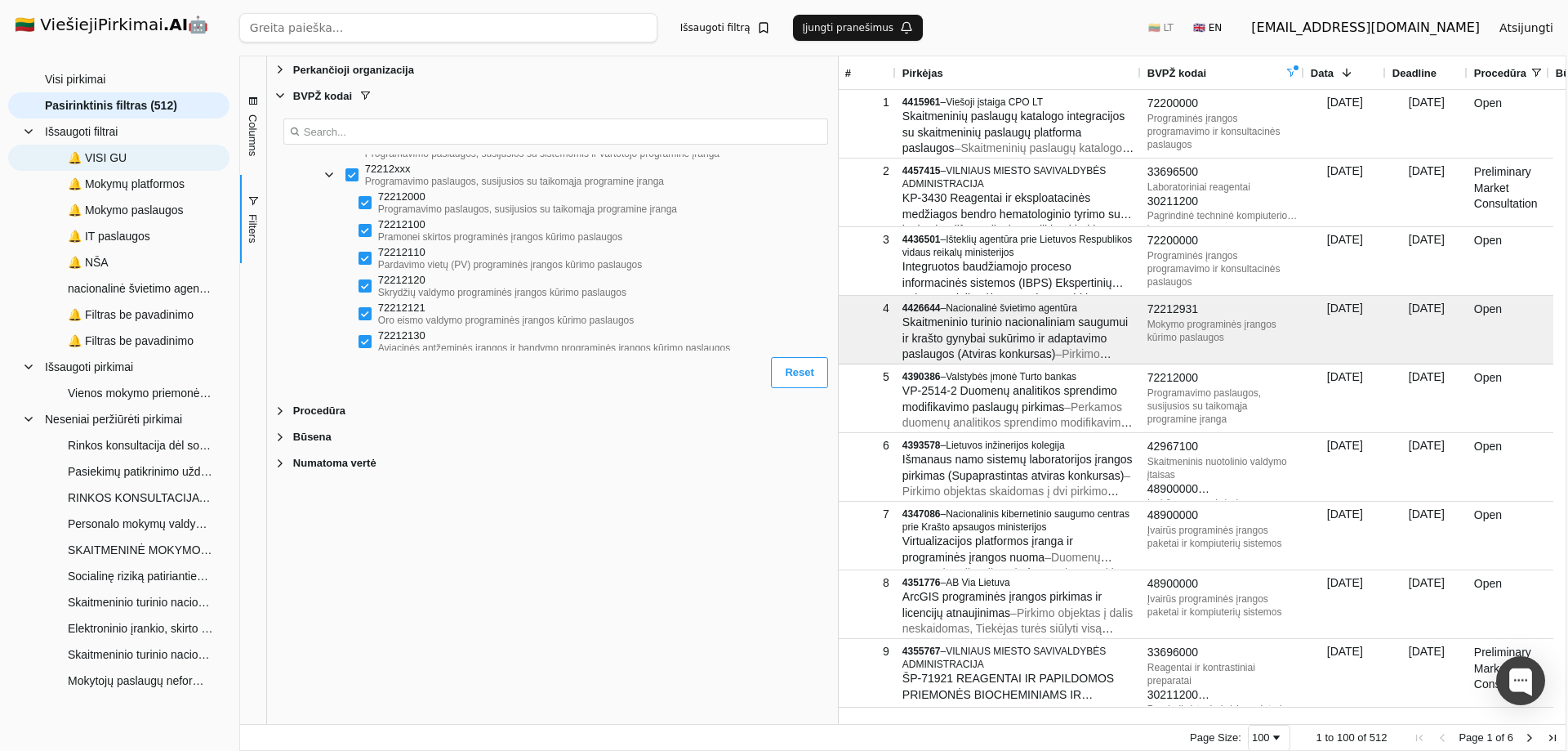
click at [86, 159] on span "🔔 VISI GU" at bounding box center [96, 157] width 59 height 24
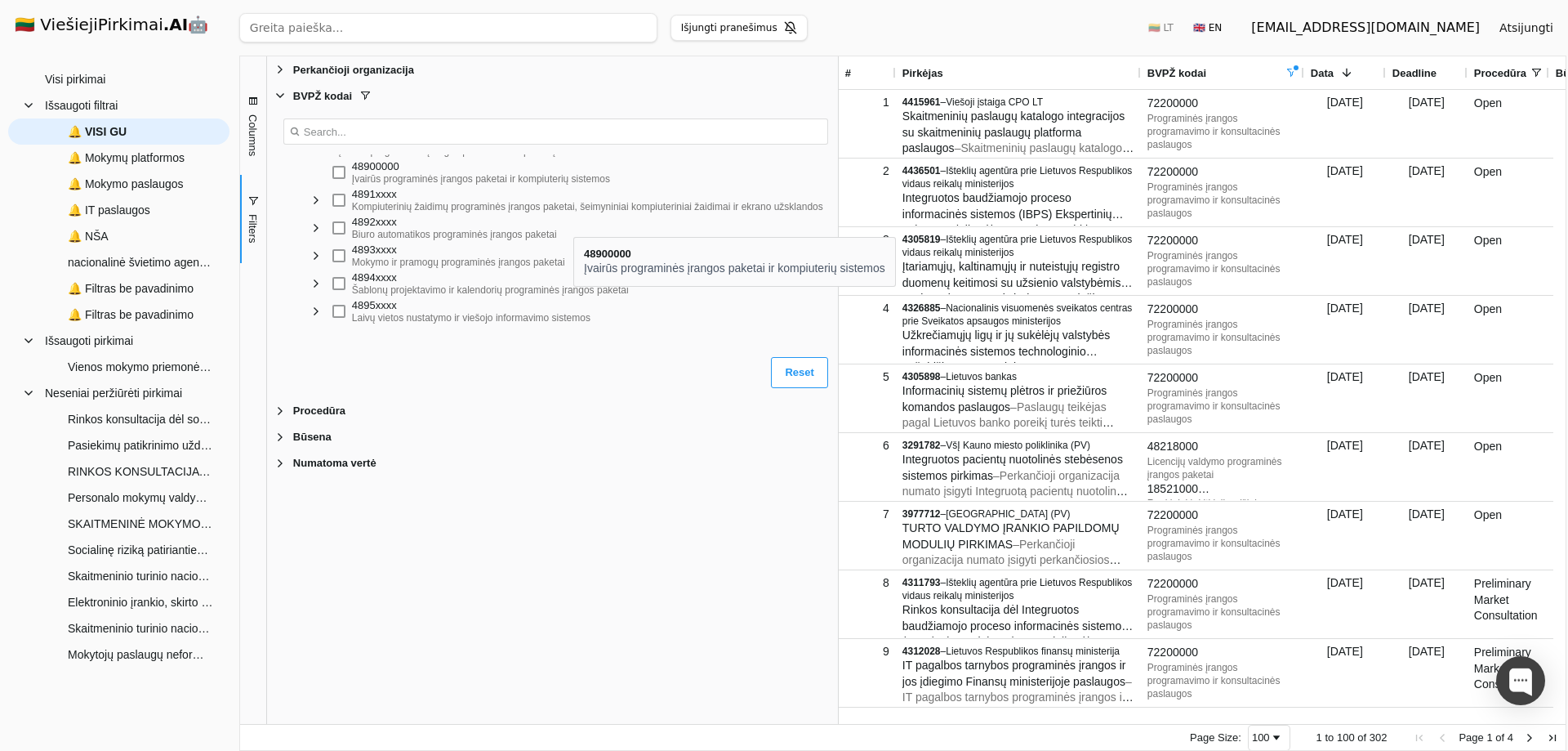
scroll to position [980, 0]
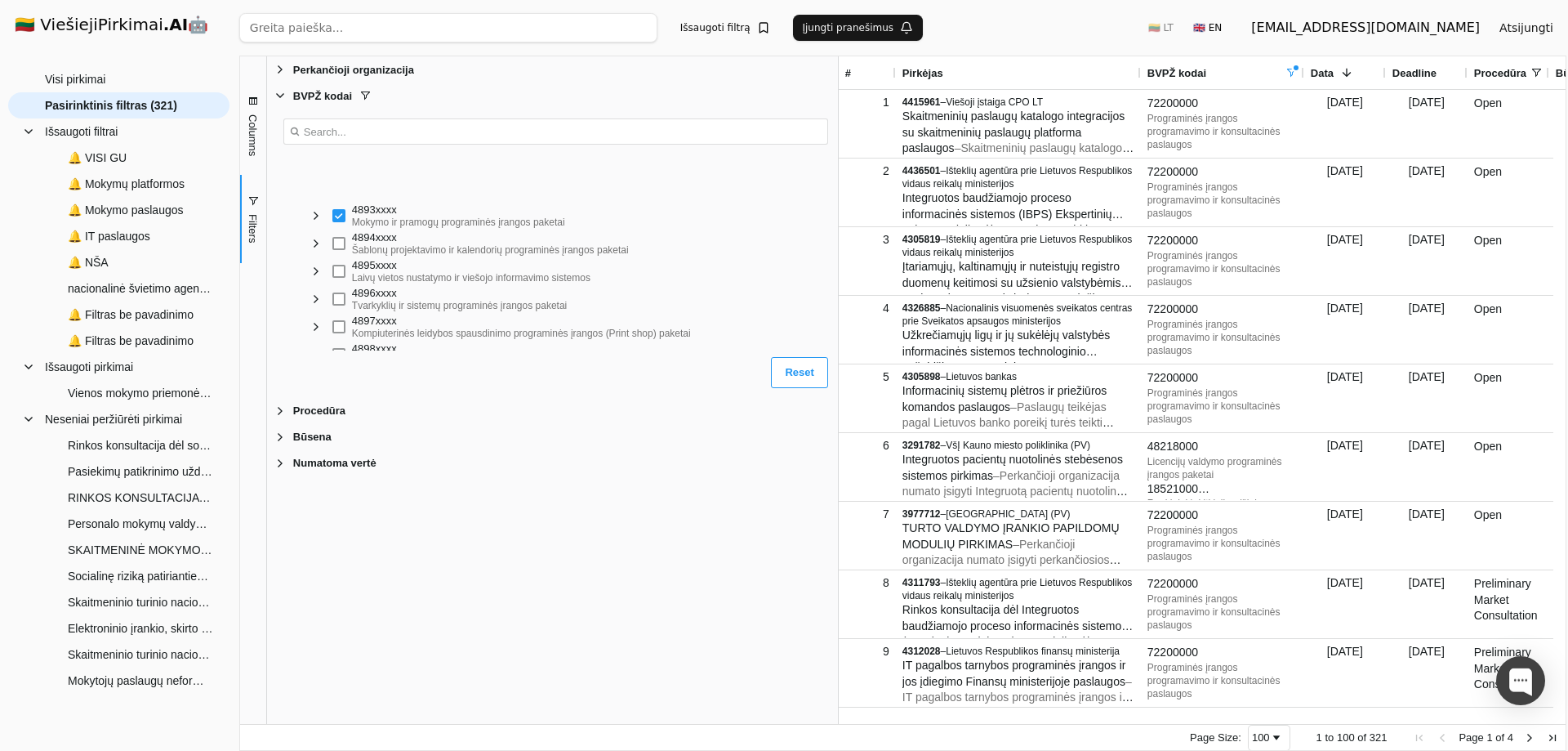
scroll to position [1062, 0]
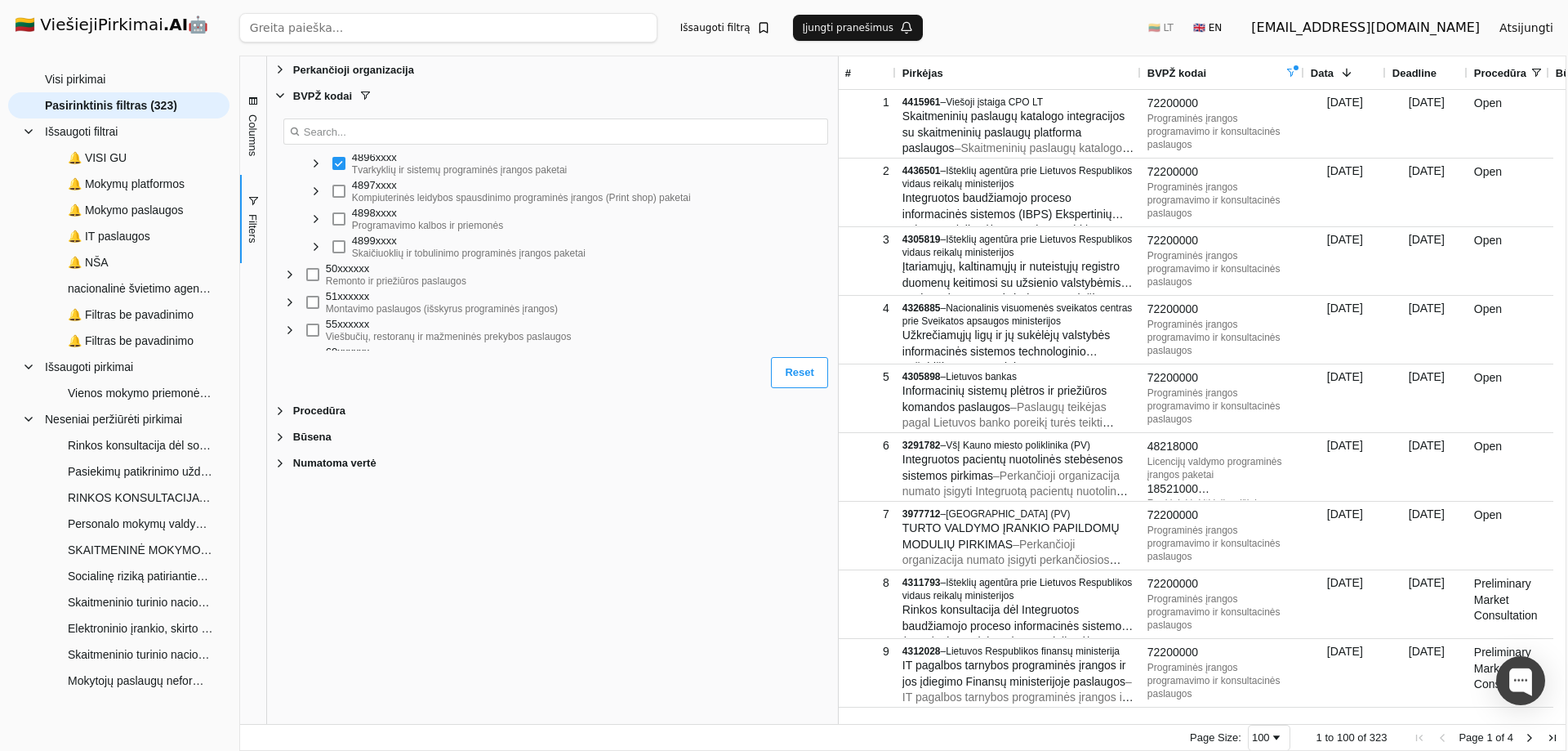
scroll to position [1144, 0]
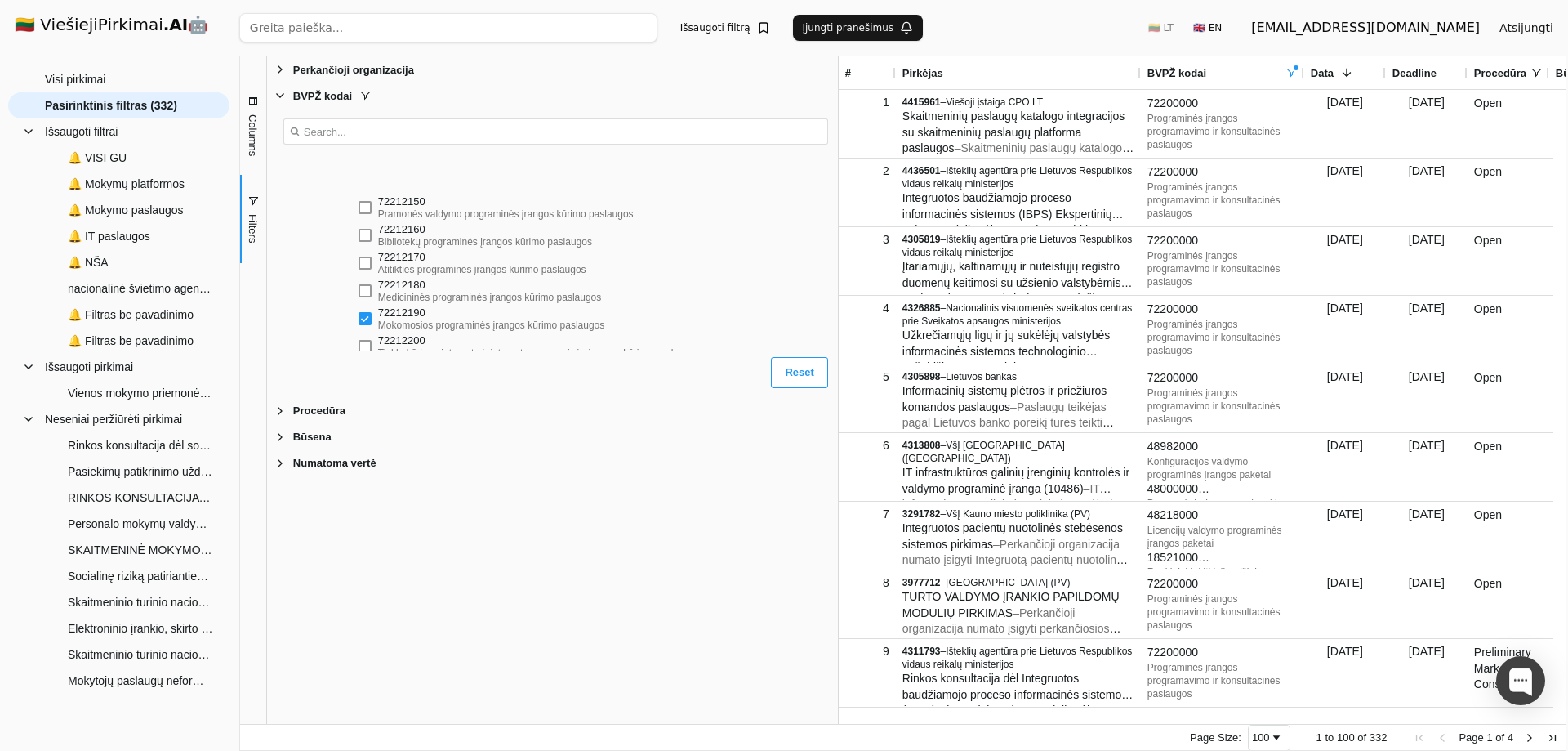
scroll to position [2042, 0]
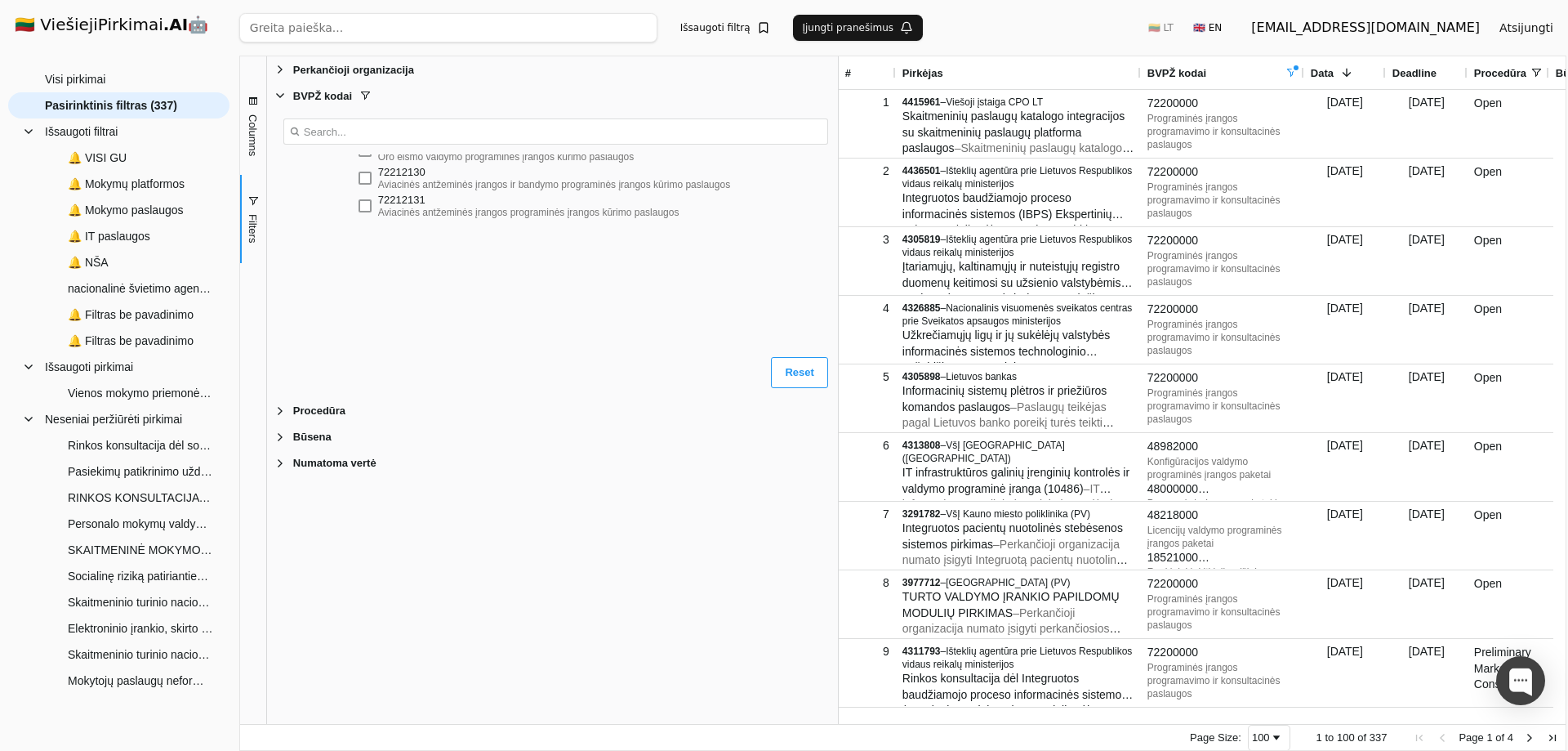
scroll to position [1716, 0]
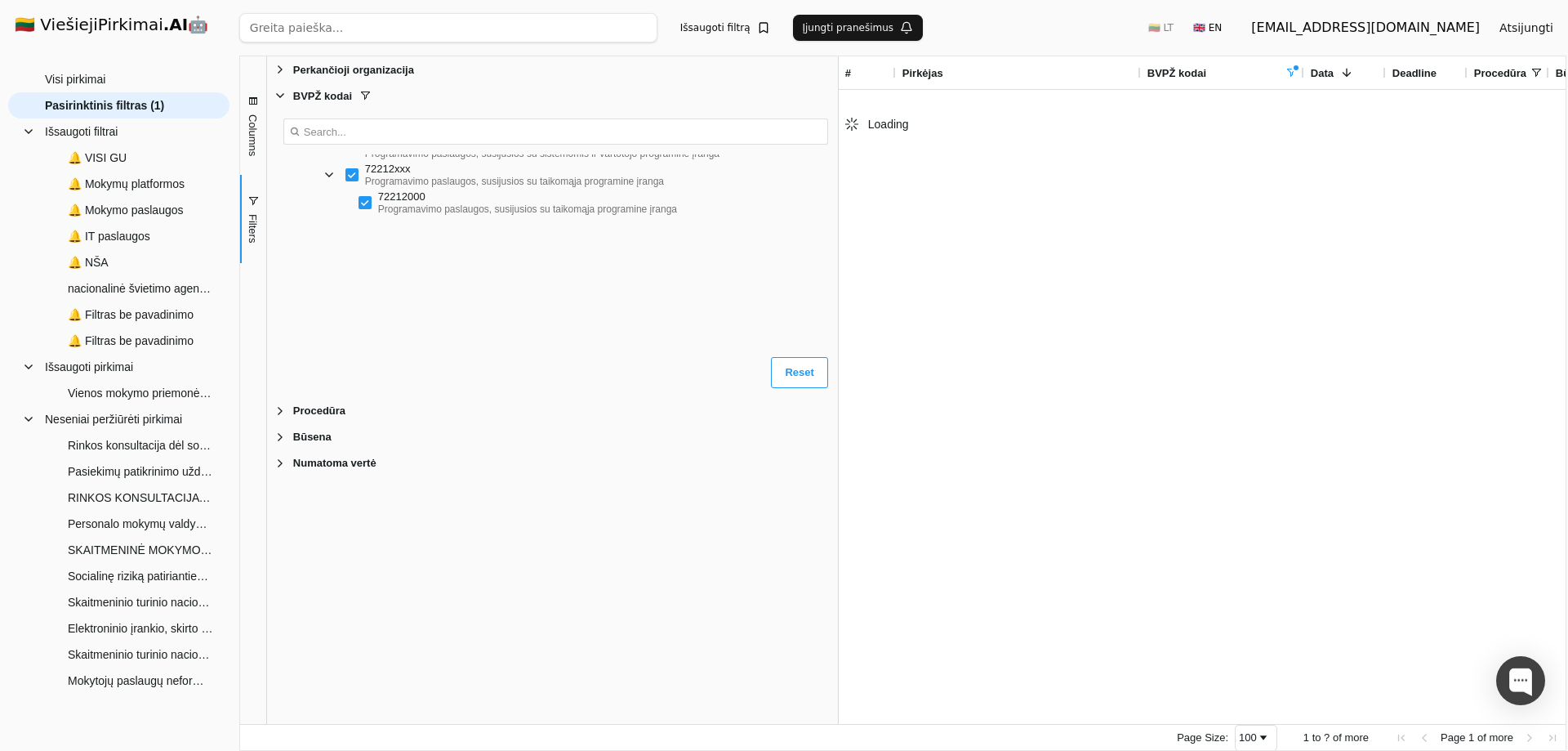
scroll to position [1552, 0]
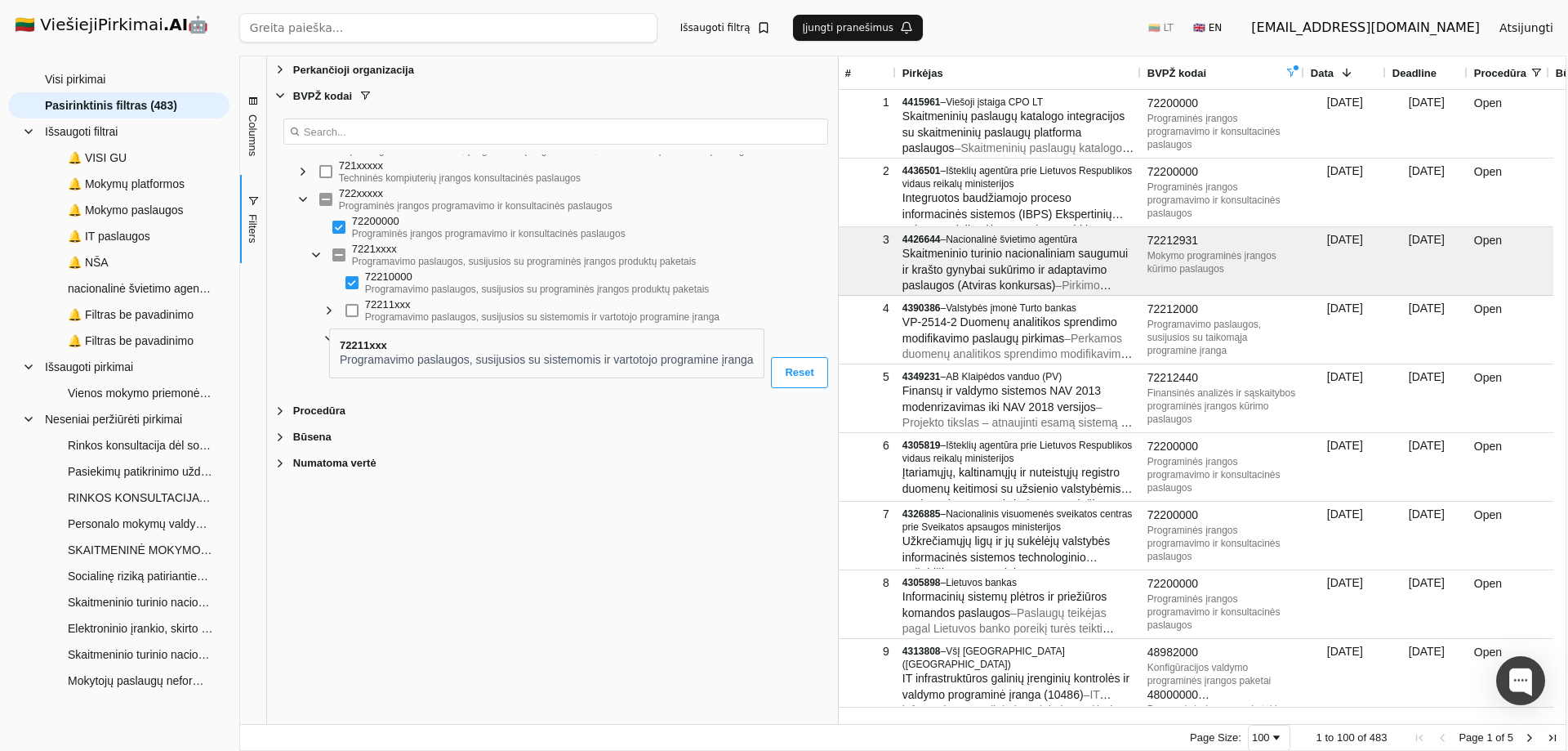
click at [329, 314] on span "Filter List" at bounding box center [329, 311] width 13 height 13
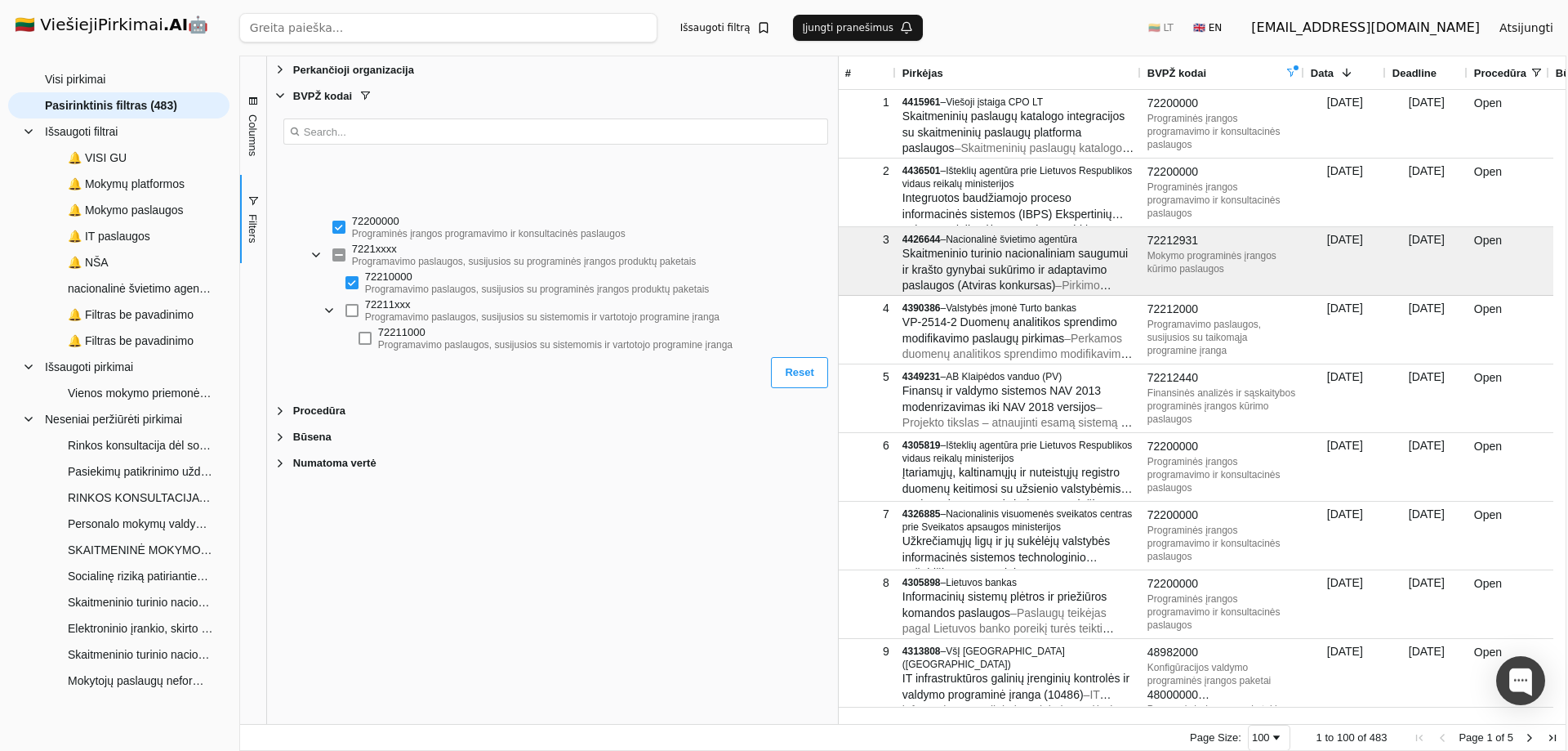
scroll to position [1634, 0]
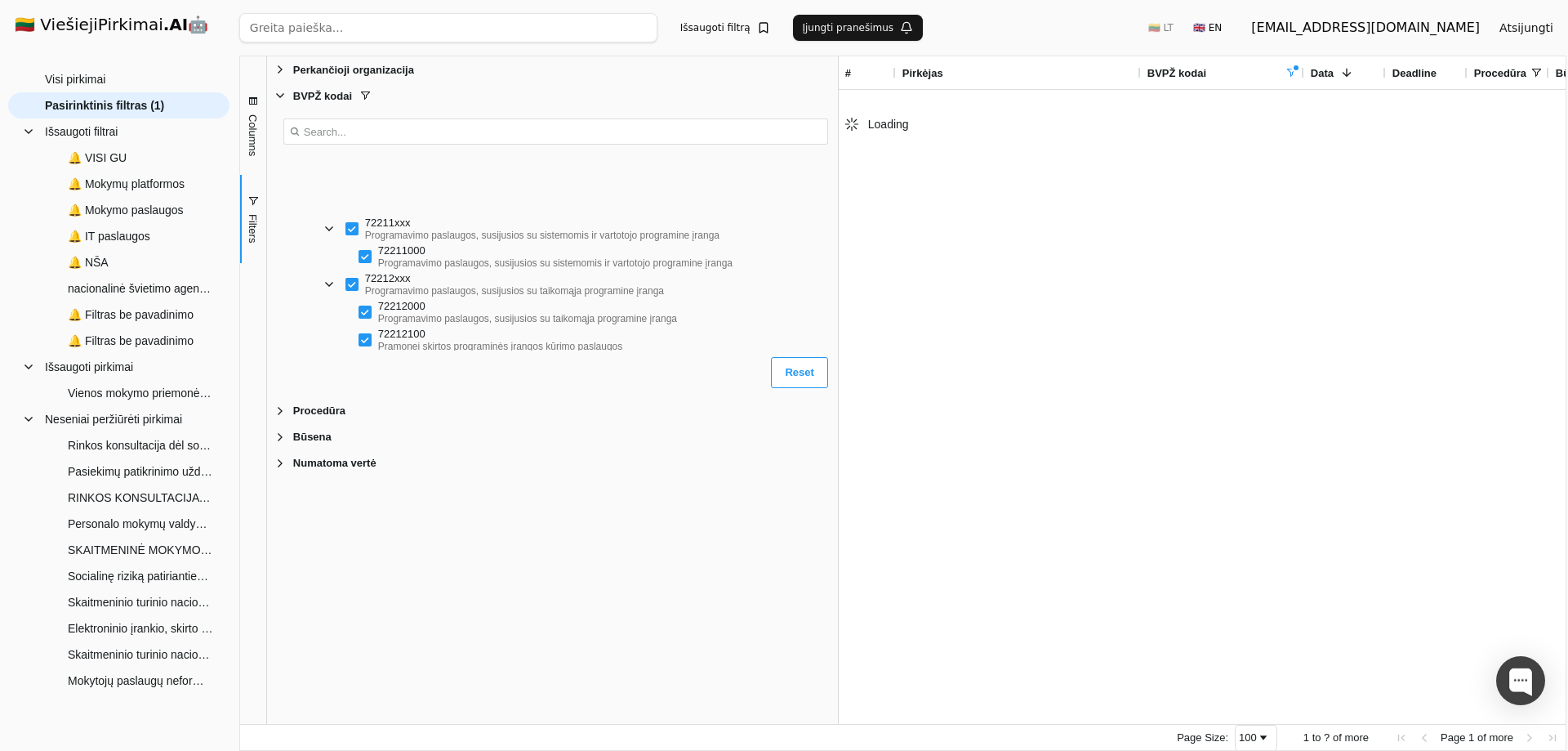
scroll to position [1798, 0]
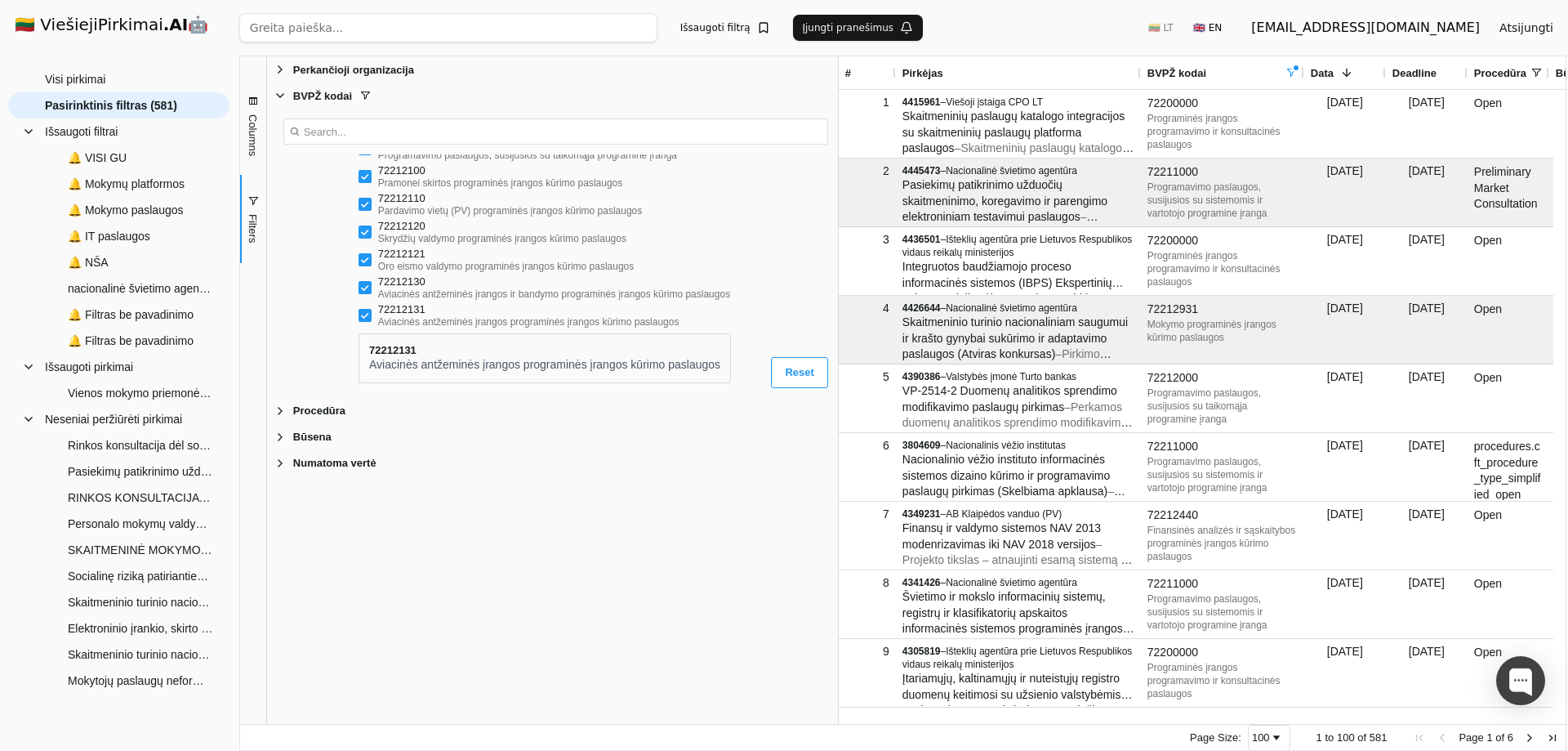
click at [359, 319] on div "Filter List" at bounding box center [366, 316] width 13 height 13
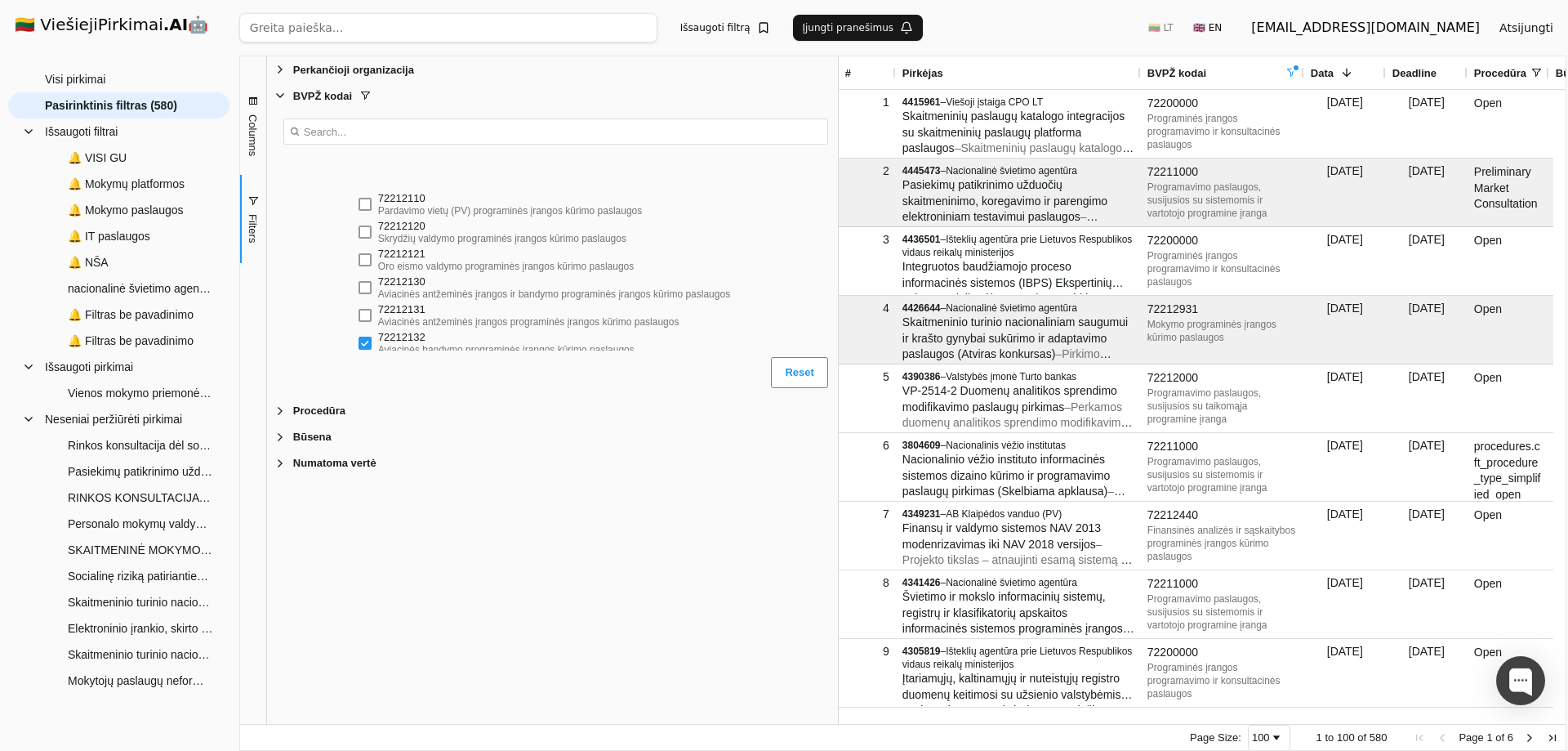
scroll to position [1879, 0]
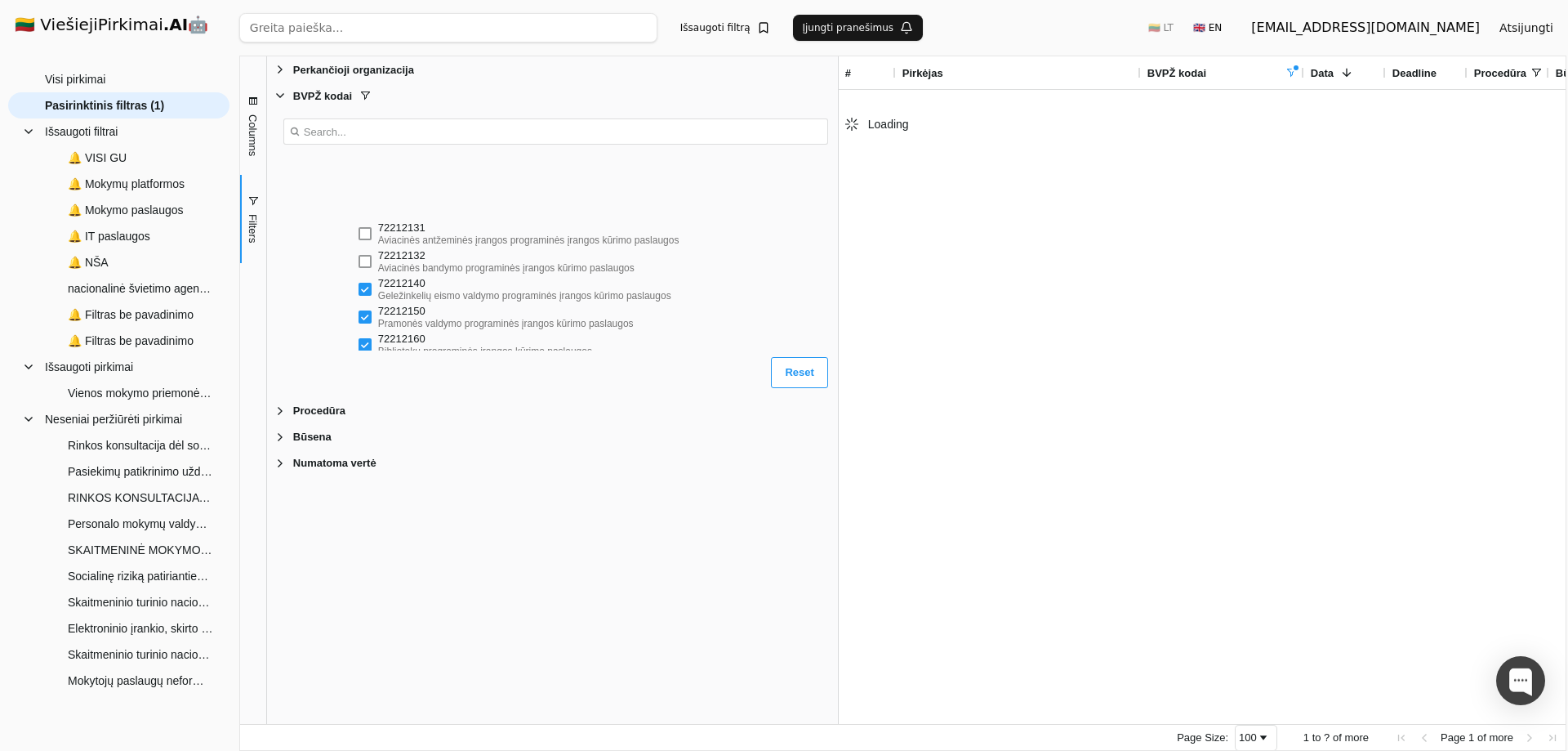
scroll to position [1961, 0]
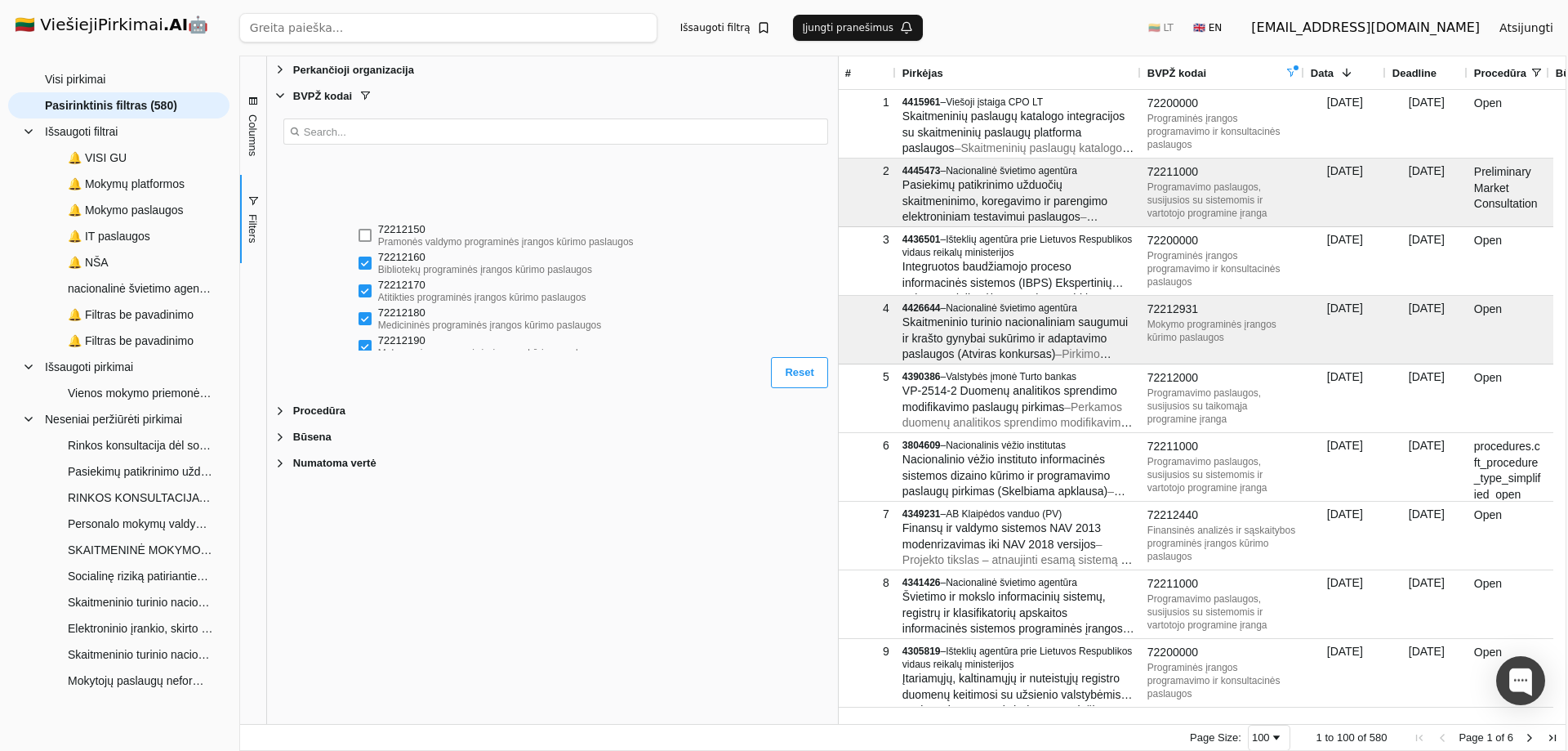
scroll to position [2042, 0]
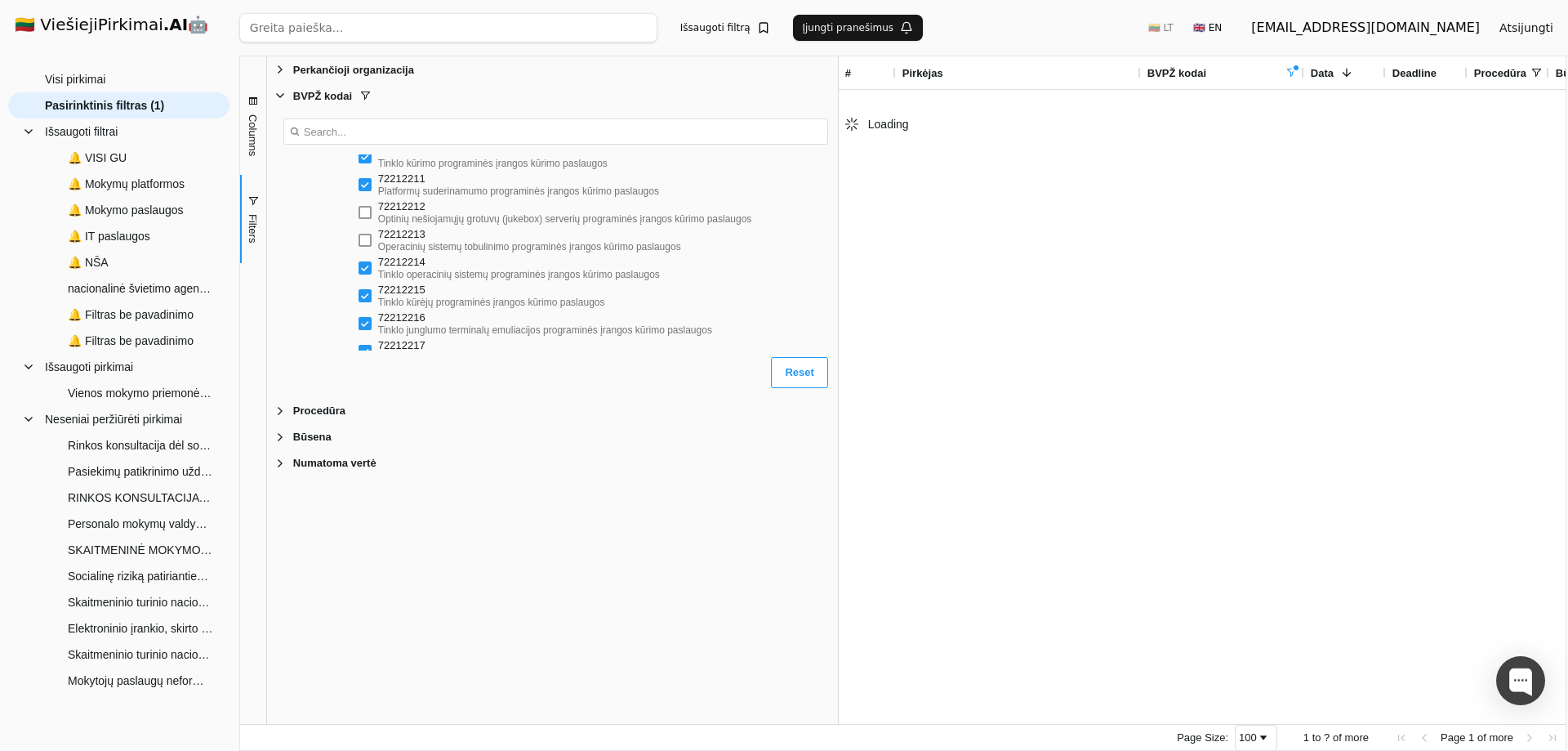
drag, startPoint x: 371, startPoint y: 240, endPoint x: 386, endPoint y: 242, distance: 15.1
click at [371, 239] on div "Filter List" at bounding box center [366, 241] width 13 height 13
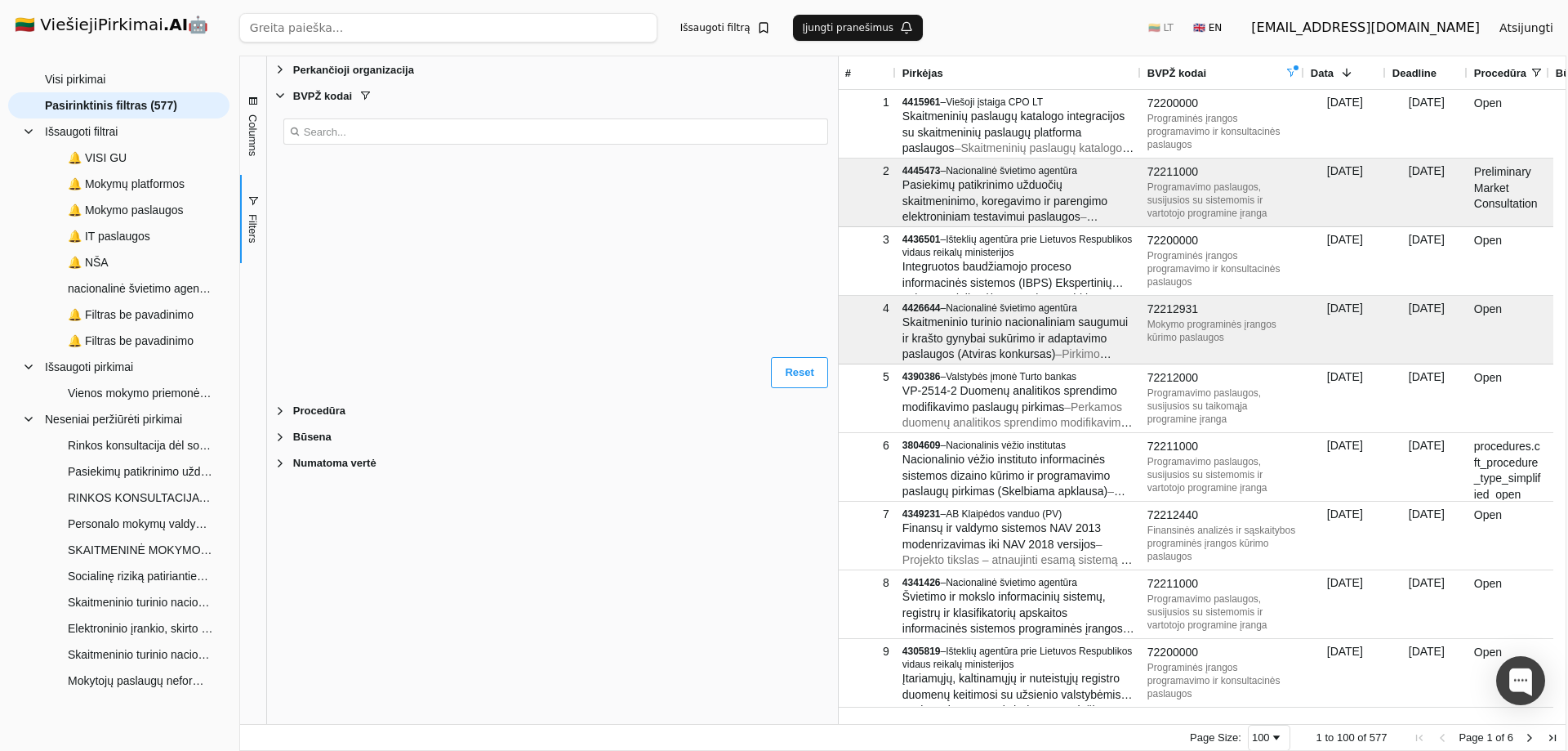
scroll to position [5555, 0]
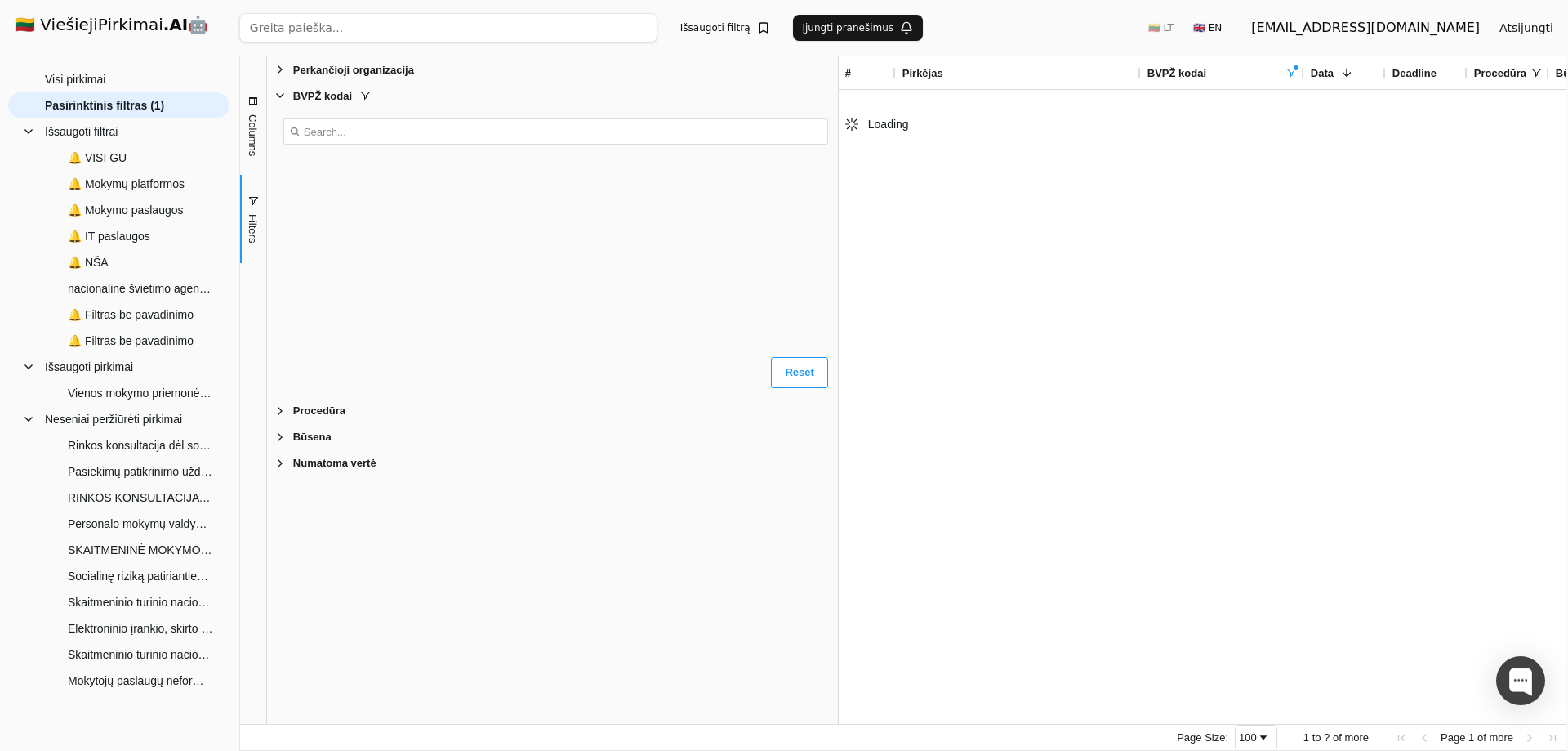
scroll to position [5555, 0]
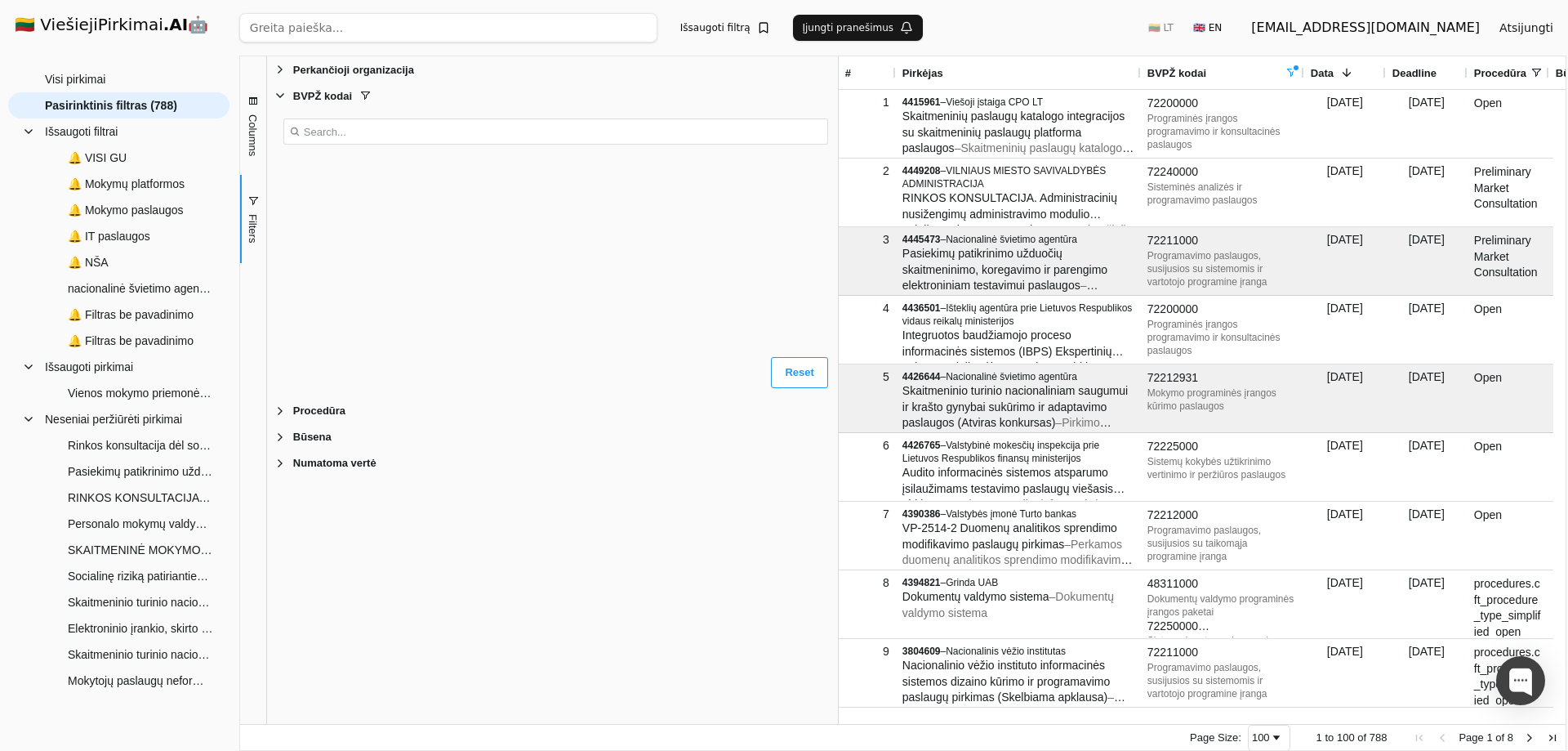
scroll to position [1634, 0]
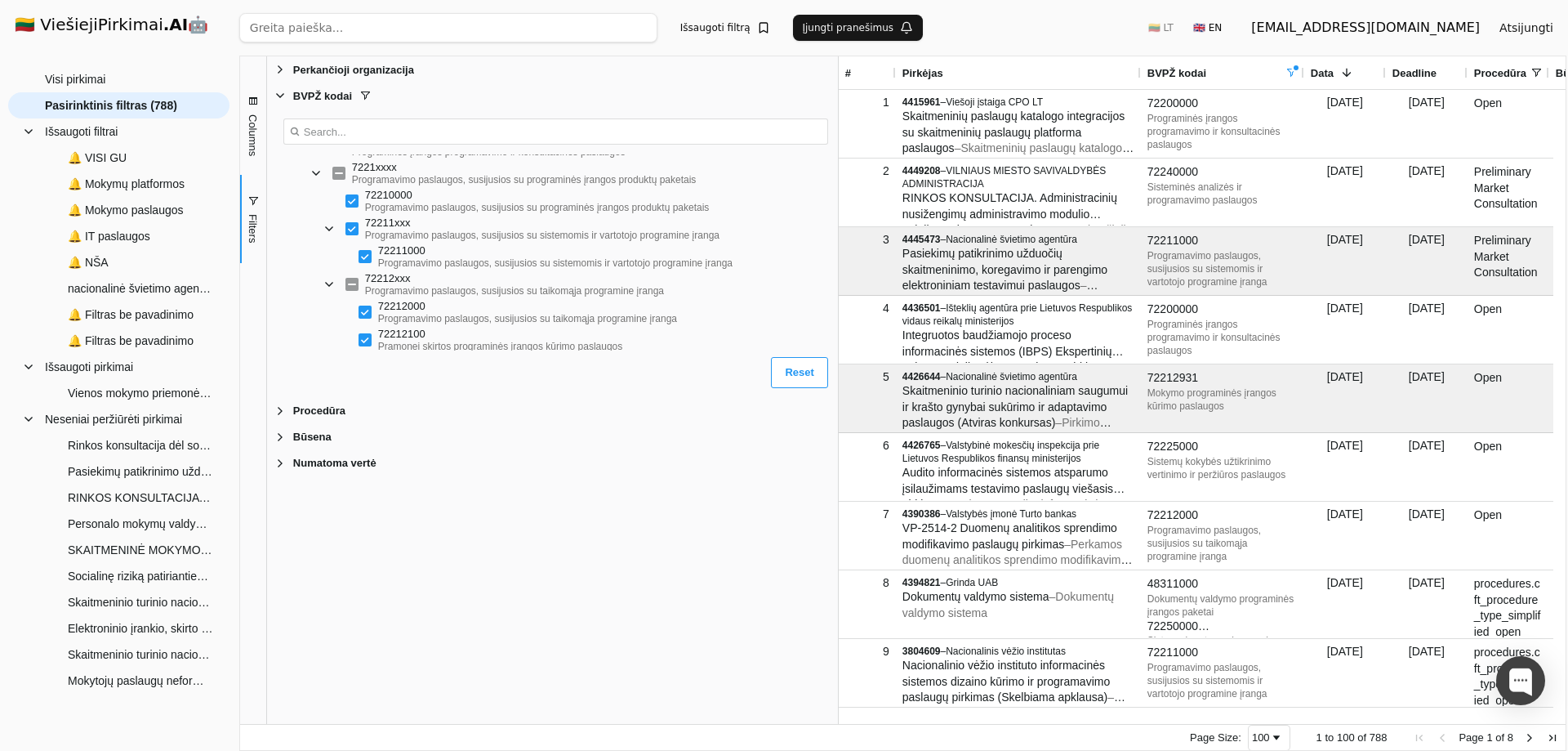
click at [331, 281] on span "Filter List" at bounding box center [329, 285] width 13 height 13
click at [332, 229] on span "Filter List" at bounding box center [329, 229] width 13 height 13
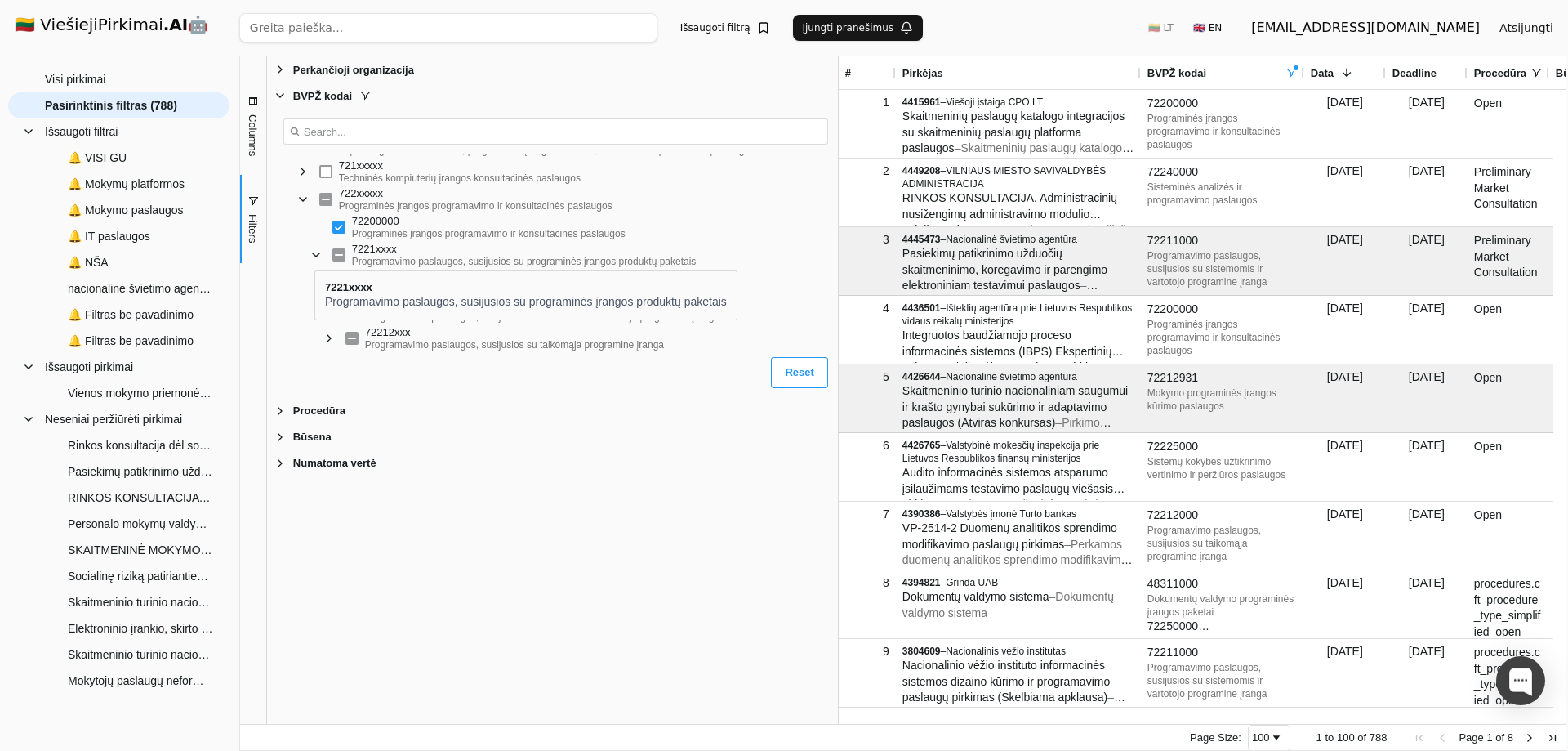
click at [315, 256] on span "Filter List" at bounding box center [317, 255] width 13 height 13
click at [299, 202] on span "Filter List" at bounding box center [303, 199] width 13 height 13
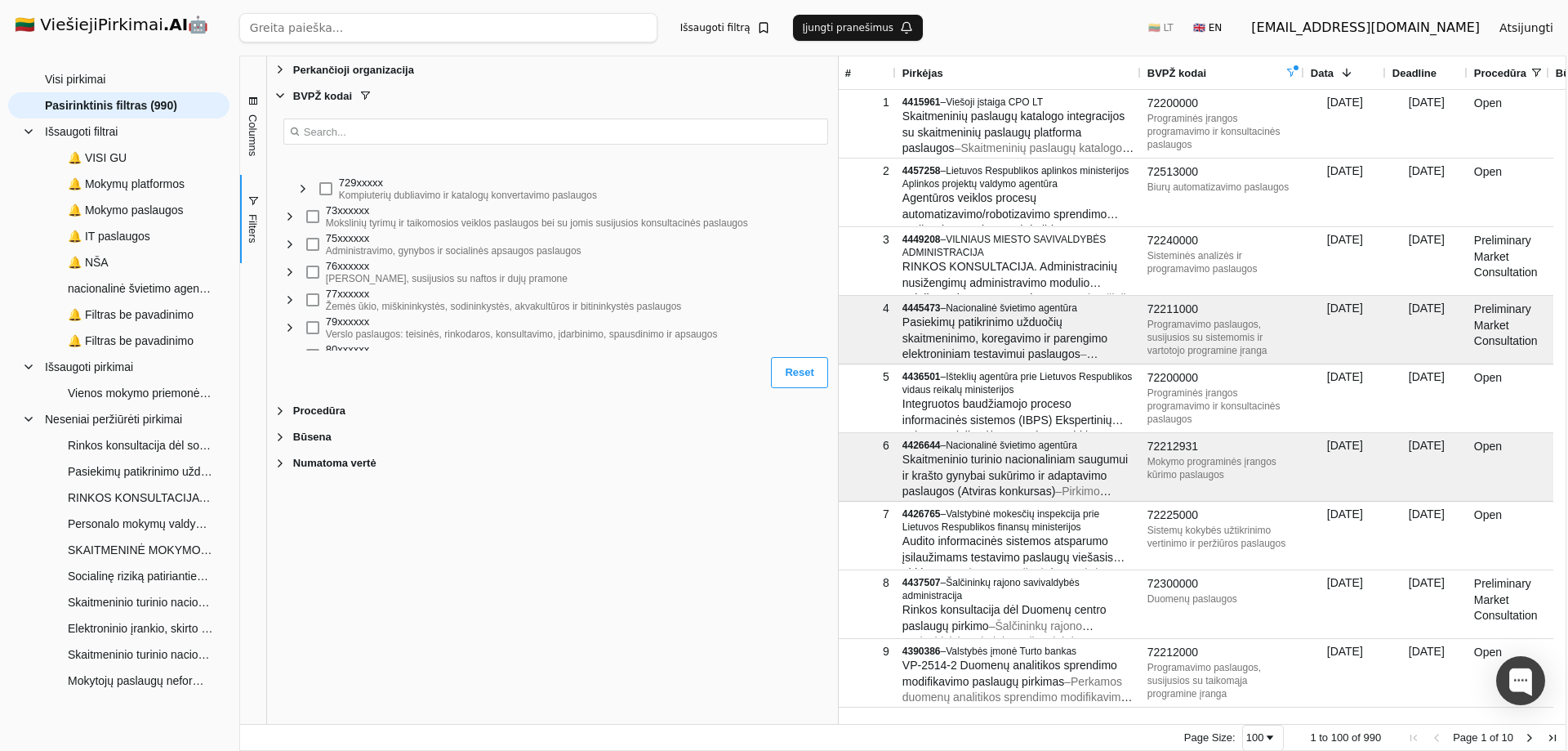
scroll to position [1798, 0]
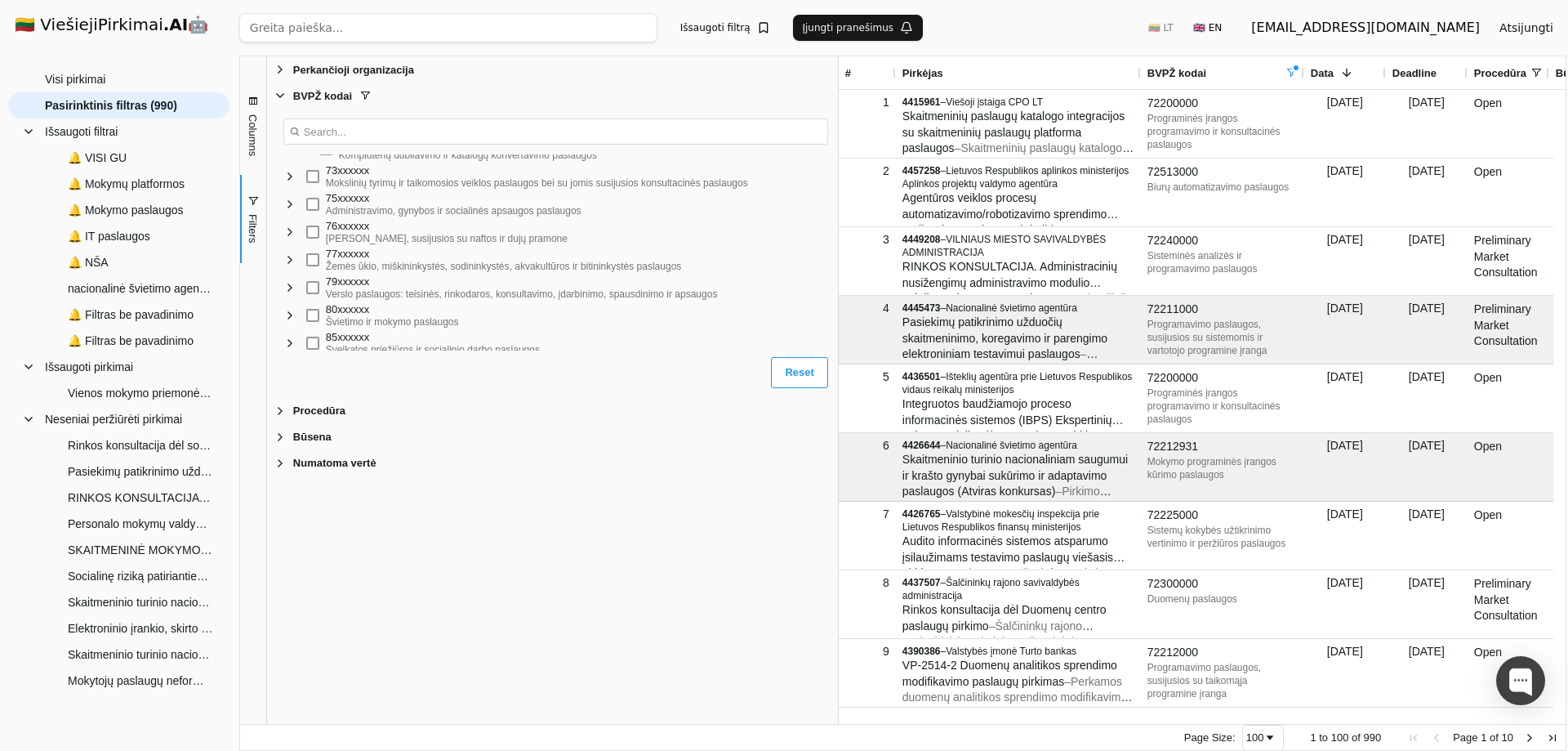
click at [295, 206] on span "Filter List" at bounding box center [290, 204] width 13 height 13
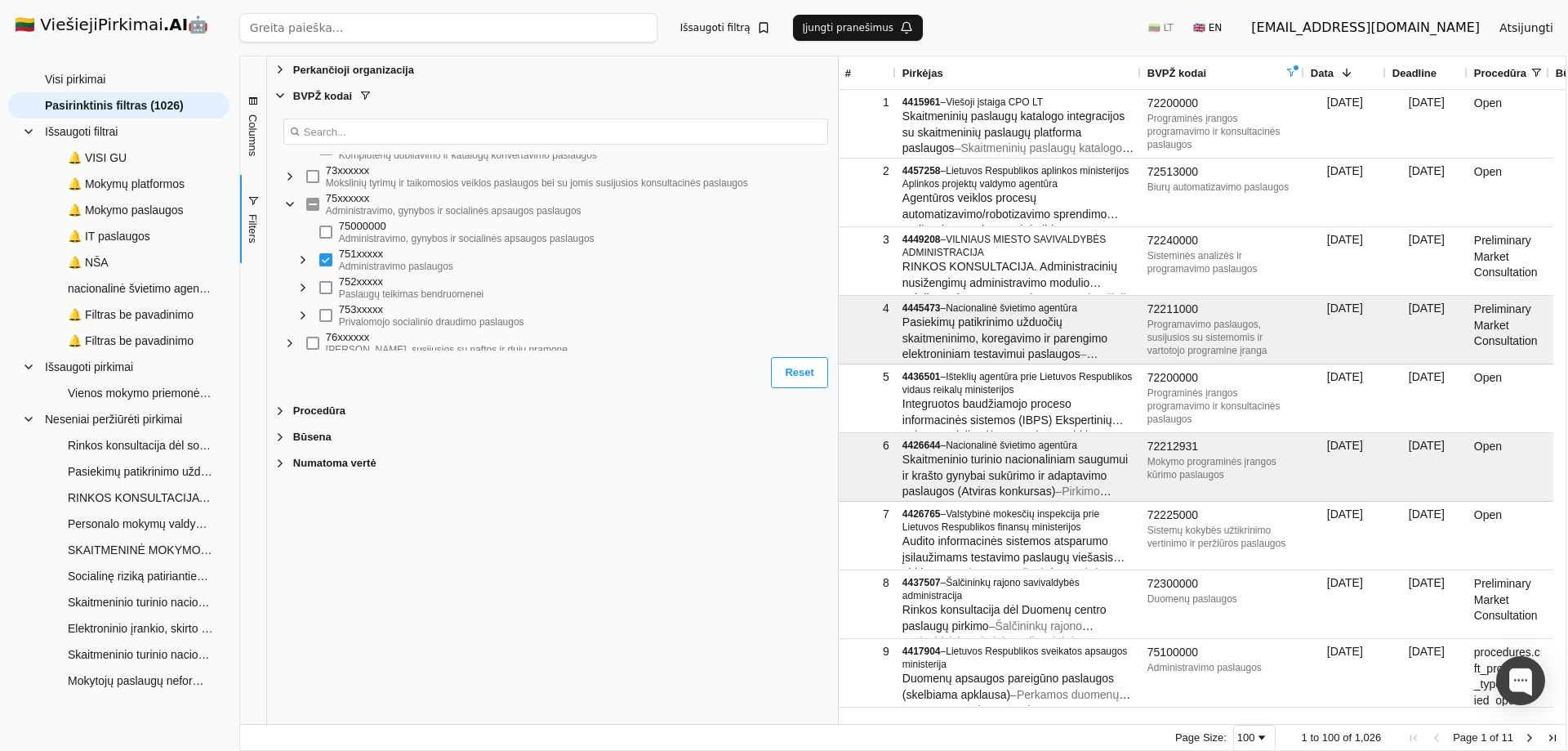
scroll to position [1879, 0]
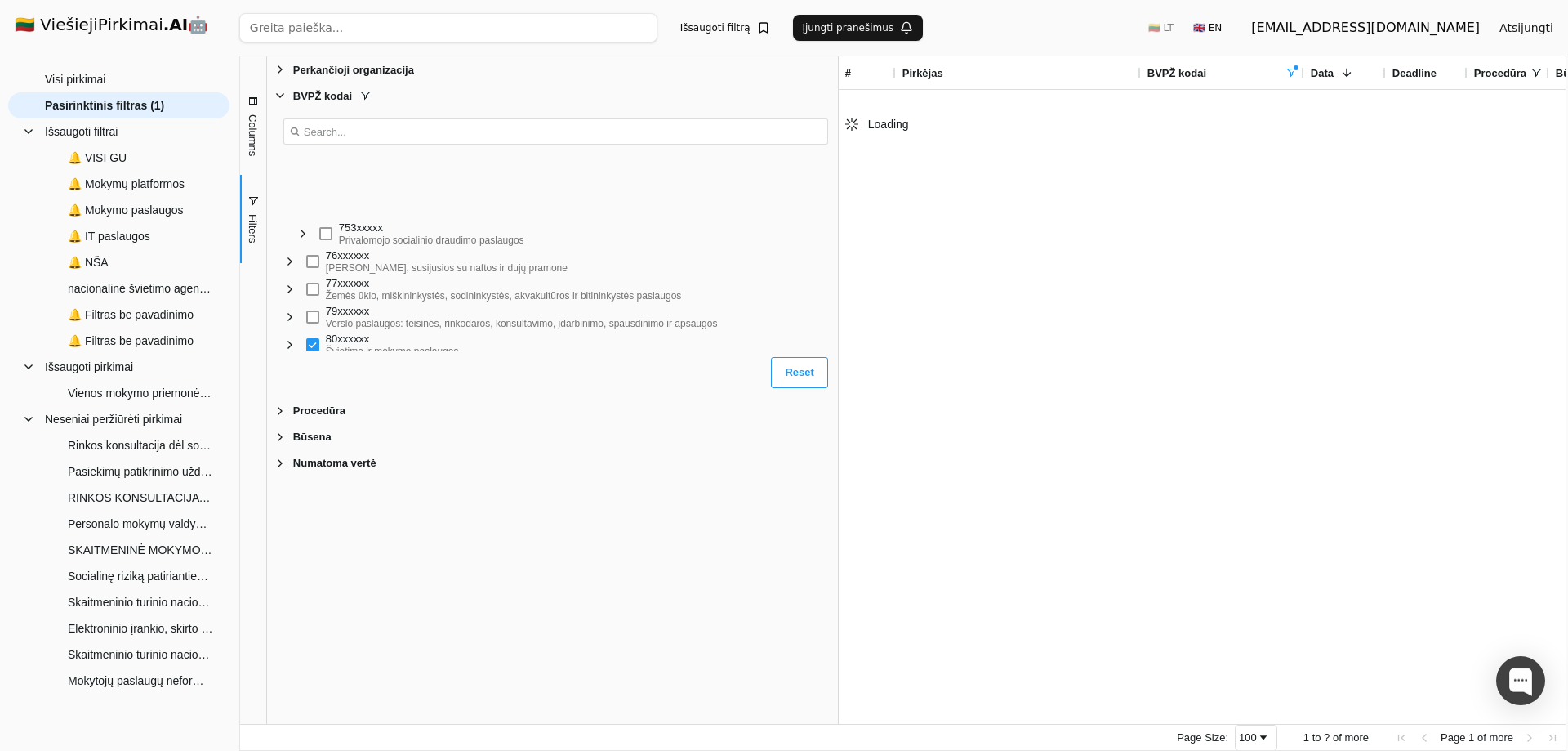
scroll to position [1969, 0]
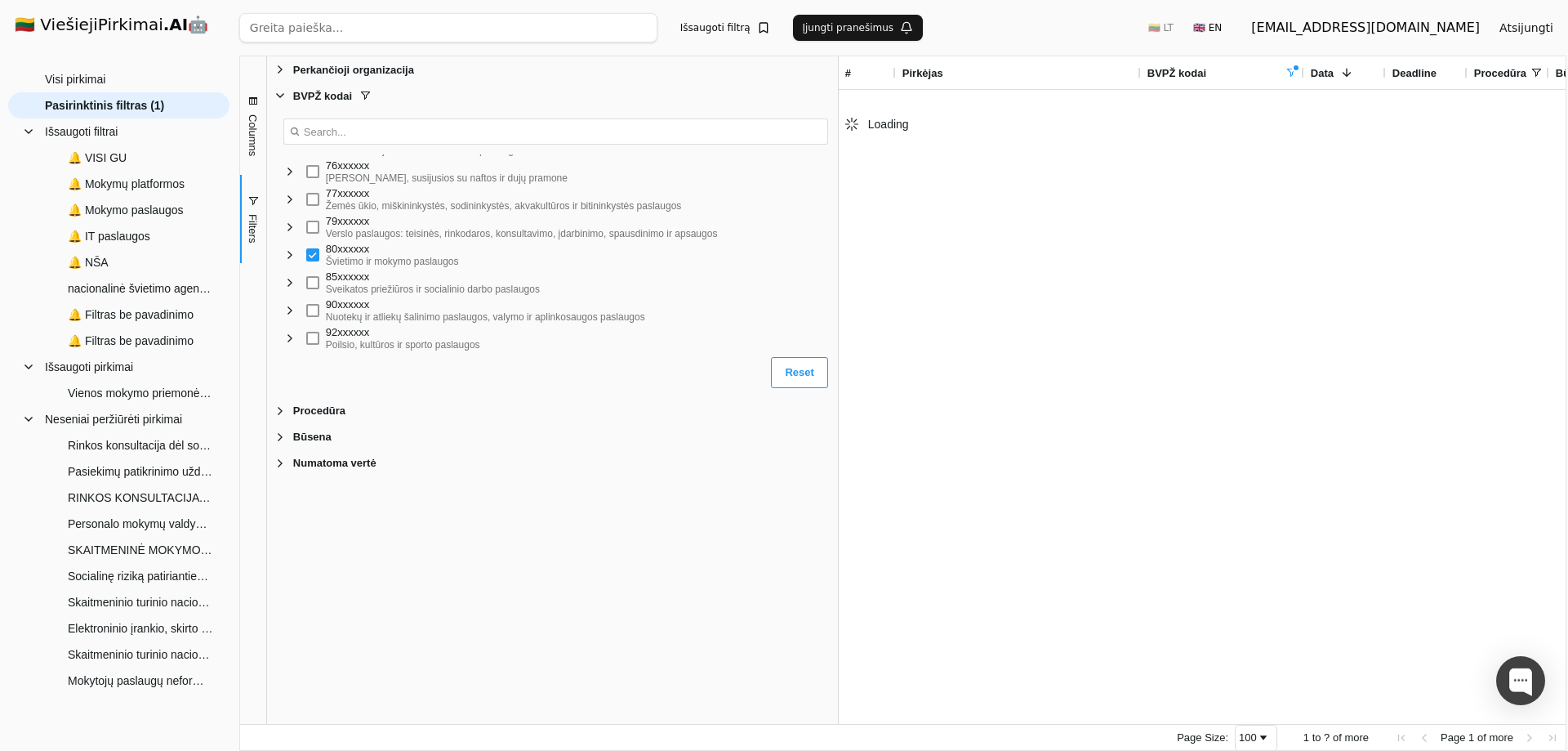
click at [290, 256] on span "Filter List" at bounding box center [290, 255] width 13 height 13
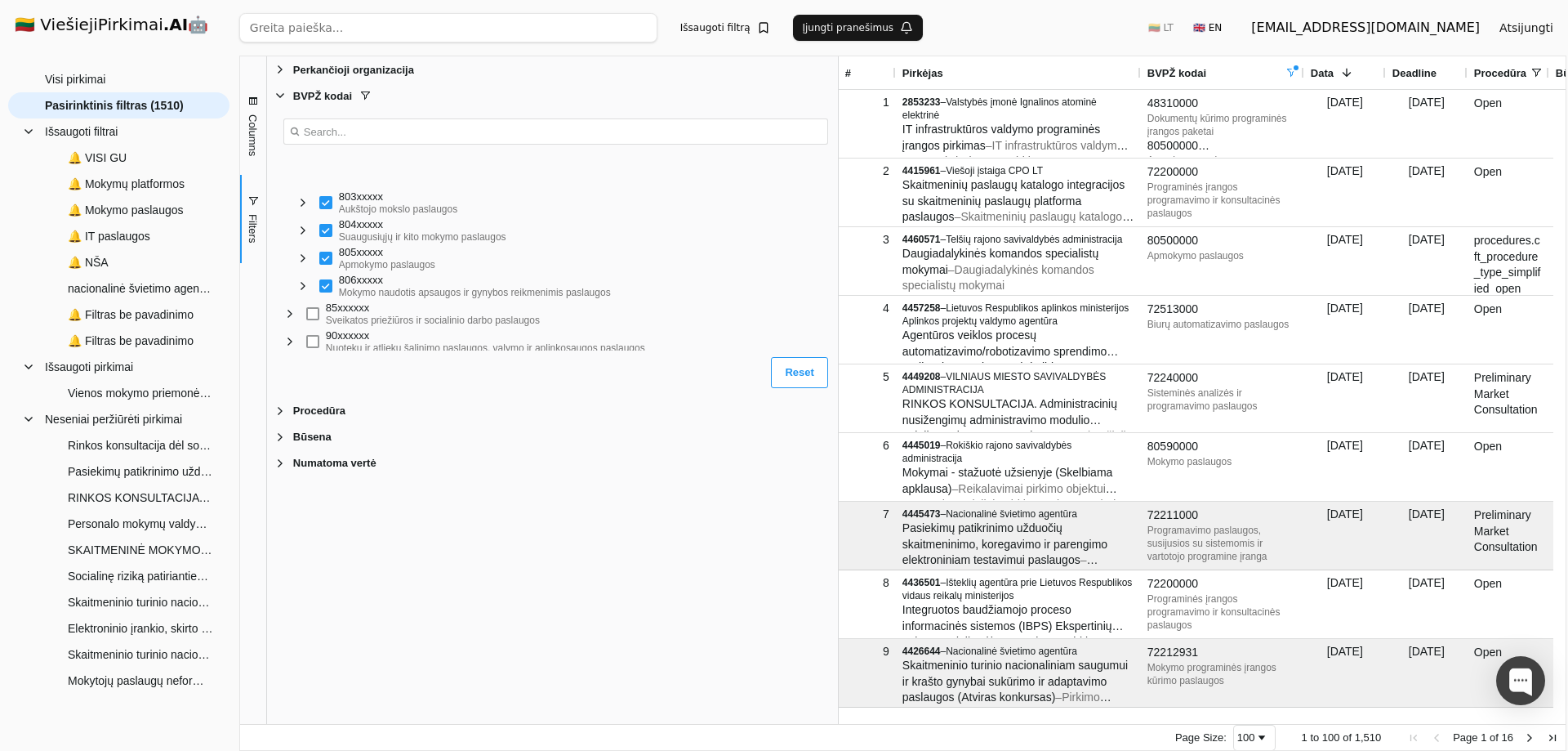
scroll to position [2193, 0]
click at [704, 29] on button "Išsaugoti filtrą" at bounding box center [726, 27] width 110 height 26
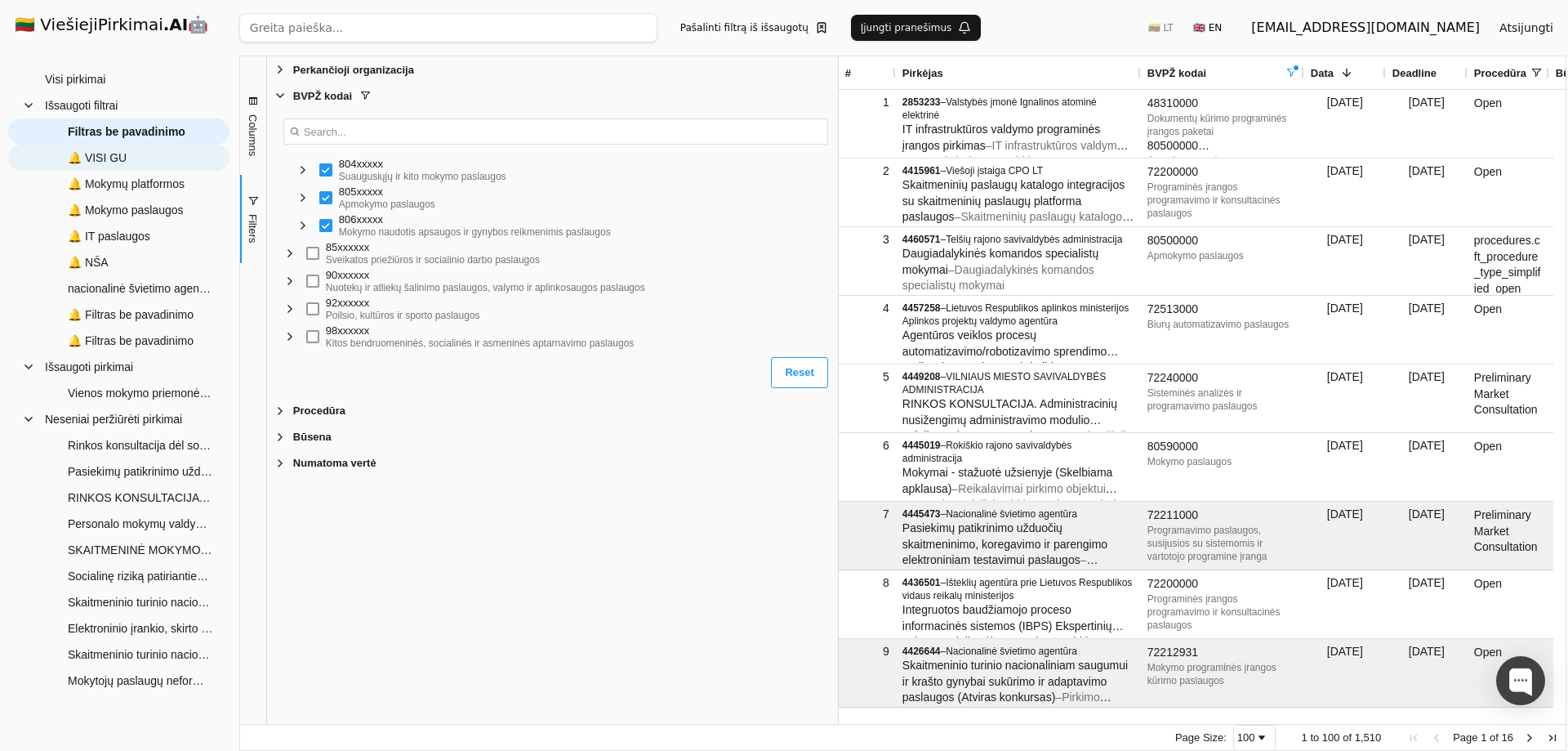
click at [117, 162] on span "🔔 VISI GU" at bounding box center [96, 157] width 59 height 24
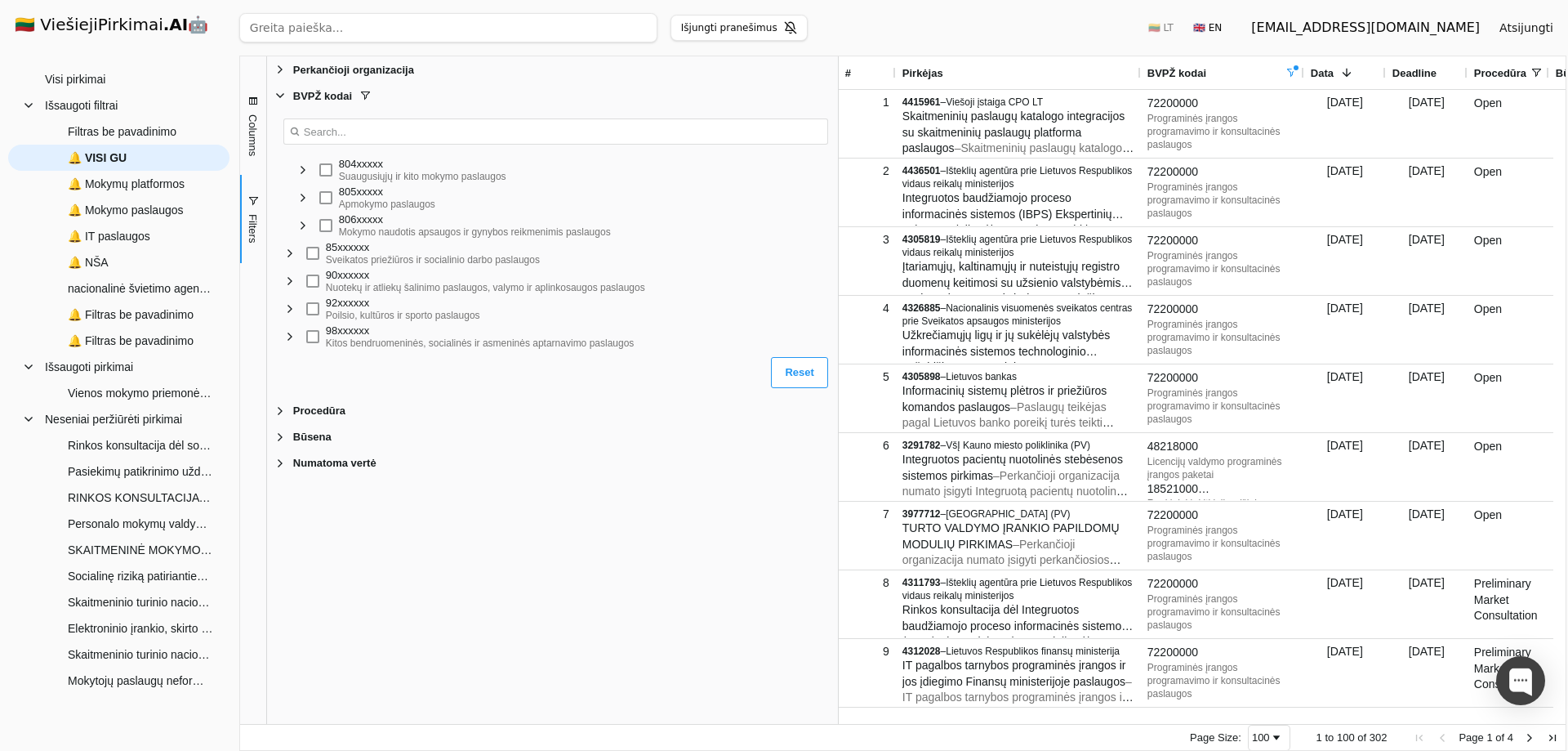
click at [282, 97] on span "Filter List 5 Filters" at bounding box center [280, 95] width 13 height 13
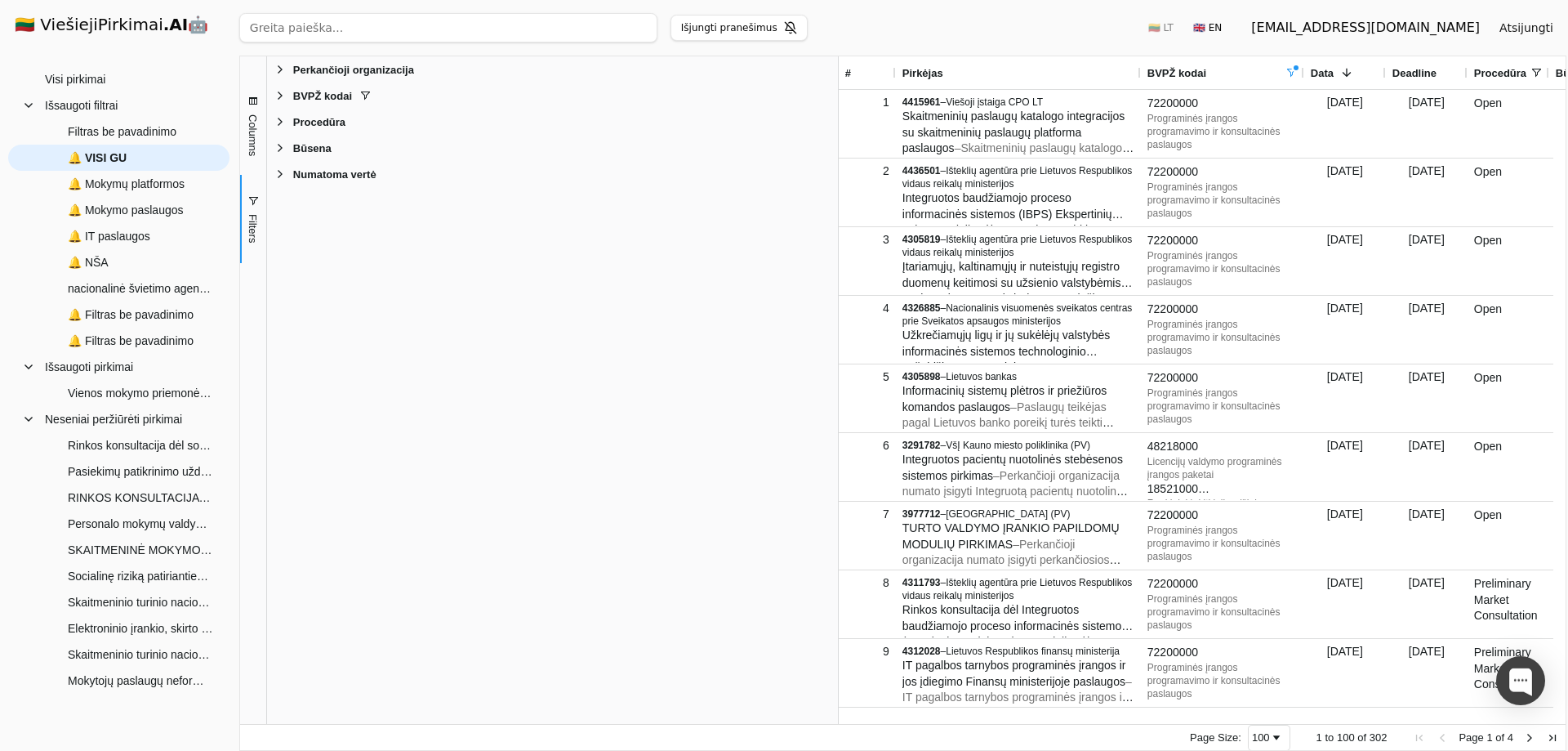
click at [743, 32] on button "Išjungti pranešimus" at bounding box center [739, 27] width 138 height 26
click at [733, 30] on button "Pašalinti filtrą iš išsaugotų" at bounding box center [755, 27] width 167 height 26
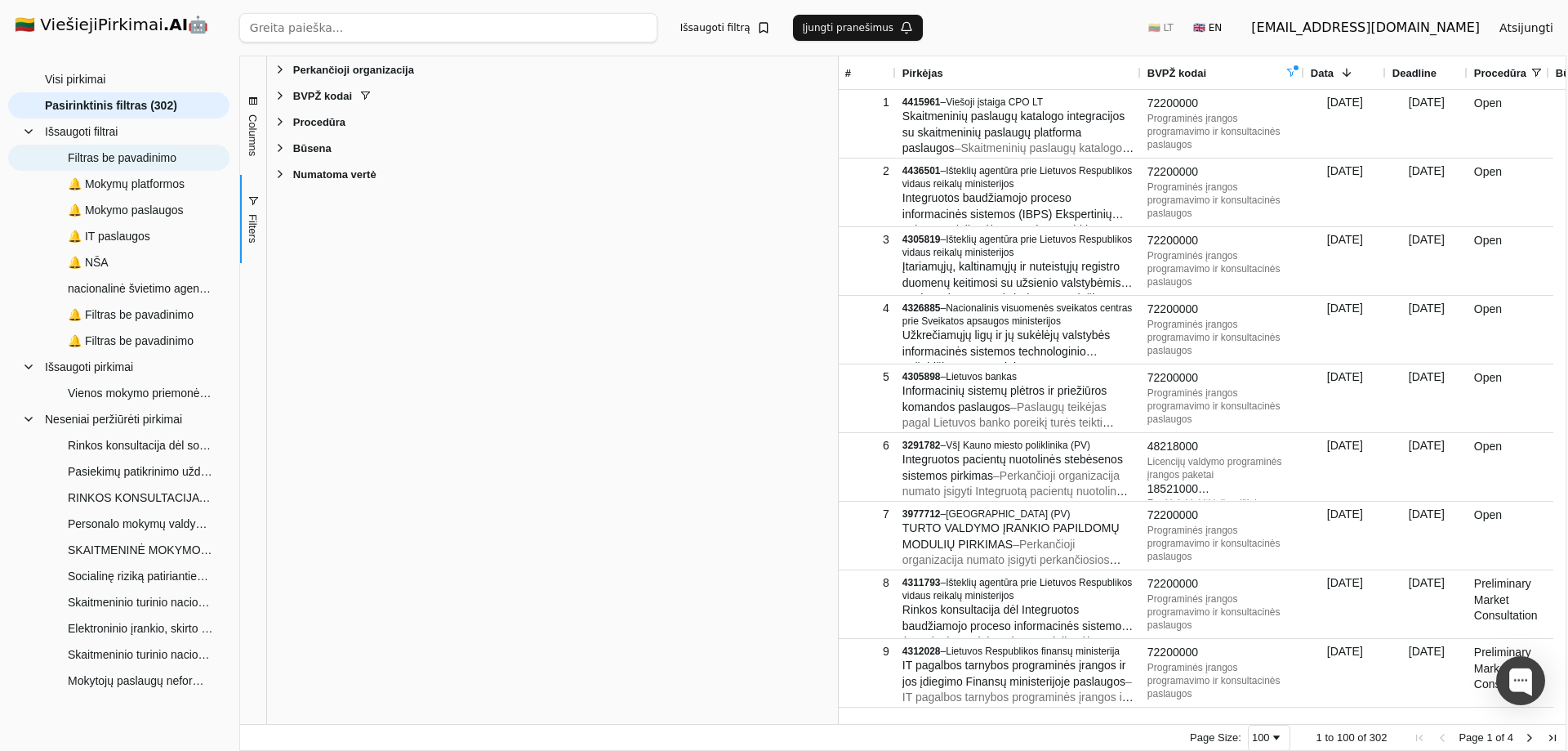
click at [119, 158] on span "Filtras be pavadinimo" at bounding box center [121, 157] width 109 height 24
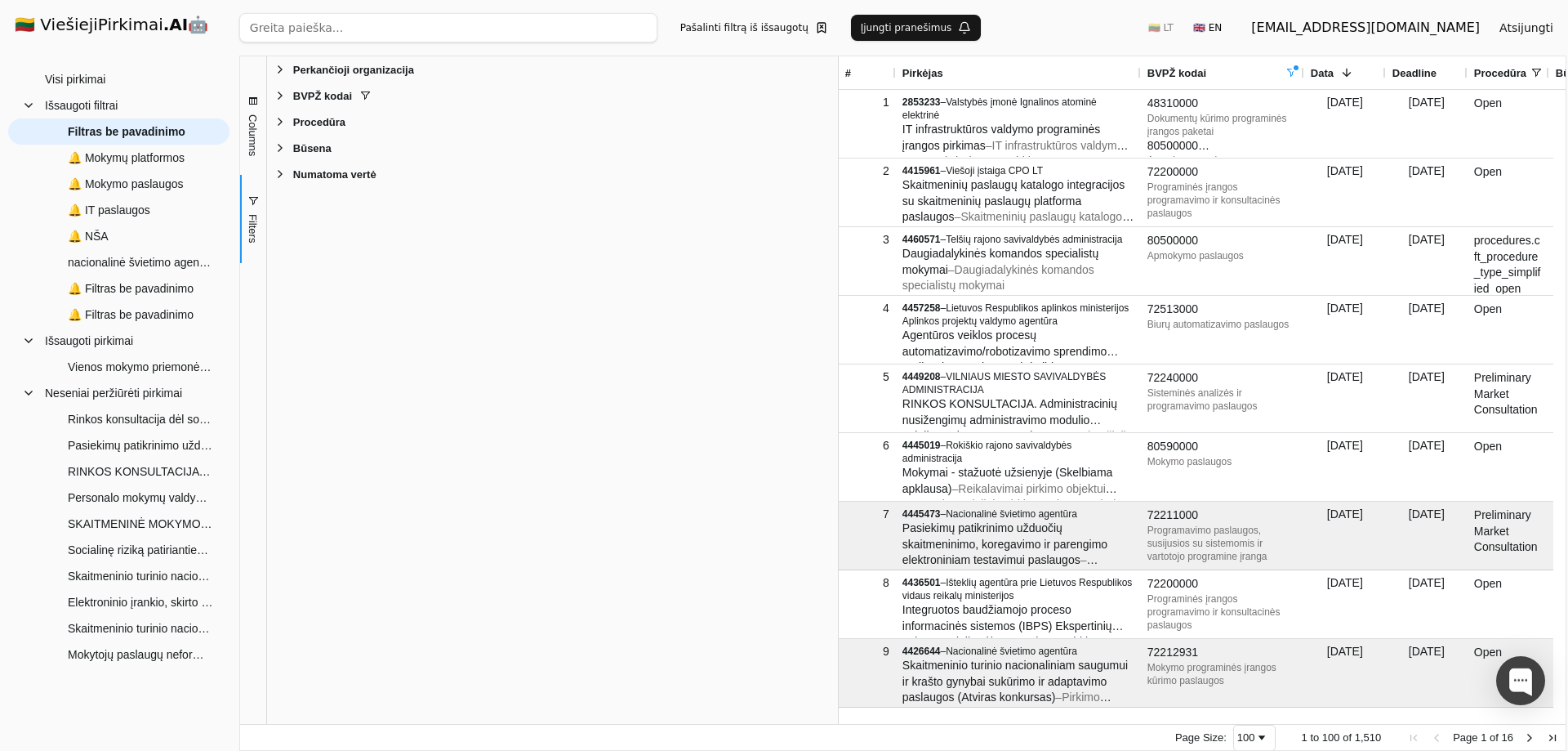
click at [875, 30] on button "Įjungti pranešimus" at bounding box center [916, 27] width 131 height 26
drag, startPoint x: 159, startPoint y: 130, endPoint x: 148, endPoint y: 131, distance: 11.0
click at [148, 131] on span "🔔 Filtras be pavadinimo" at bounding box center [135, 131] width 135 height 24
type input "v"
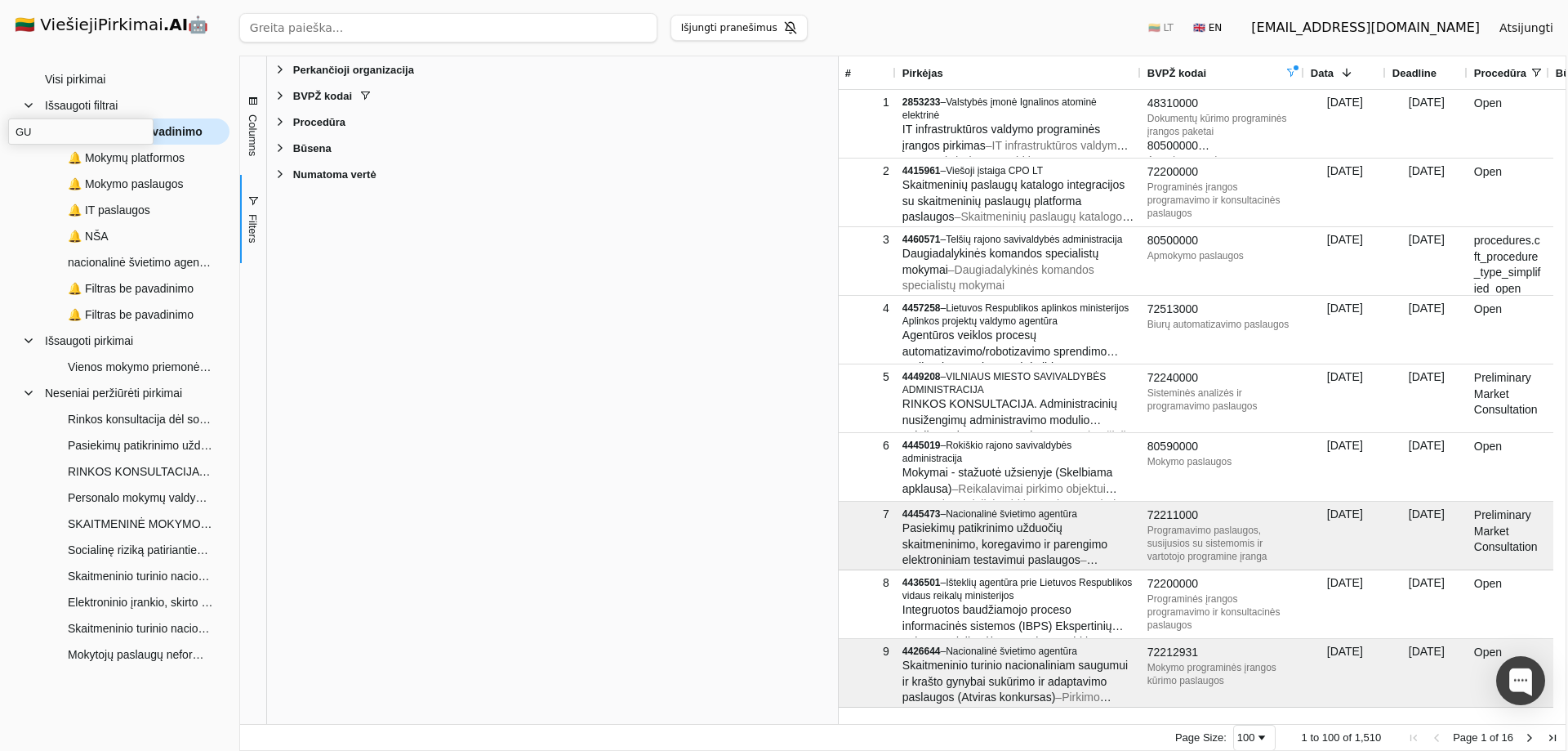
type input "G"
type input "VISI GU"
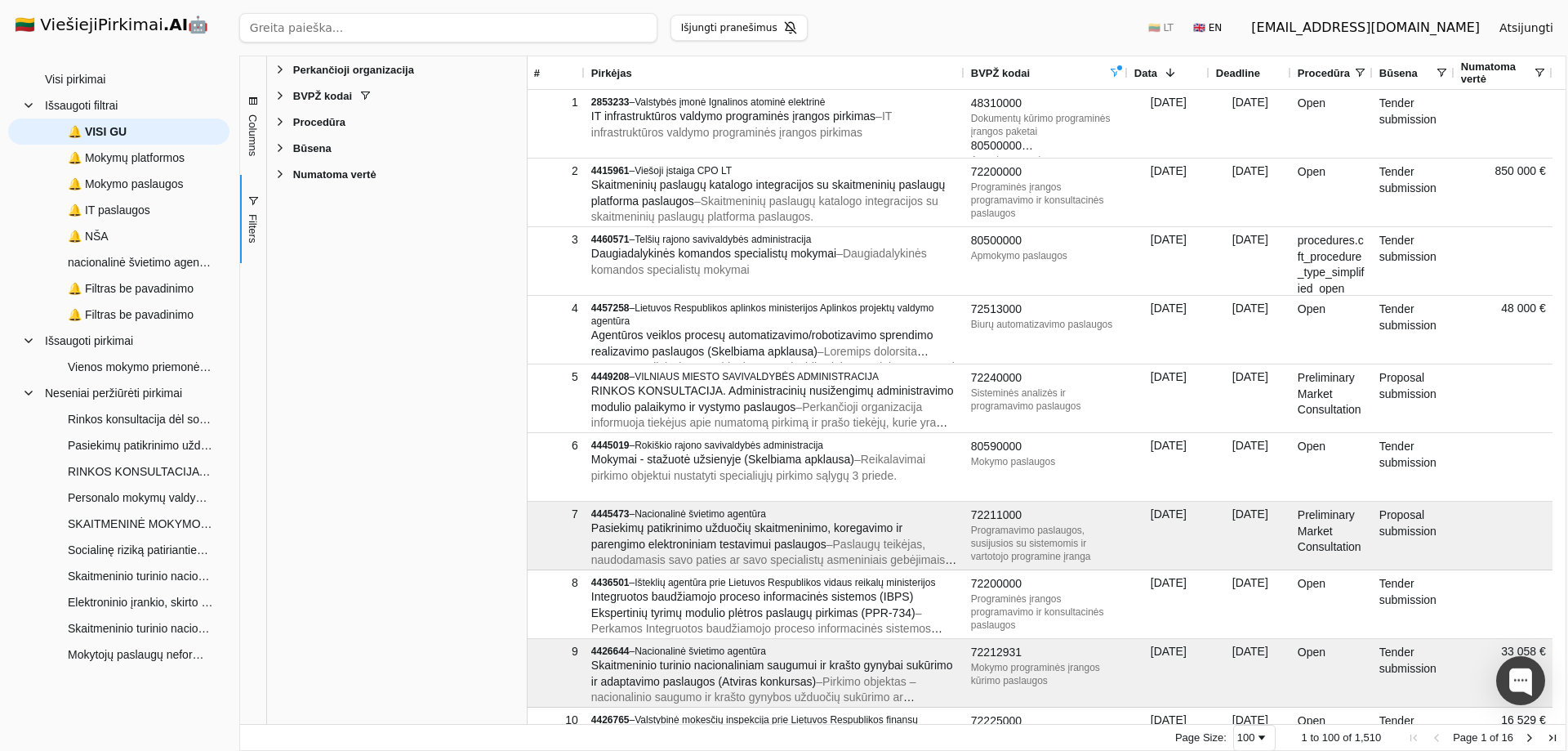
drag, startPoint x: 838, startPoint y: 418, endPoint x: 527, endPoint y: 437, distance: 311.6
click at [527, 437] on div at bounding box center [527, 390] width 4 height 667
click at [249, 227] on span "Filters" at bounding box center [252, 228] width 13 height 29
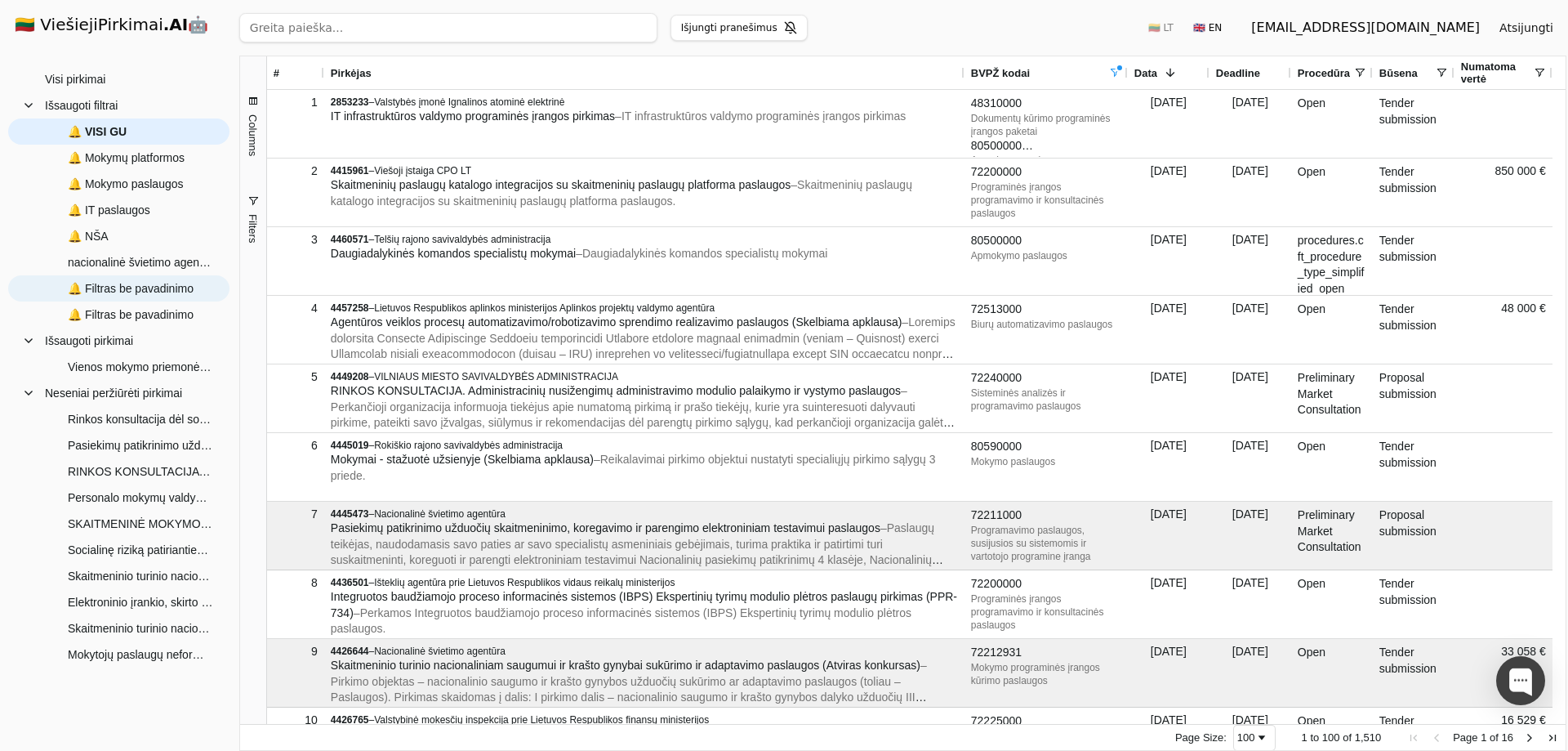
click at [154, 295] on span "🔔 Filtras be pavadinimo" at bounding box center [130, 288] width 126 height 24
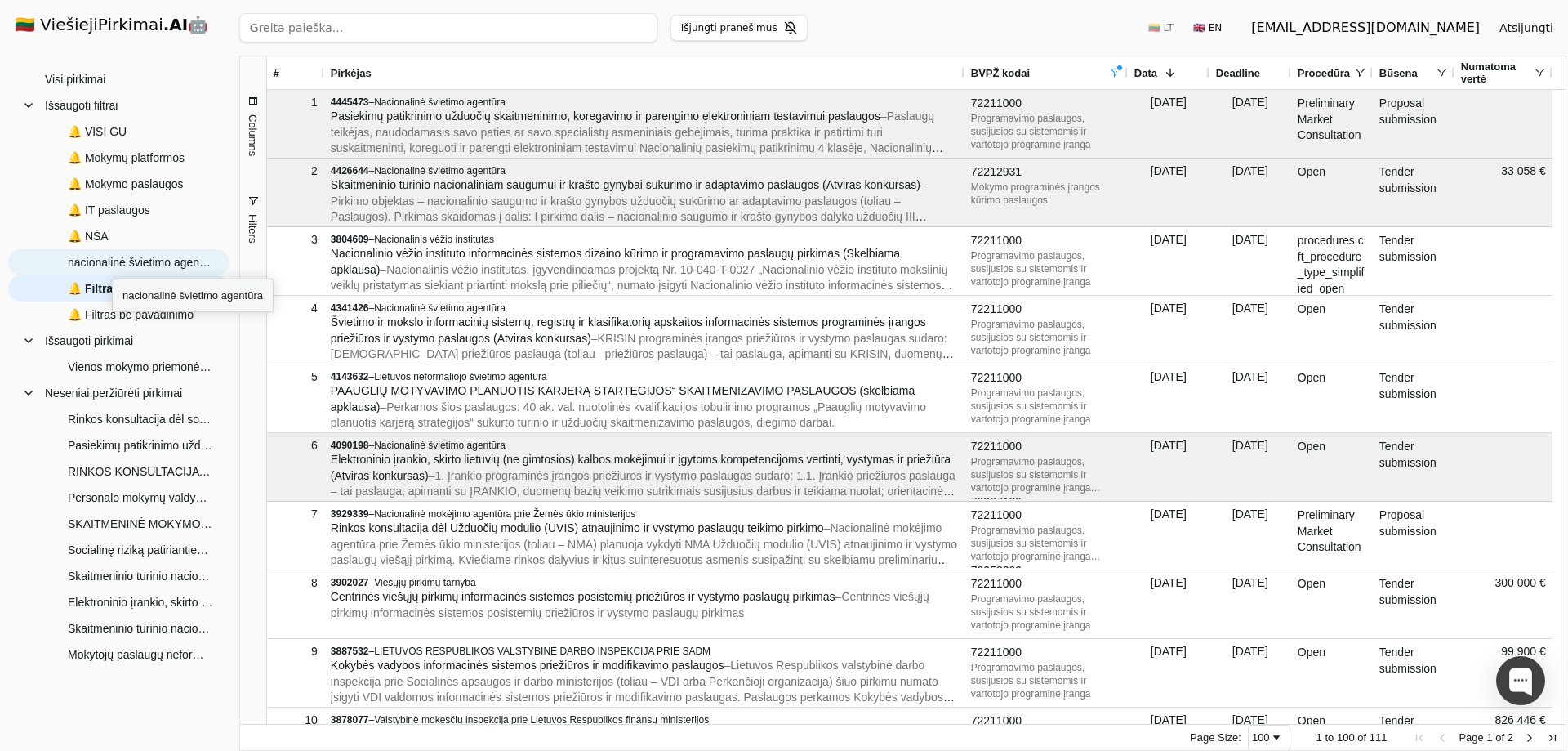
click at [112, 264] on span "nacionalinė švietimo agentūra" at bounding box center [140, 262] width 145 height 24
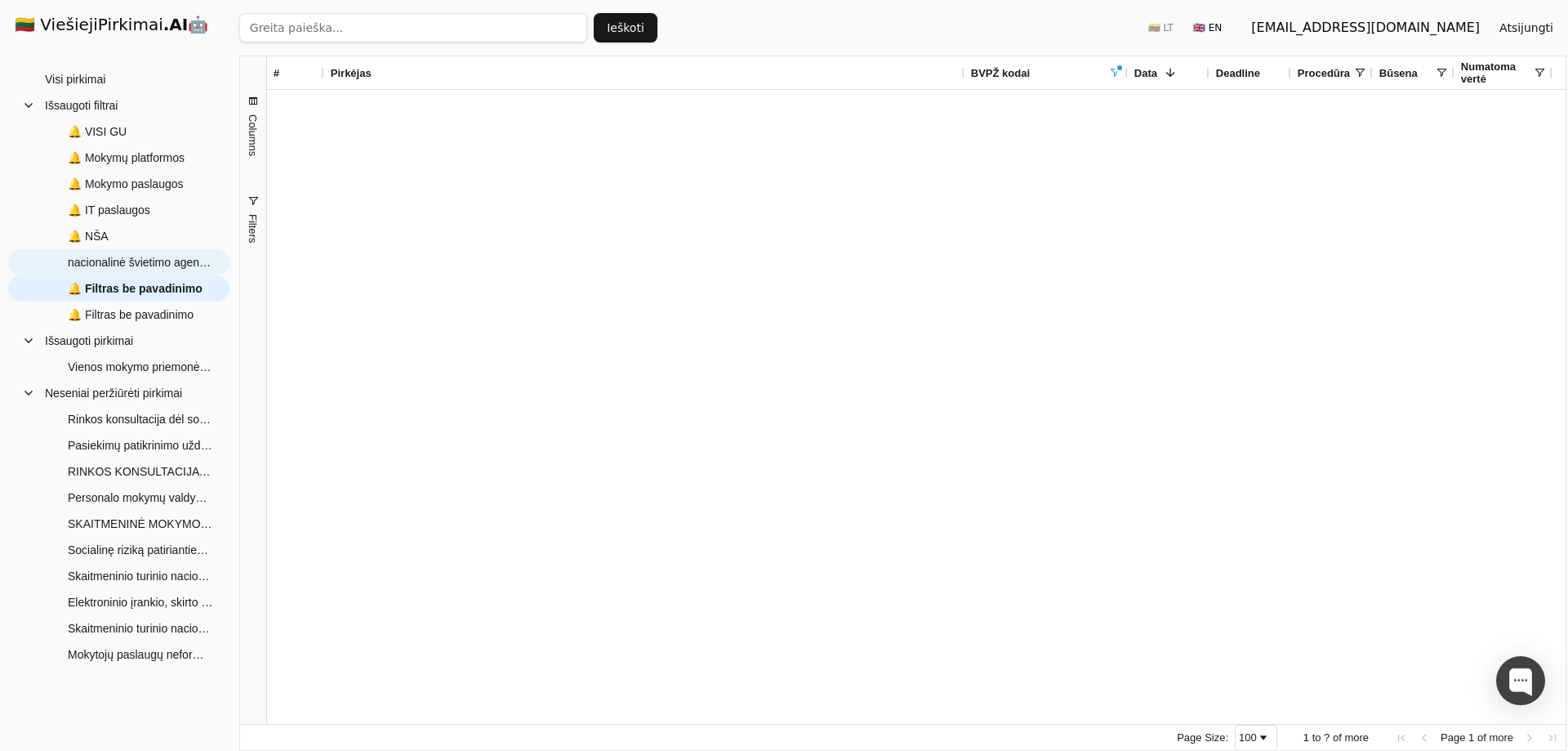
type input "nacionalinė švietimo agentūra"
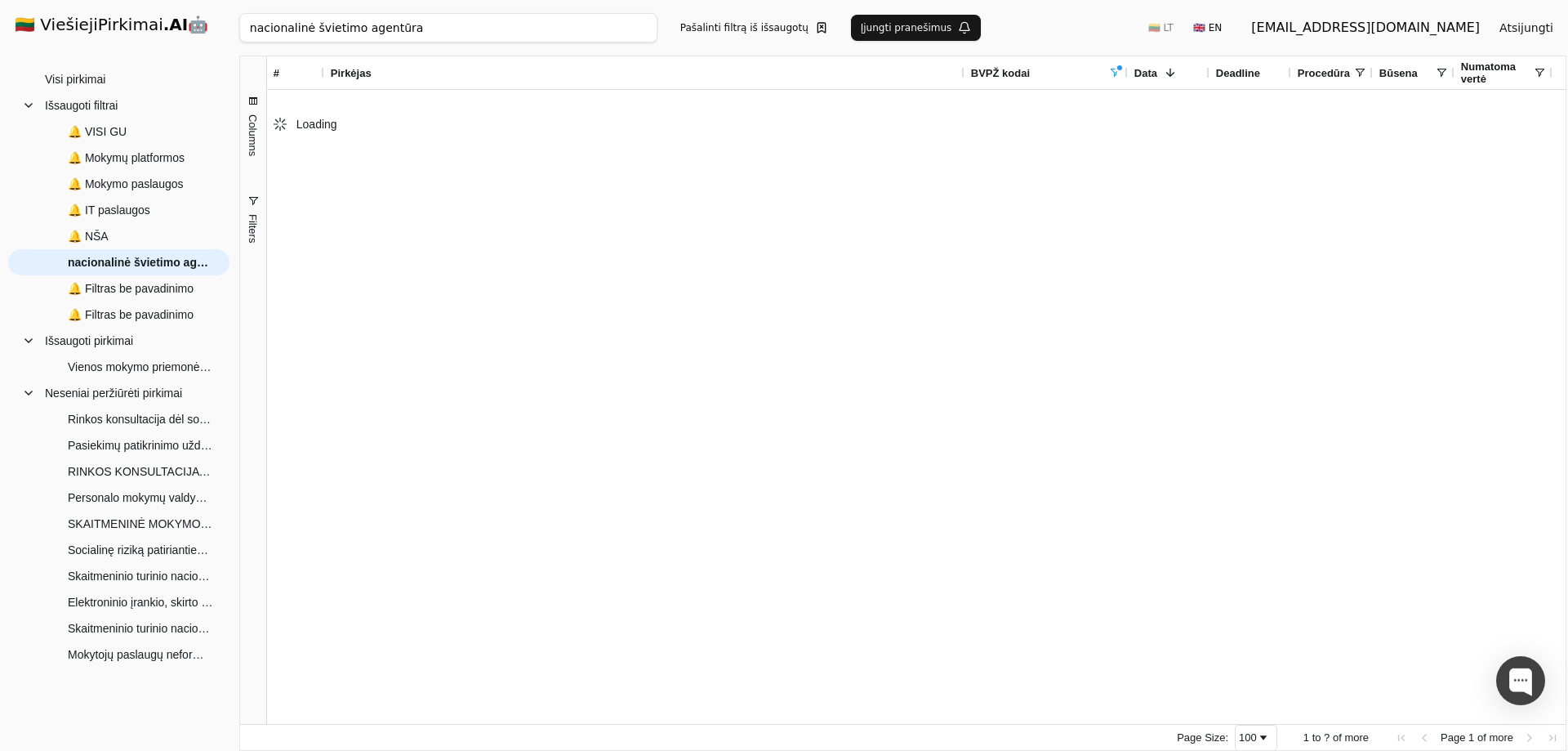
click at [739, 30] on button "Pašalinti filtrą iš išsaugotų" at bounding box center [755, 27] width 167 height 26
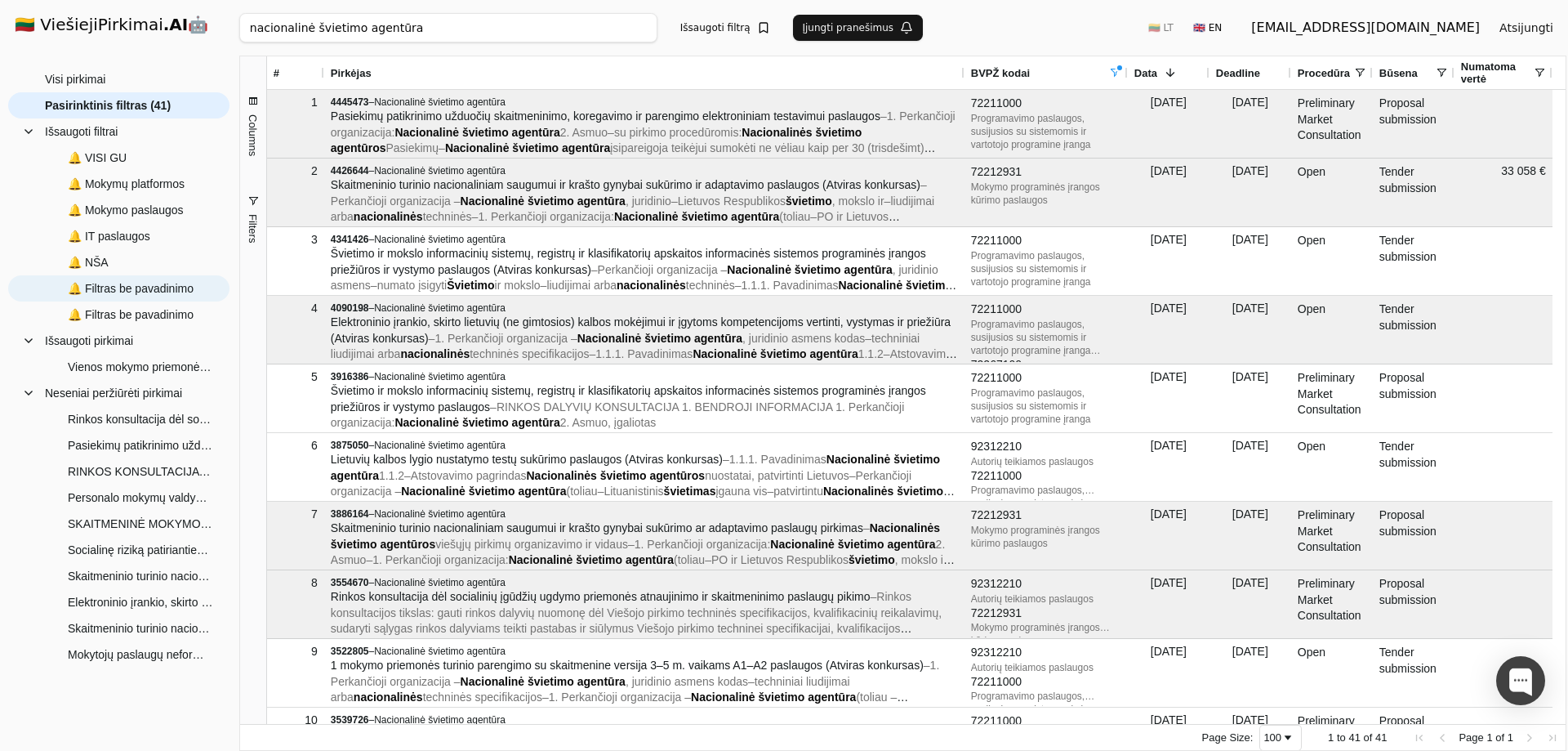
click at [121, 295] on span "🔔 Filtras be pavadinimo" at bounding box center [130, 288] width 126 height 24
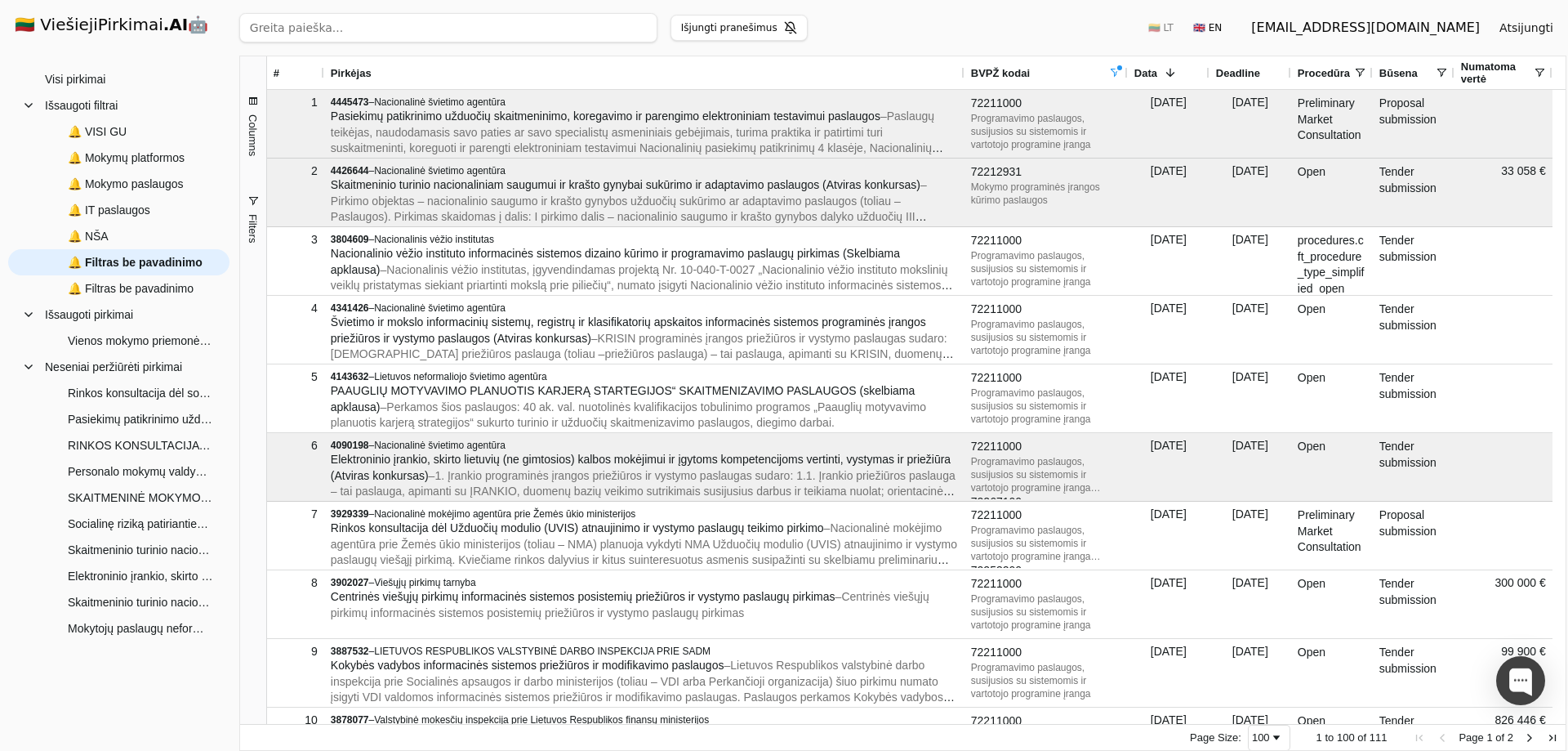
click at [720, 35] on button "Išjungti pranešimus" at bounding box center [739, 27] width 138 height 26
click at [747, 30] on button "Pašalinti filtrą iš išsaugotų" at bounding box center [755, 27] width 167 height 26
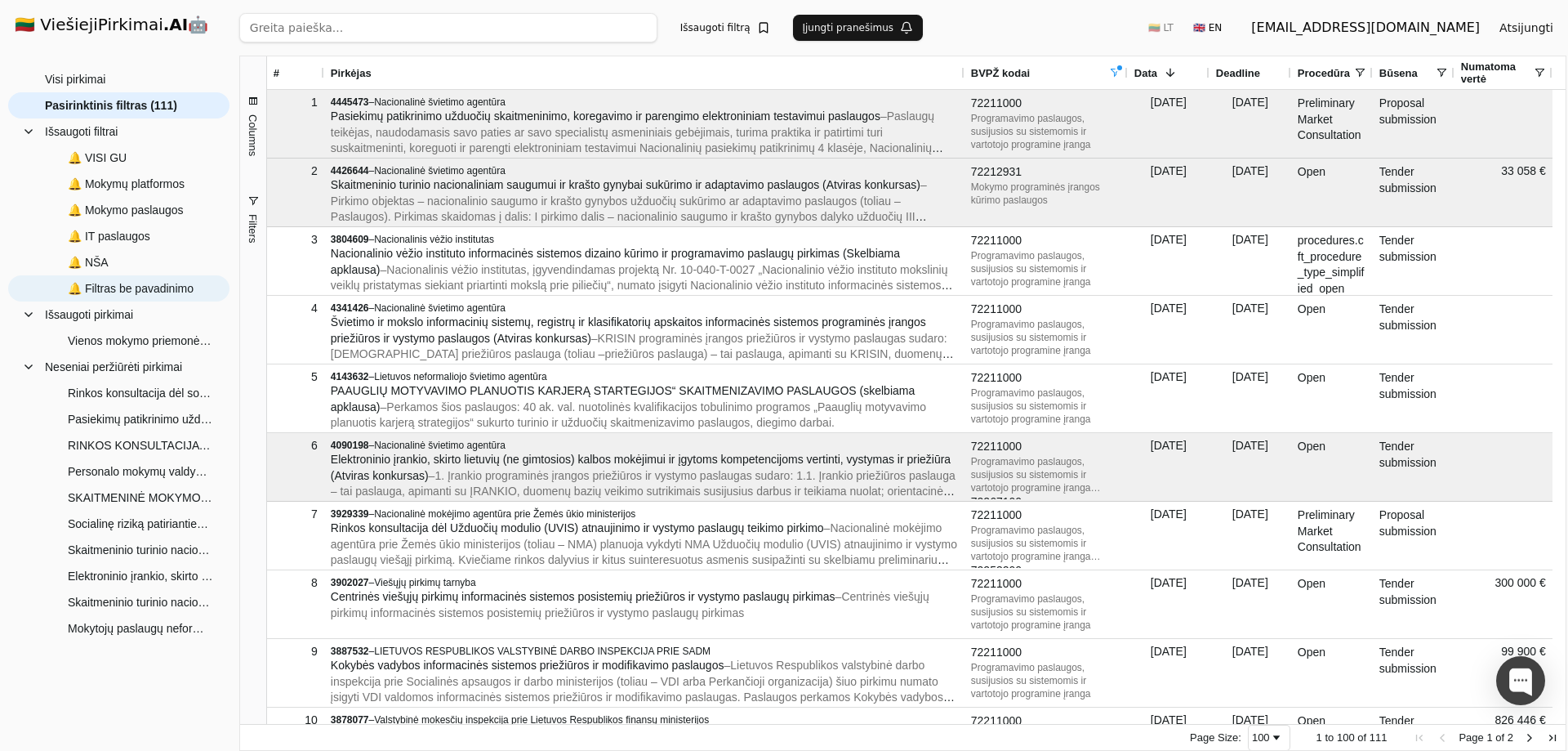
click at [132, 289] on span "🔔 Filtras be pavadinimo" at bounding box center [130, 288] width 126 height 24
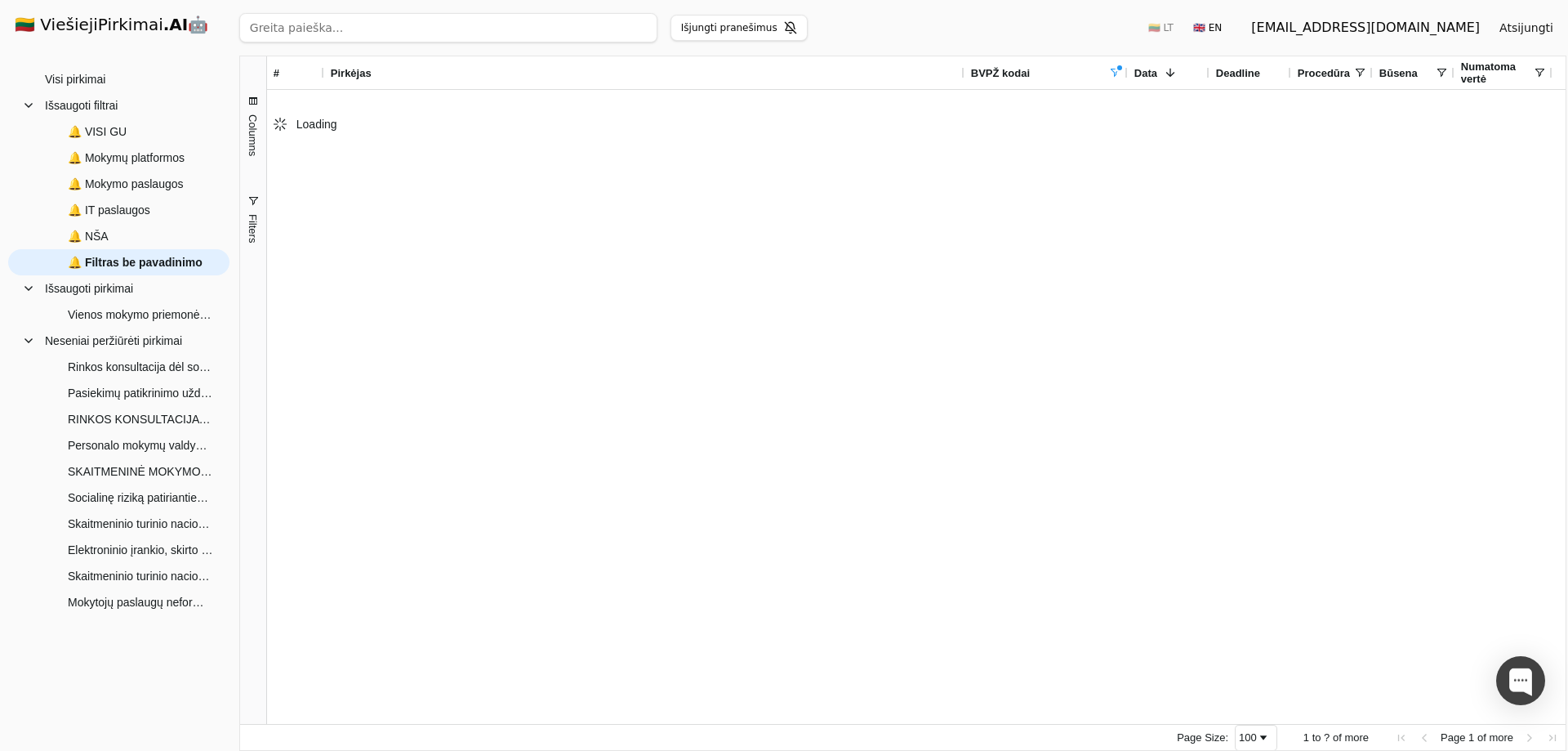
click at [722, 25] on button "Išjungti pranešimus" at bounding box center [739, 27] width 138 height 26
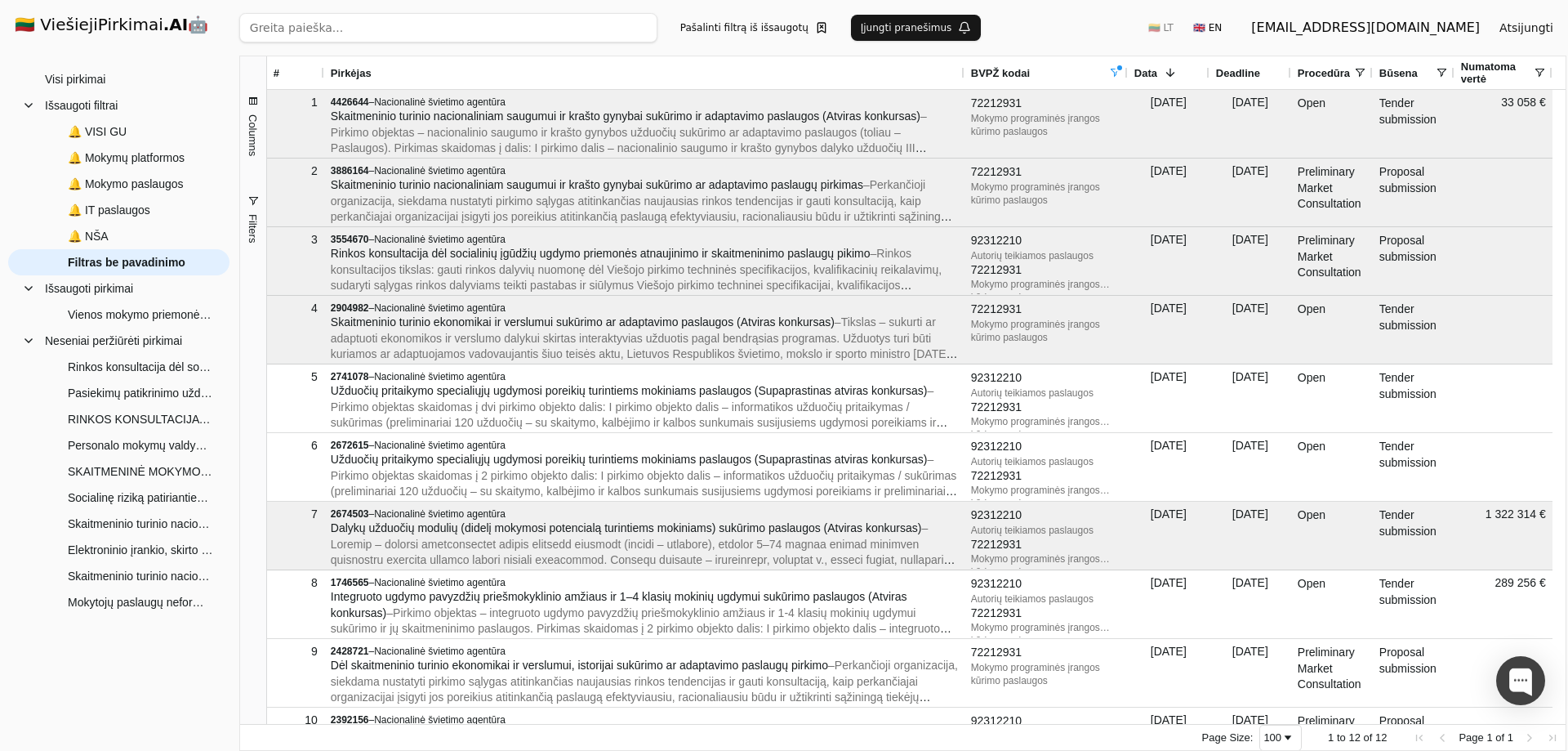
click at [713, 25] on button "Pašalinti filtrą iš išsaugotų" at bounding box center [755, 27] width 167 height 26
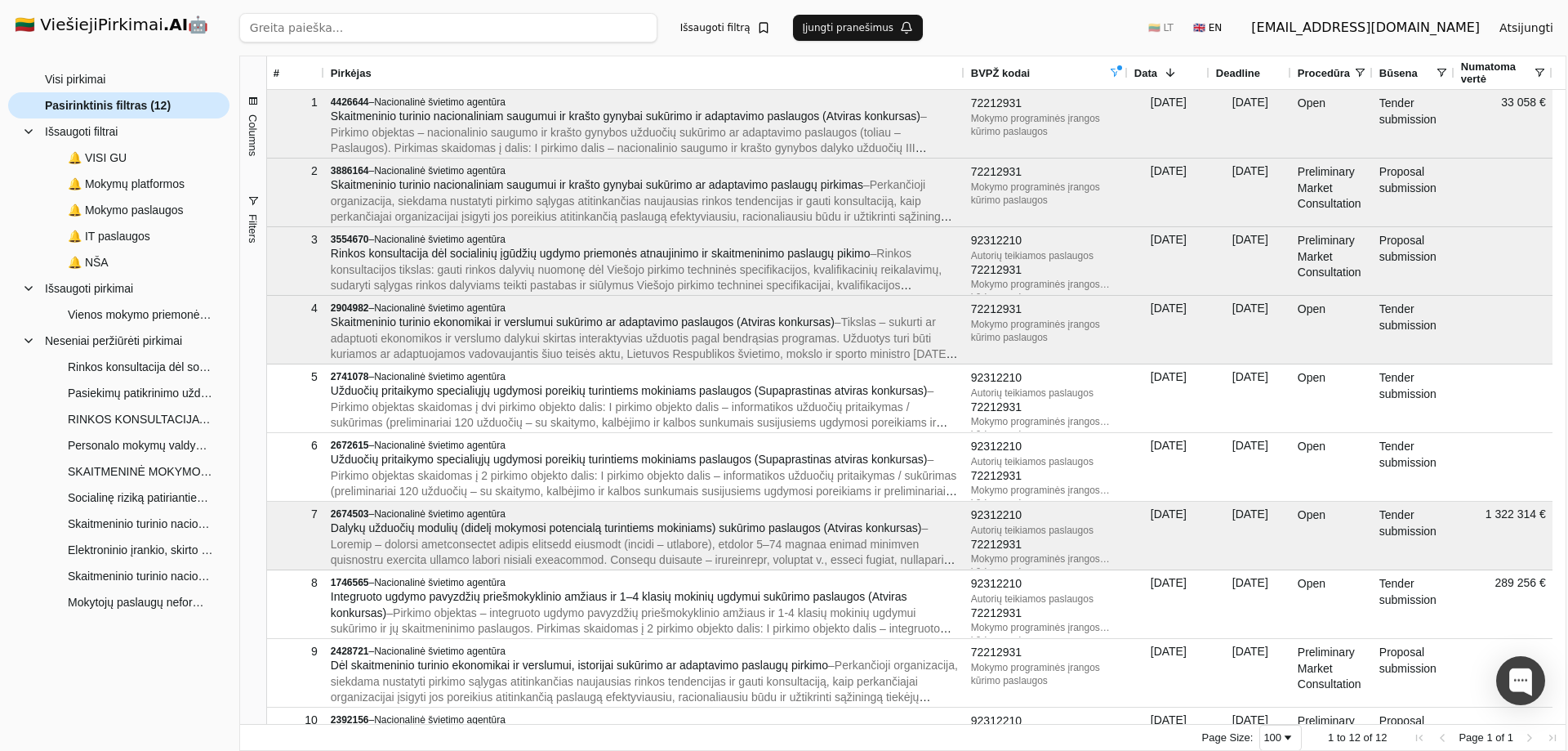
click at [99, 104] on span "Pasirinktinis filtras (12)" at bounding box center [108, 105] width 126 height 24
click at [89, 159] on span "🔔 VISI GU" at bounding box center [96, 157] width 59 height 24
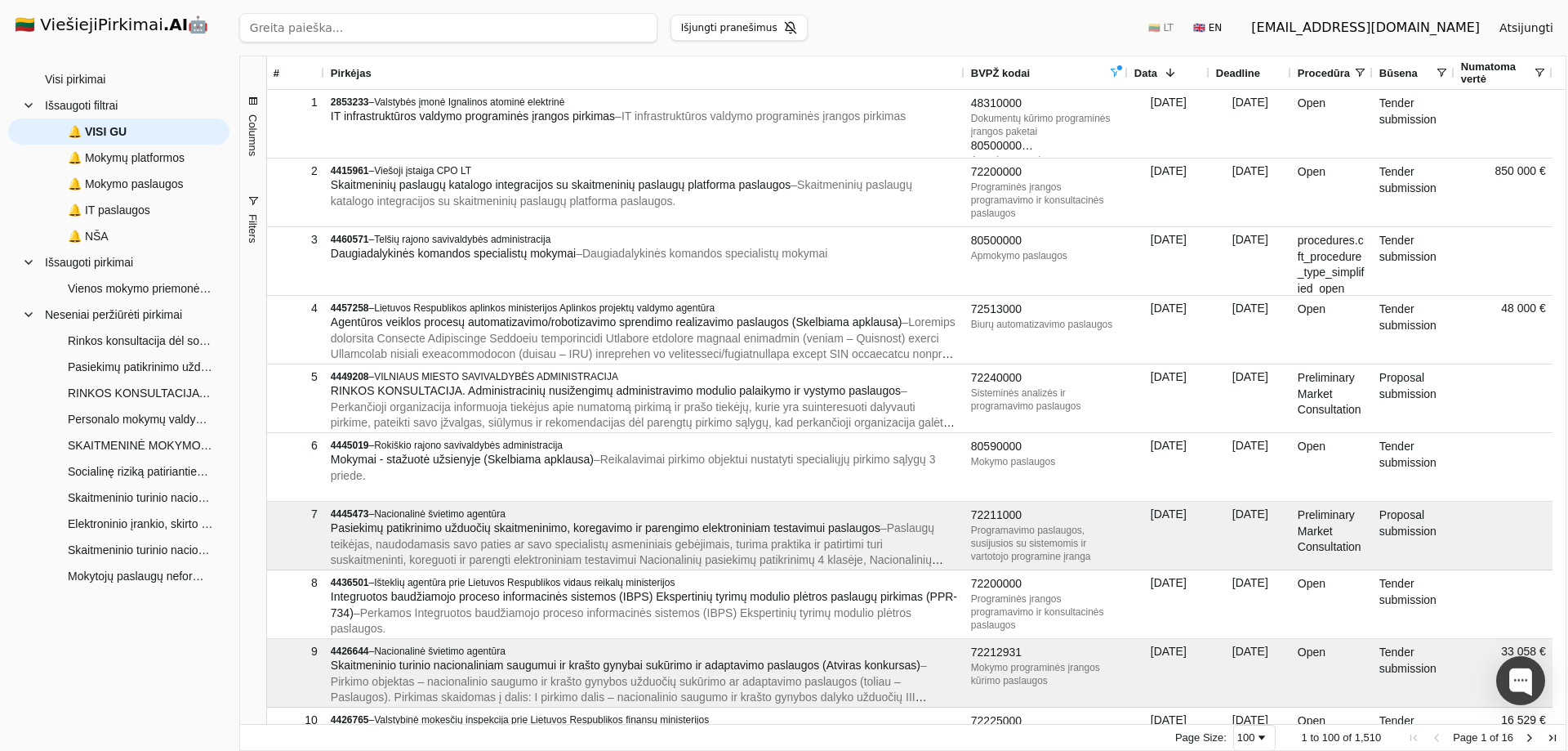
click at [17, 26] on h1 "🇱🇹 ViešiejiPirkimai .AI 🤖" at bounding box center [119, 26] width 235 height 52
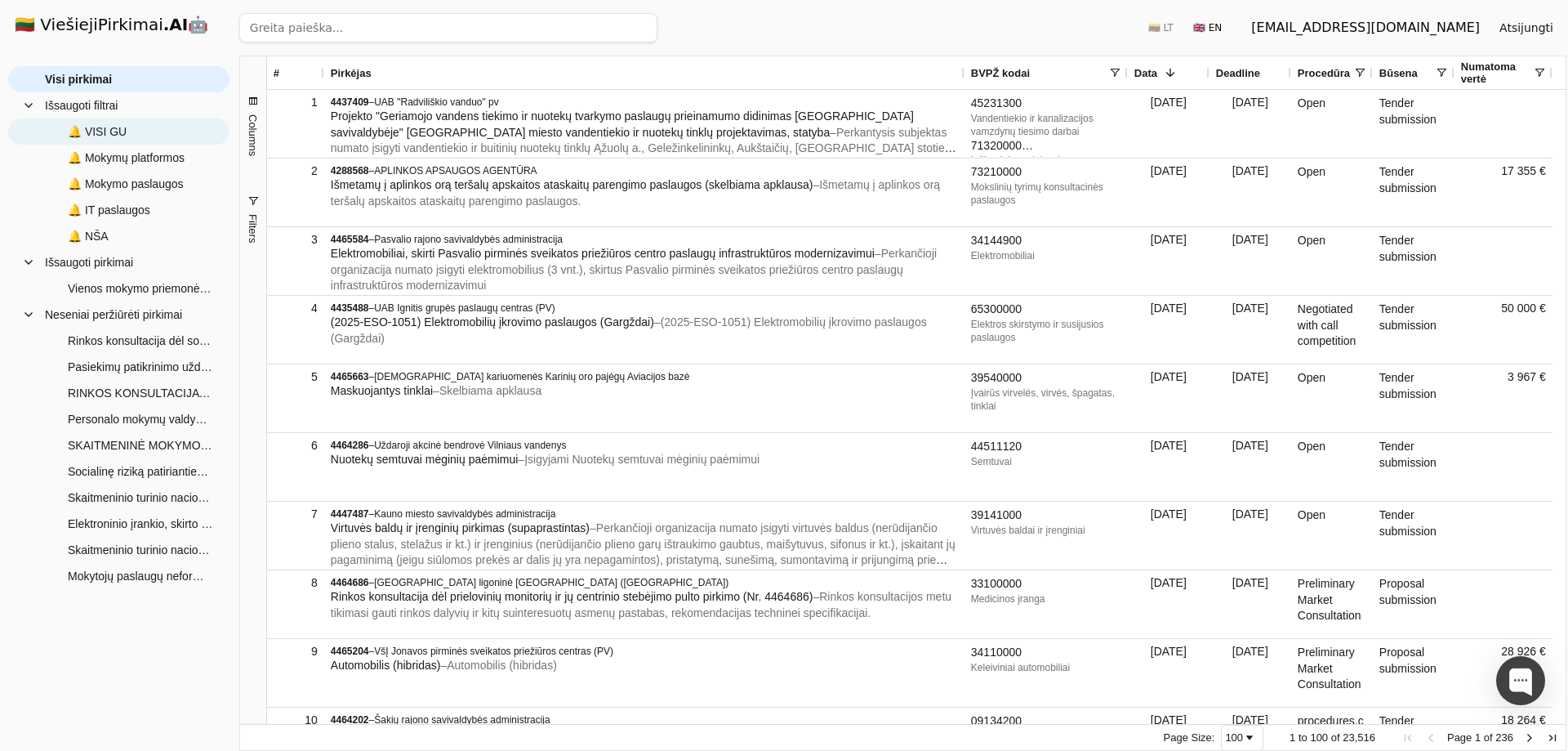
click at [90, 132] on span "🔔 VISI GU" at bounding box center [96, 131] width 59 height 24
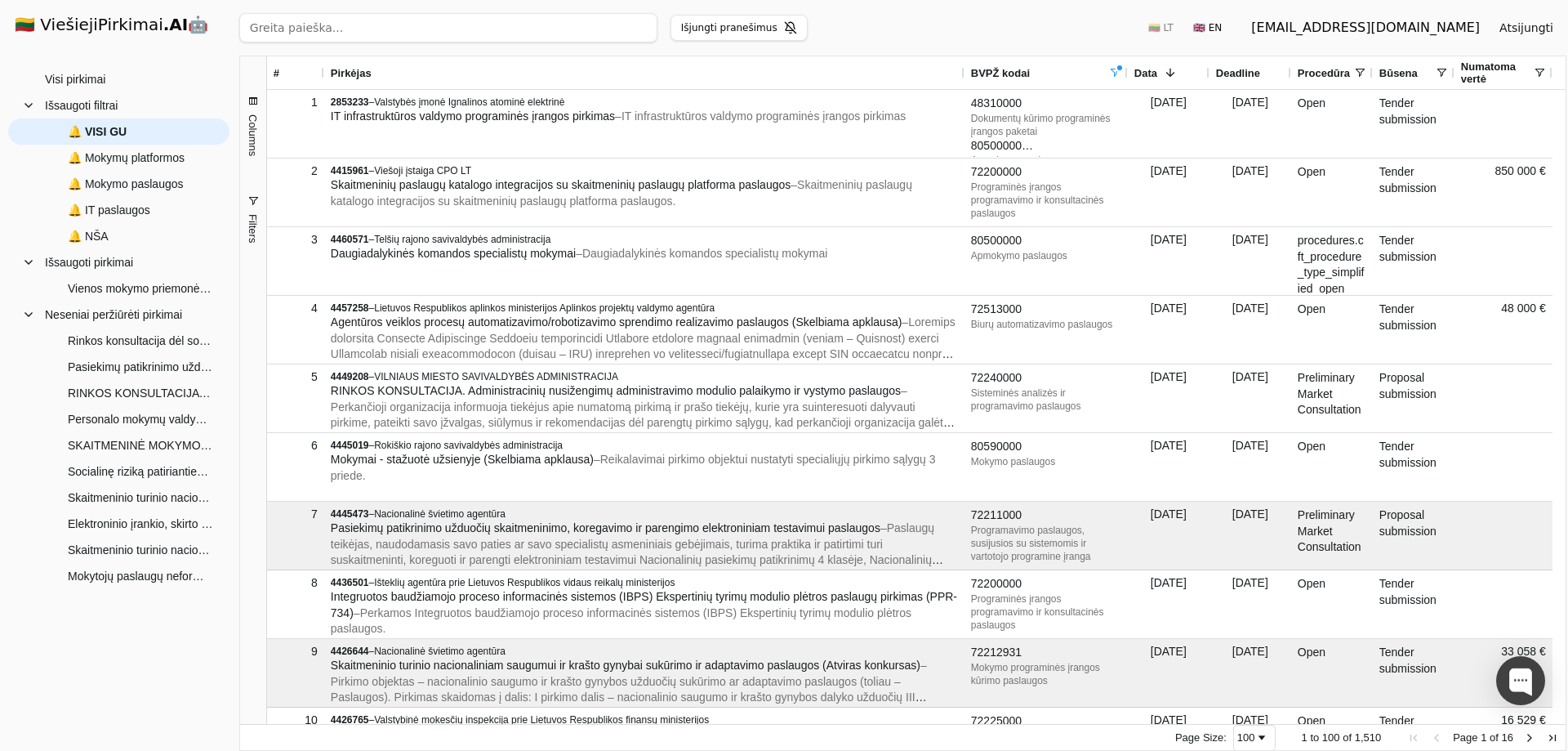
drag, startPoint x: 239, startPoint y: 5, endPoint x: 165, endPoint y: 671, distance: 670.1
click at [165, 671] on div "Visi pirkimai Neseniai peržiūrėti pirkimai Rinkos konsultacija dėl socialinių į…" at bounding box center [118, 402] width 221 height 672
